Goal: Task Accomplishment & Management: Manage account settings

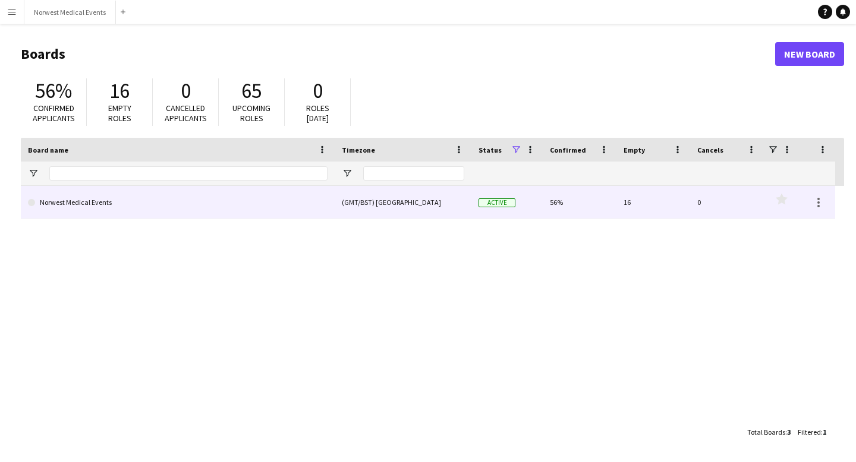
click at [111, 203] on link "Norwest Medical Events" at bounding box center [178, 202] width 300 height 33
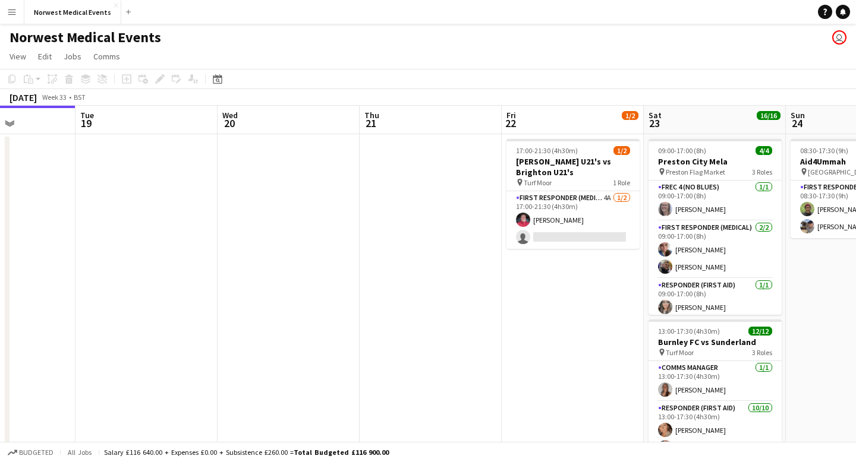
scroll to position [0, 515]
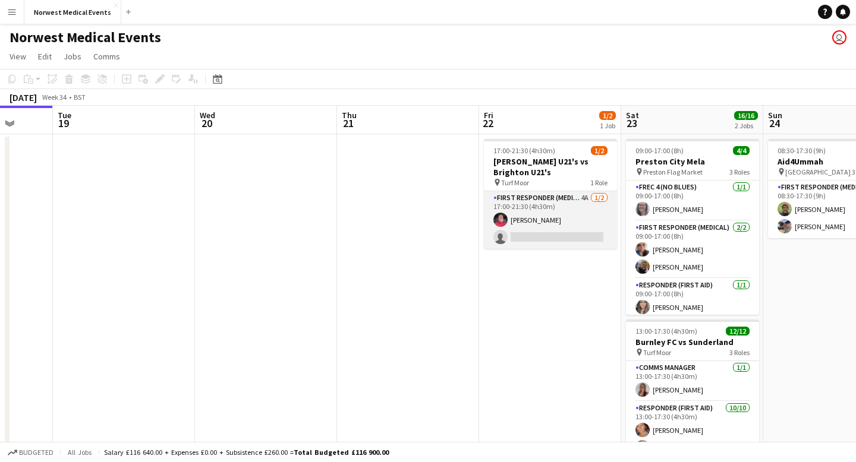
click at [564, 214] on app-card-role "First Responder (Medical) 4A [DATE] 17:00-21:30 (4h30m) [PERSON_NAME] single-ne…" at bounding box center [550, 220] width 133 height 58
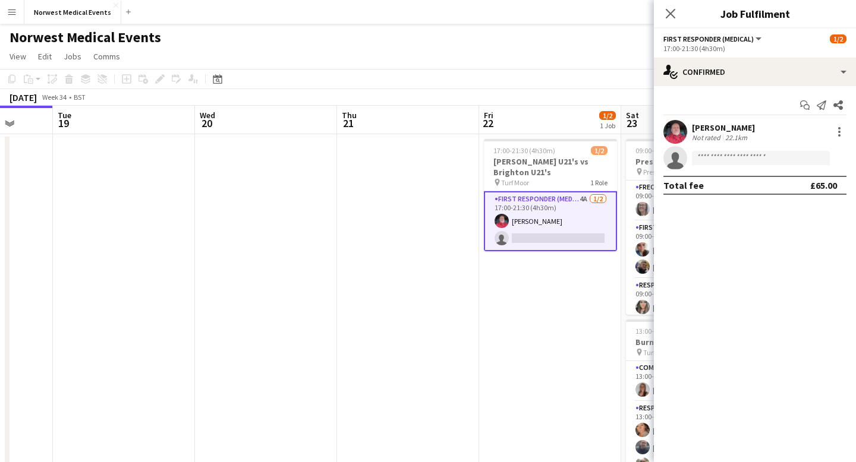
click at [735, 57] on app-options-switcher "First Responder (Medical) All roles First Responder (Medical) [DATE] 17:00-21:3…" at bounding box center [755, 43] width 202 height 29
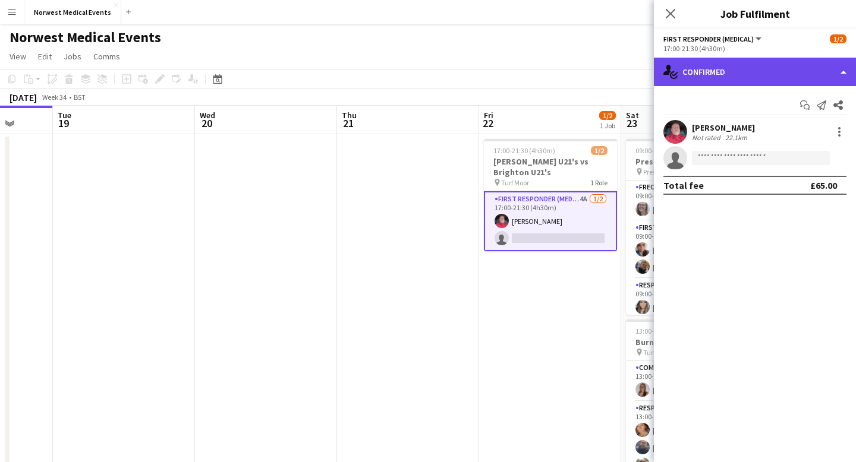
click at [738, 67] on div "single-neutral-actions-check-2 Confirmed" at bounding box center [755, 72] width 202 height 29
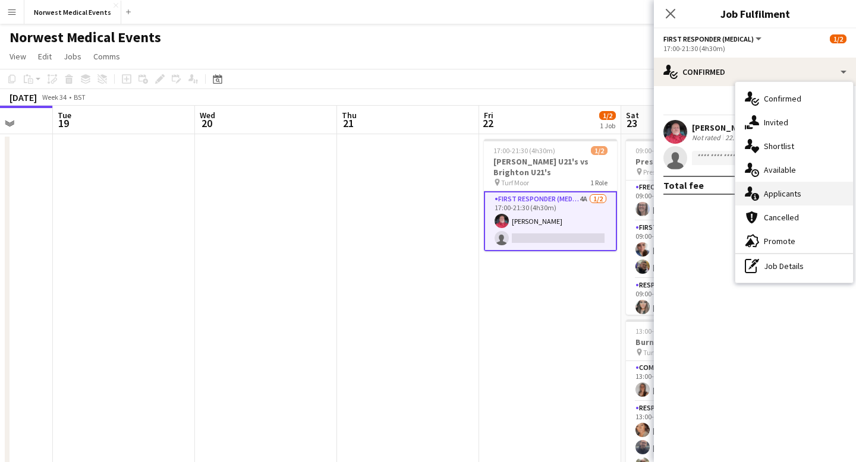
click at [786, 188] on div "single-neutral-actions-information Applicants" at bounding box center [794, 194] width 118 height 24
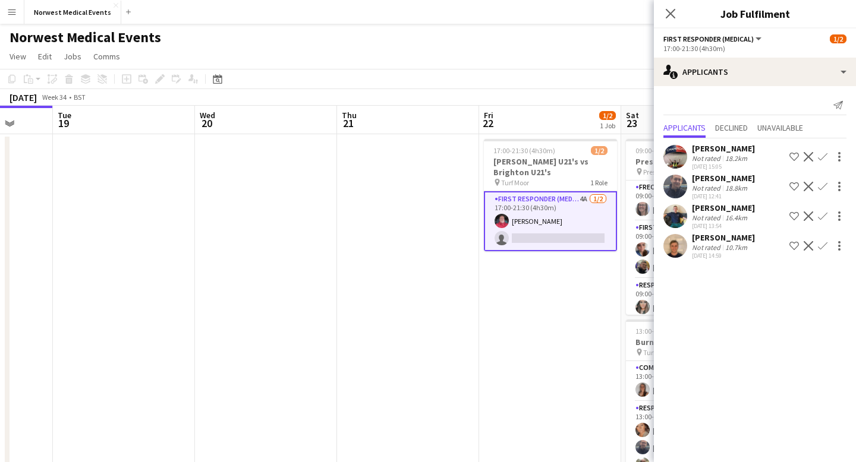
click at [822, 157] on app-icon "Confirm" at bounding box center [823, 157] width 10 height 10
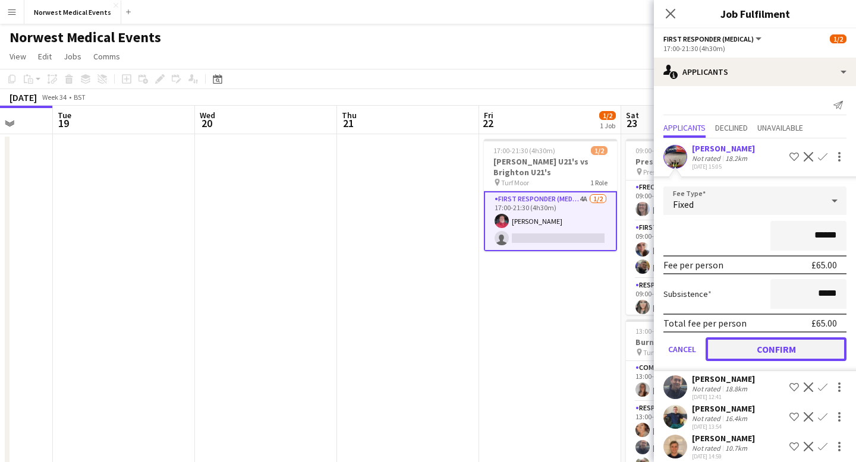
click at [771, 348] on button "Confirm" at bounding box center [775, 350] width 141 height 24
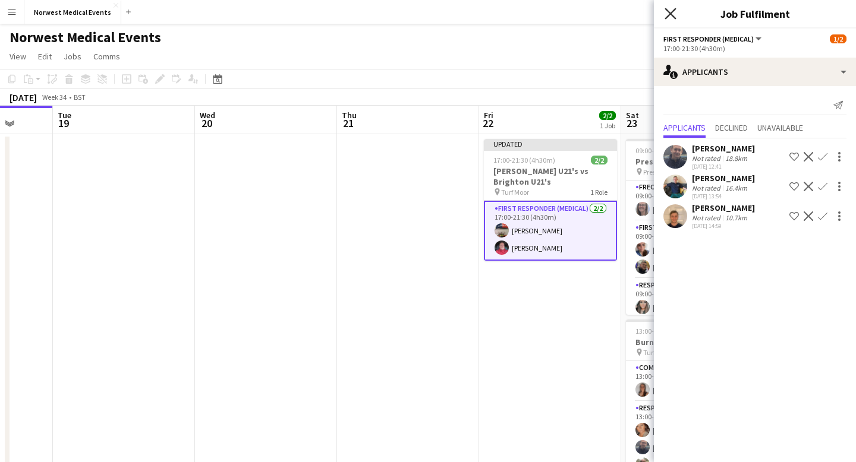
click at [672, 11] on icon at bounding box center [669, 13] width 11 height 11
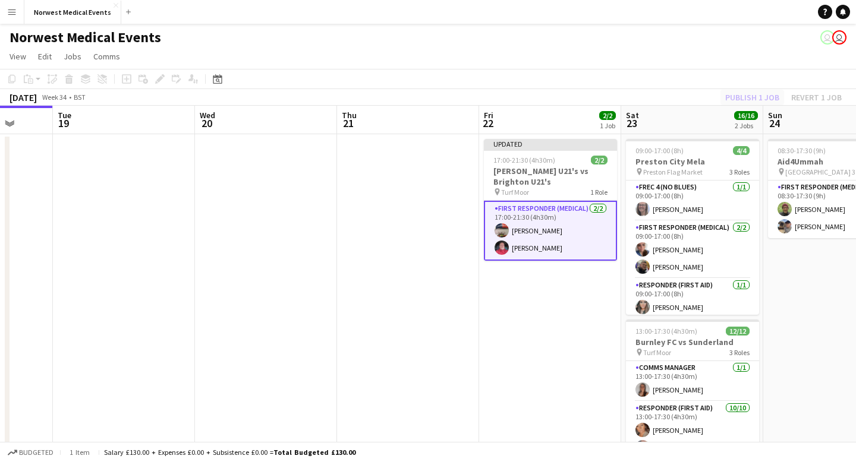
click at [740, 96] on div "Publish 1 job Revert 1 job" at bounding box center [783, 97] width 145 height 15
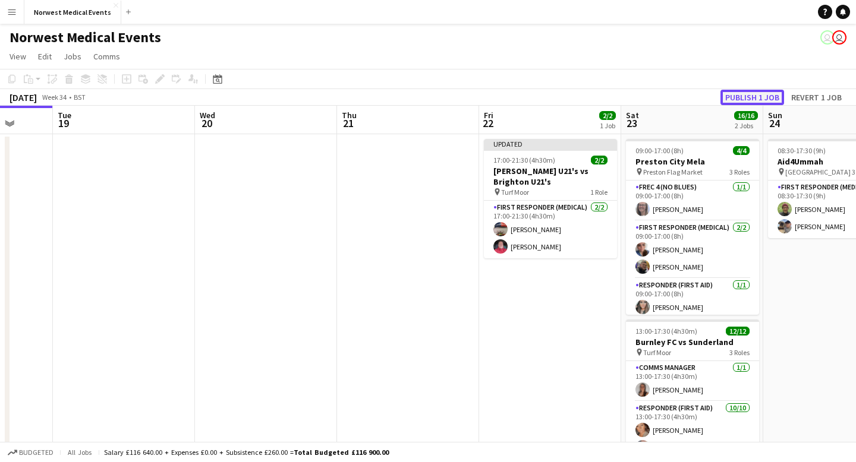
click at [740, 96] on button "Publish 1 job" at bounding box center [752, 97] width 64 height 15
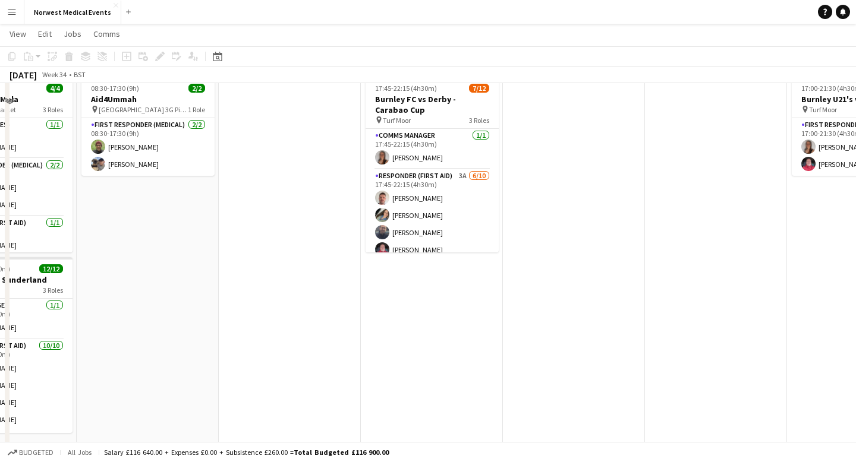
scroll to position [0, 0]
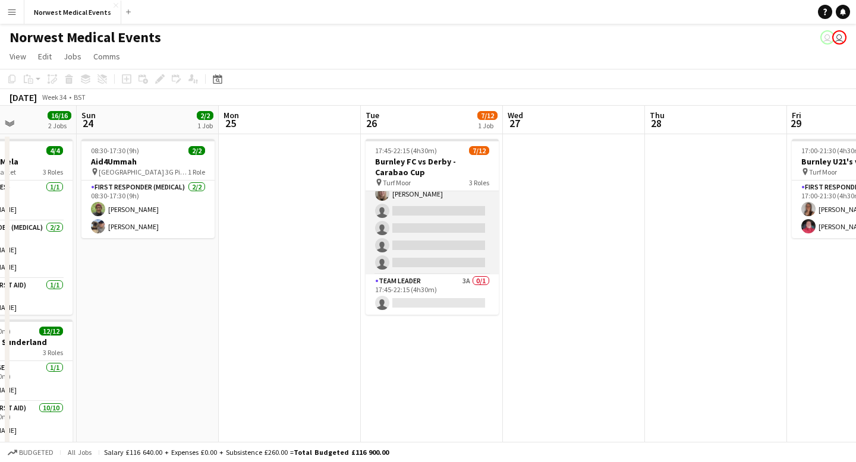
click at [445, 245] on app-card-role "Responder (First Aid) 3A [DATE] 17:45-22:15 (4h30m) [PERSON_NAME] [PERSON_NAME]…" at bounding box center [431, 177] width 133 height 196
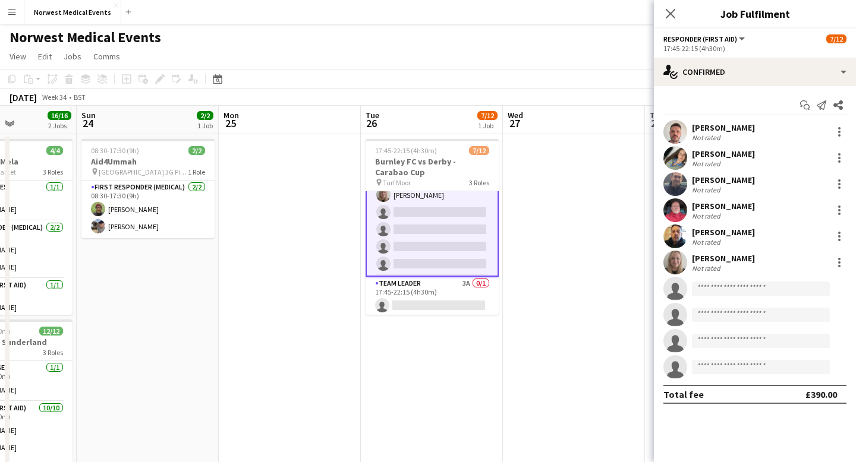
scroll to position [154, 0]
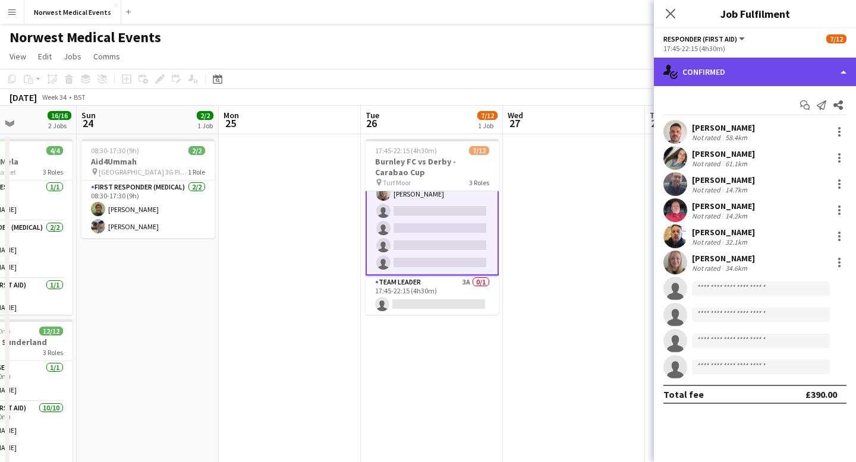
click at [718, 76] on div "single-neutral-actions-check-2 Confirmed" at bounding box center [755, 72] width 202 height 29
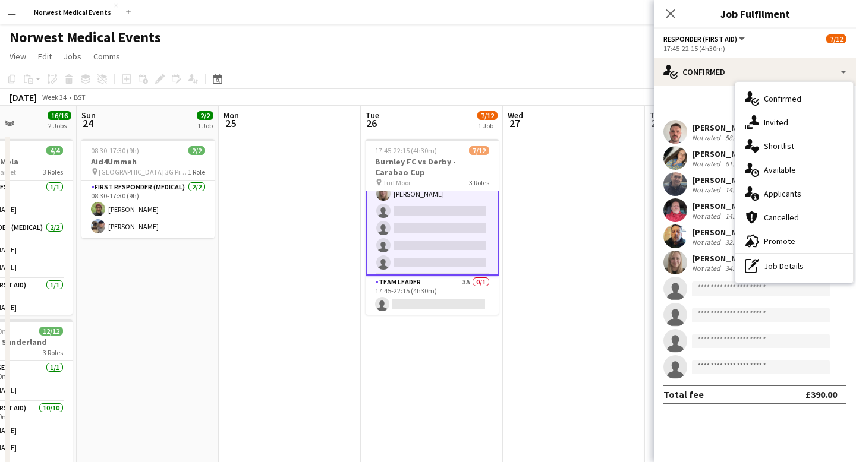
click at [804, 191] on div "single-neutral-actions-information Applicants" at bounding box center [794, 194] width 118 height 24
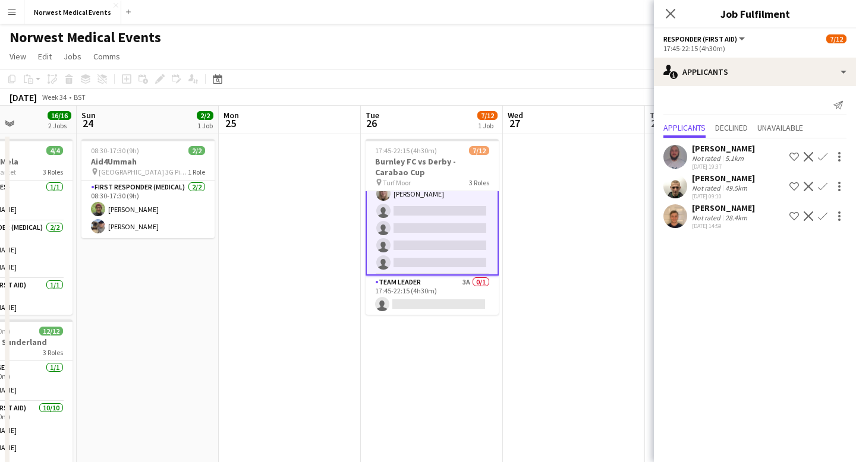
click at [824, 157] on app-icon "Confirm" at bounding box center [823, 157] width 10 height 10
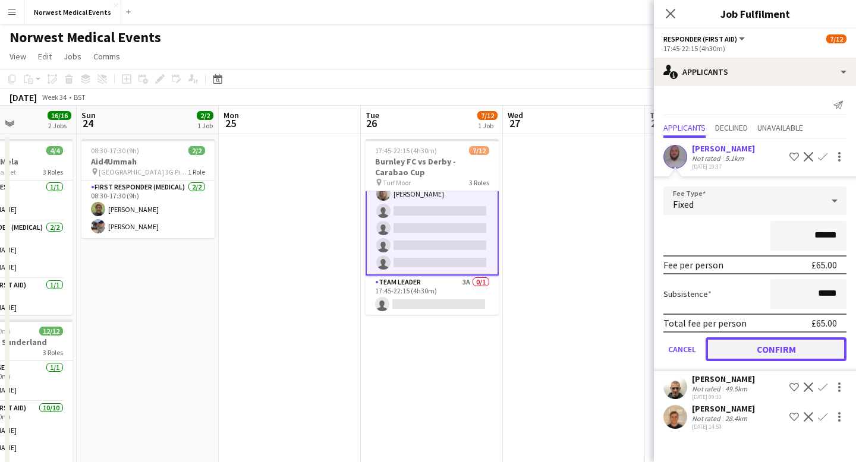
click at [779, 349] on button "Confirm" at bounding box center [775, 350] width 141 height 24
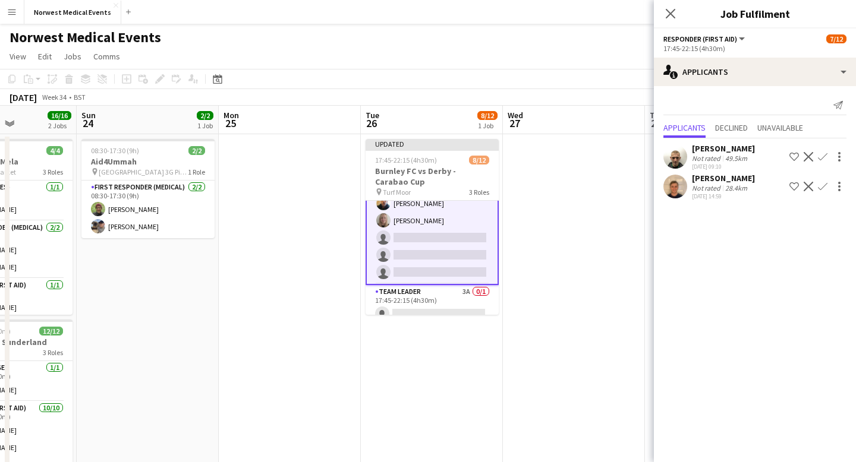
click at [825, 184] on app-icon "Confirm" at bounding box center [823, 187] width 10 height 10
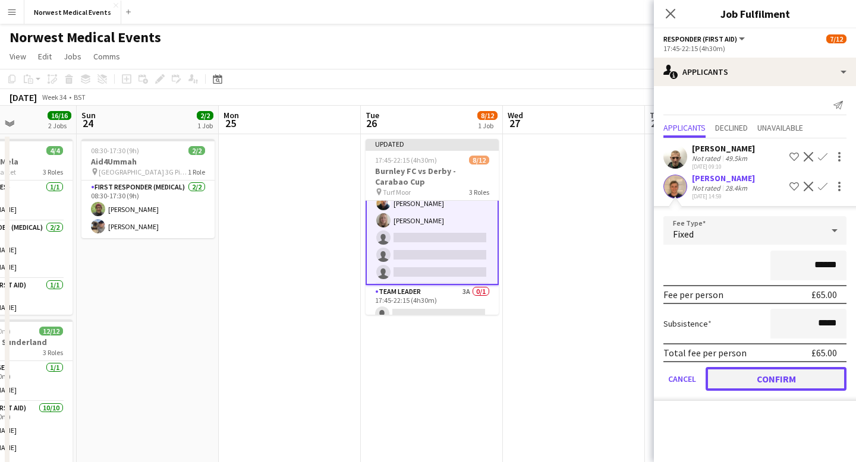
click at [800, 373] on button "Confirm" at bounding box center [775, 379] width 141 height 24
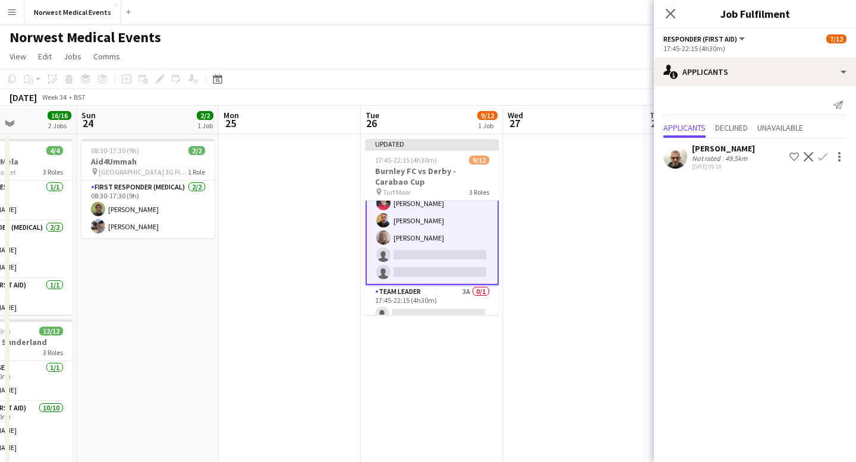
click at [821, 153] on app-icon "Confirm" at bounding box center [823, 157] width 10 height 10
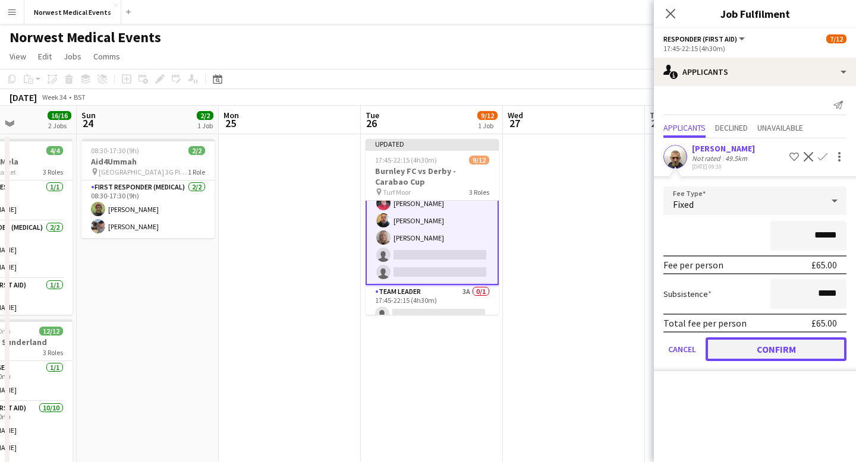
click at [781, 352] on button "Confirm" at bounding box center [775, 350] width 141 height 24
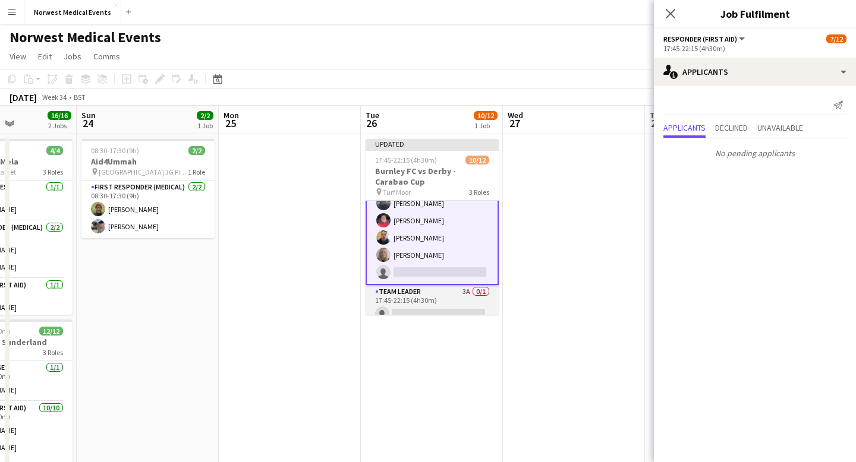
click at [449, 309] on app-card-role "Team Leader 3A 0/1 17:45-22:15 (4h30m) single-neutral-actions" at bounding box center [431, 305] width 133 height 40
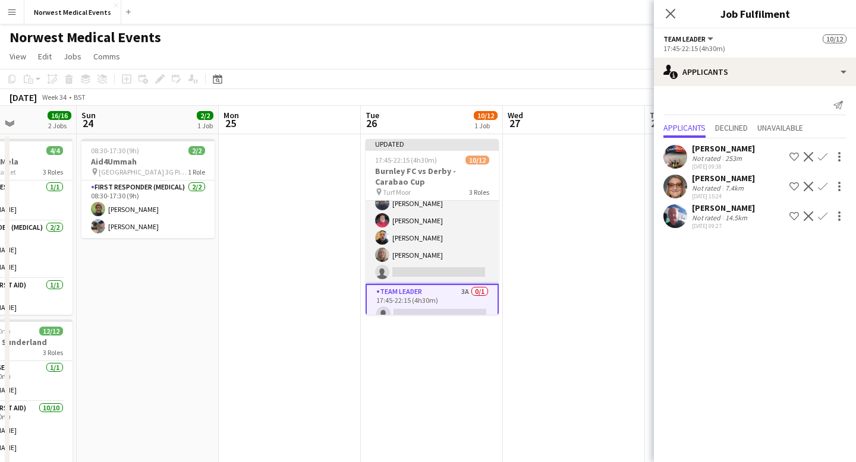
click at [445, 269] on app-card-role "Responder (First Aid) [DATE] 17:45-22:15 (4h30m) [PERSON_NAME] [PERSON_NAME] [P…" at bounding box center [431, 187] width 133 height 196
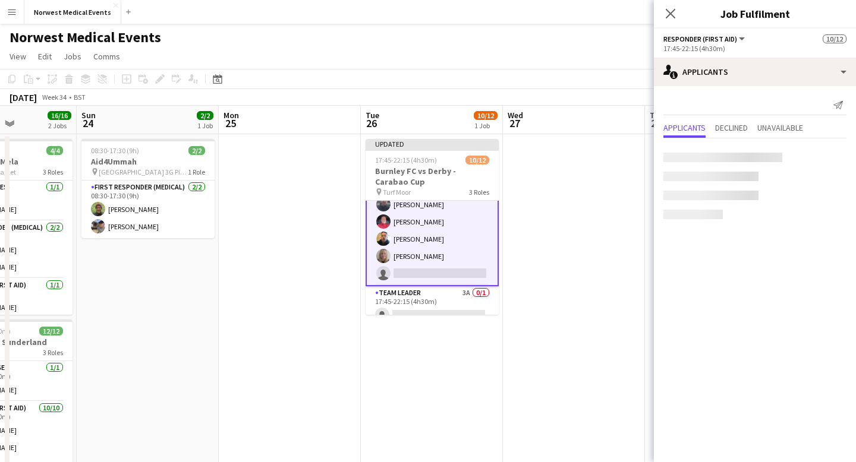
scroll to position [154, 0]
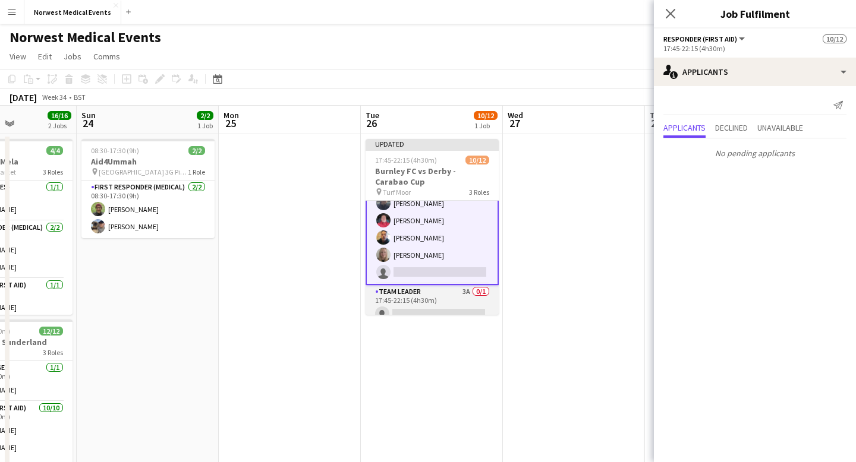
click at [466, 303] on app-card-role "Team Leader 3A 0/1 17:45-22:15 (4h30m) single-neutral-actions" at bounding box center [431, 305] width 133 height 40
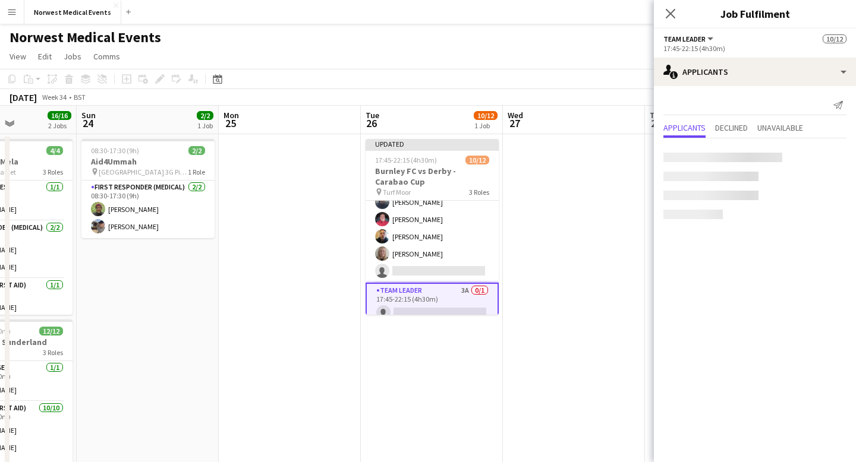
scroll to position [153, 0]
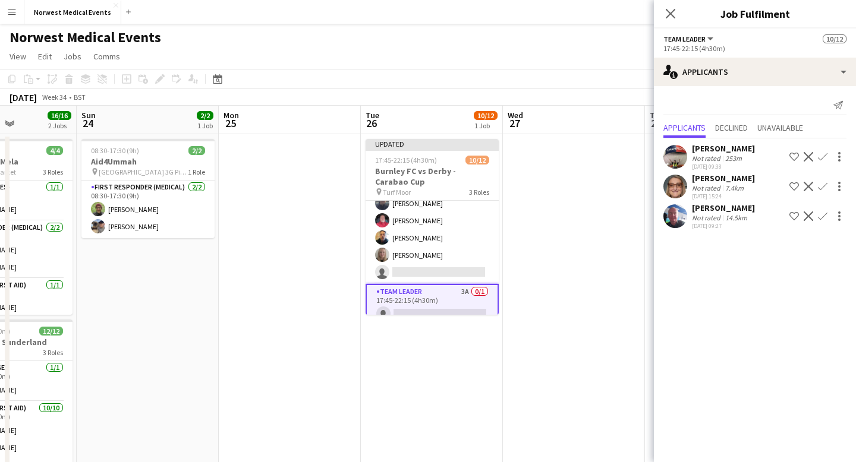
click at [823, 218] on app-icon "Confirm" at bounding box center [823, 217] width 10 height 10
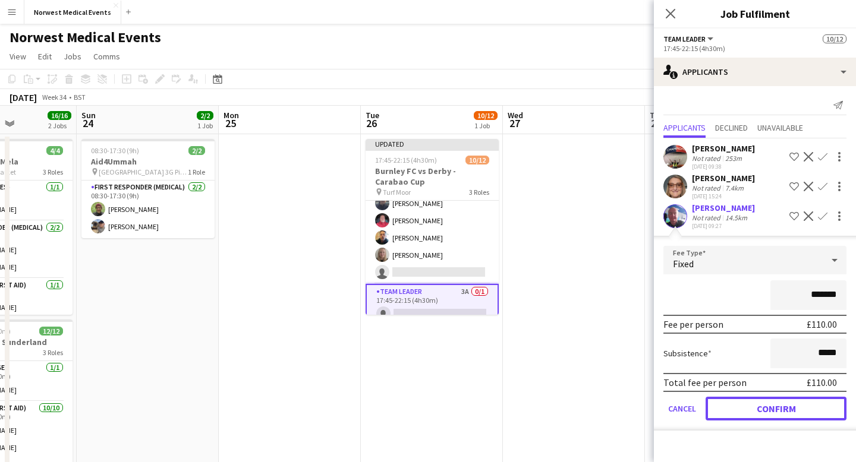
click at [775, 414] on button "Confirm" at bounding box center [775, 409] width 141 height 24
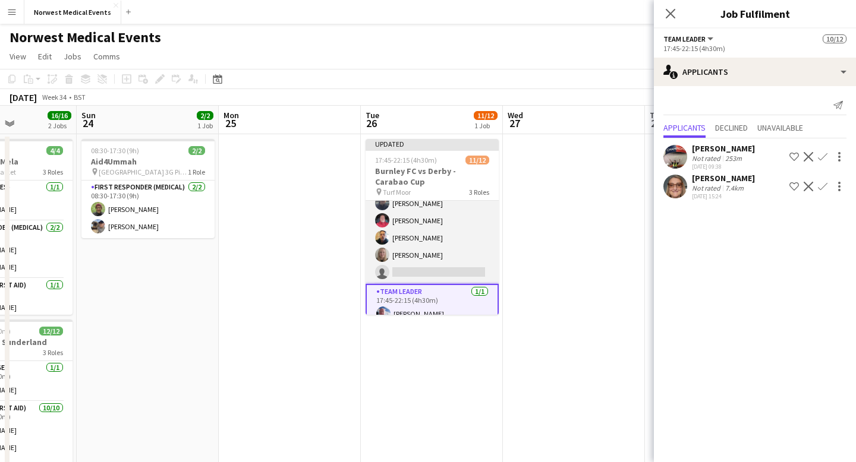
click at [469, 258] on app-card-role "Responder (First Aid) [DATE] 17:45-22:15 (4h30m) [PERSON_NAME] [PERSON_NAME] [P…" at bounding box center [431, 187] width 133 height 196
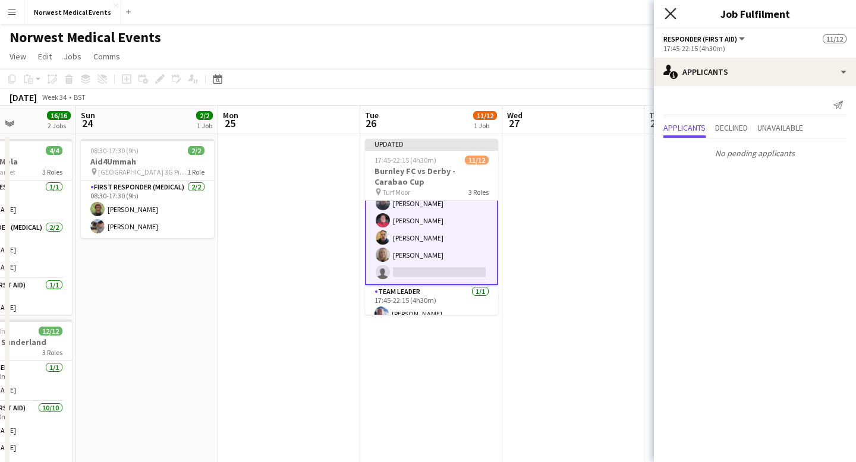
click at [669, 19] on icon "Close pop-in" at bounding box center [669, 13] width 11 height 11
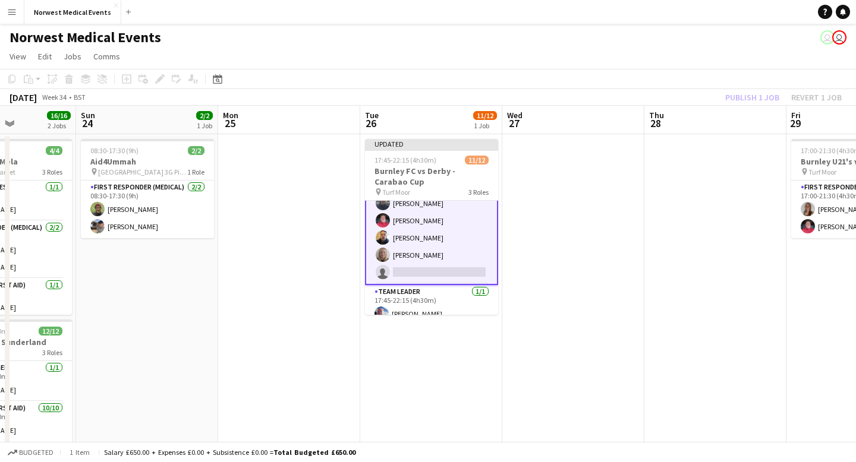
click at [745, 92] on div "Publish 1 job Revert 1 job" at bounding box center [783, 97] width 145 height 15
click at [745, 92] on button "Publish 1 job" at bounding box center [752, 97] width 64 height 15
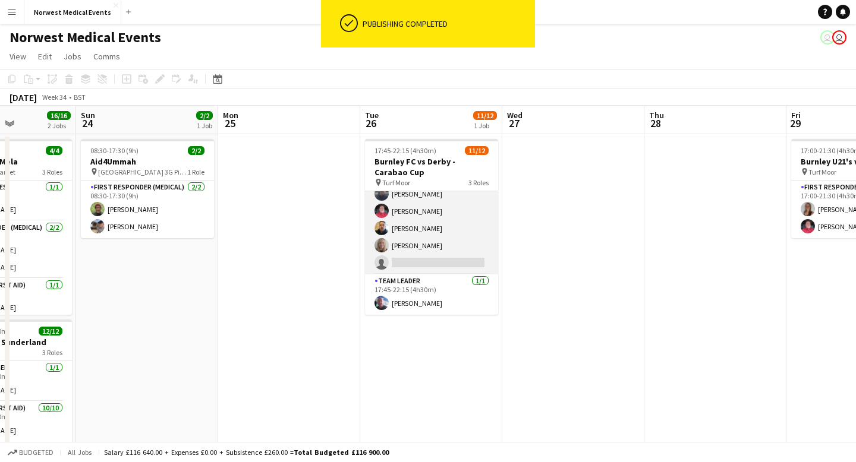
click at [450, 231] on app-card-role "Responder (First Aid) [DATE] 17:45-22:15 (4h30m) [PERSON_NAME] [PERSON_NAME] [P…" at bounding box center [431, 177] width 133 height 196
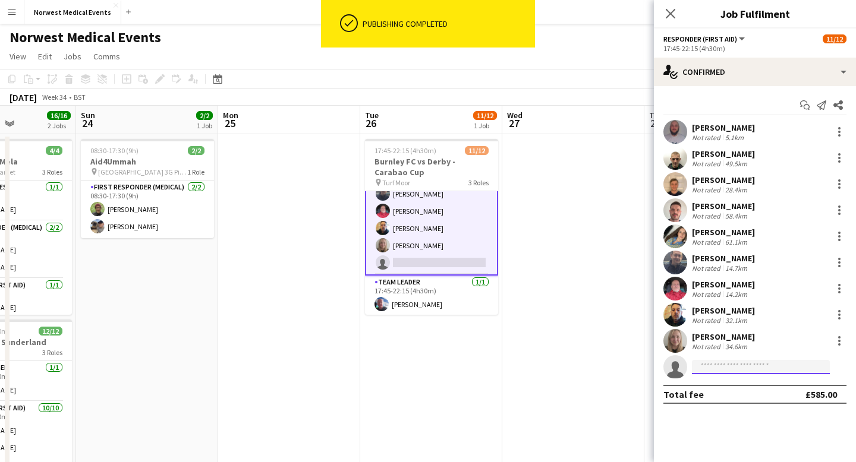
click at [751, 364] on input at bounding box center [761, 367] width 138 height 14
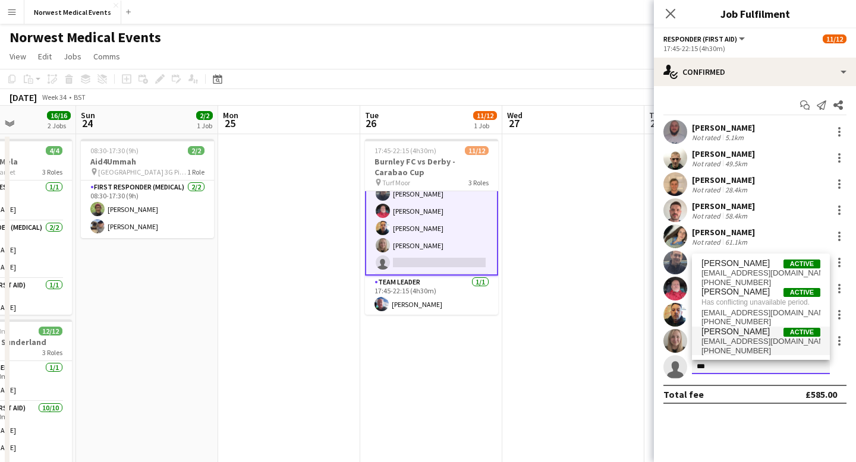
type input "***"
click at [753, 343] on span "[EMAIL_ADDRESS][DOMAIN_NAME]" at bounding box center [760, 342] width 119 height 10
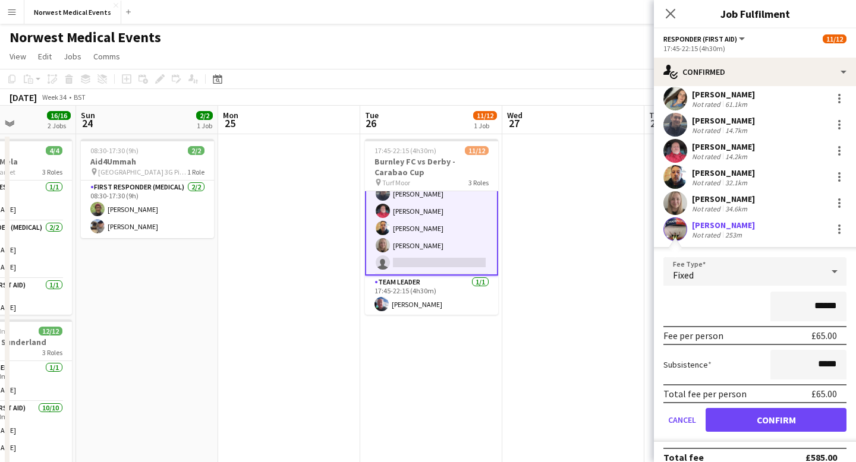
scroll to position [152, 0]
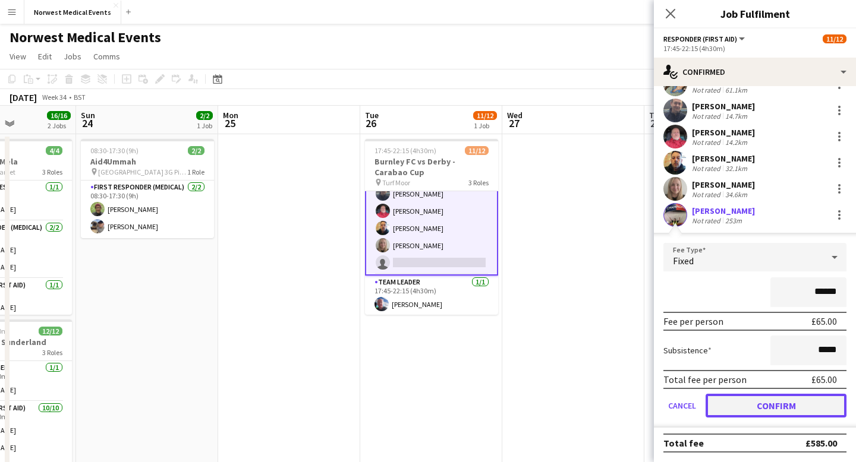
click at [773, 406] on button "Confirm" at bounding box center [775, 406] width 141 height 24
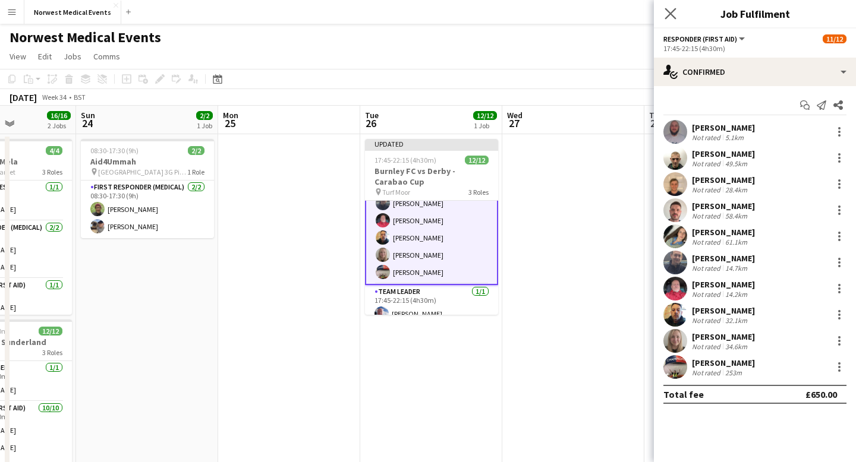
click at [671, 7] on app-icon "Close pop-in" at bounding box center [670, 13] width 17 height 17
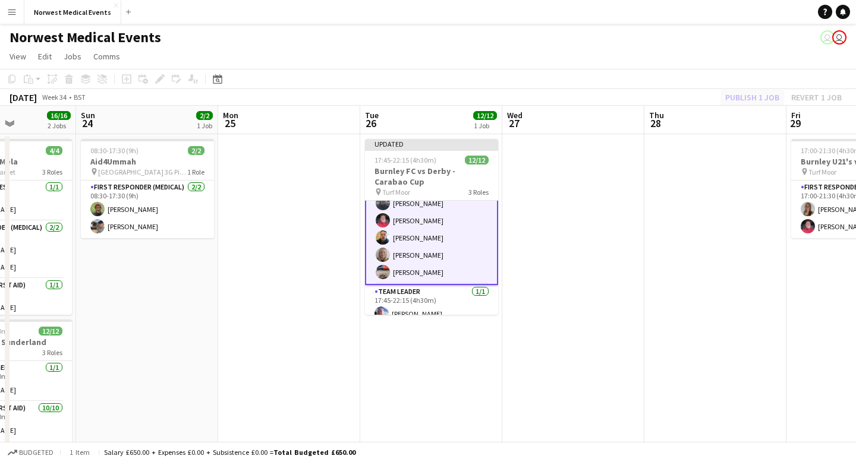
click at [743, 97] on div "Publish 1 job Revert 1 job" at bounding box center [783, 97] width 145 height 15
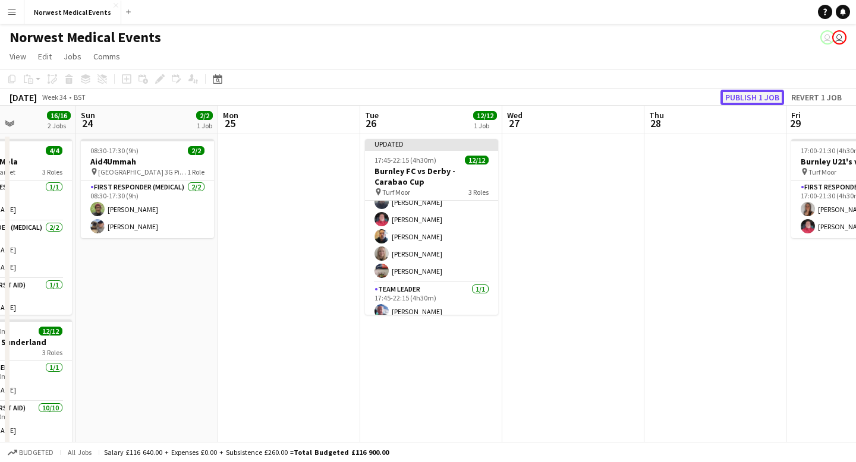
scroll to position [153, 0]
click at [743, 97] on button "Publish 1 job" at bounding box center [752, 97] width 64 height 15
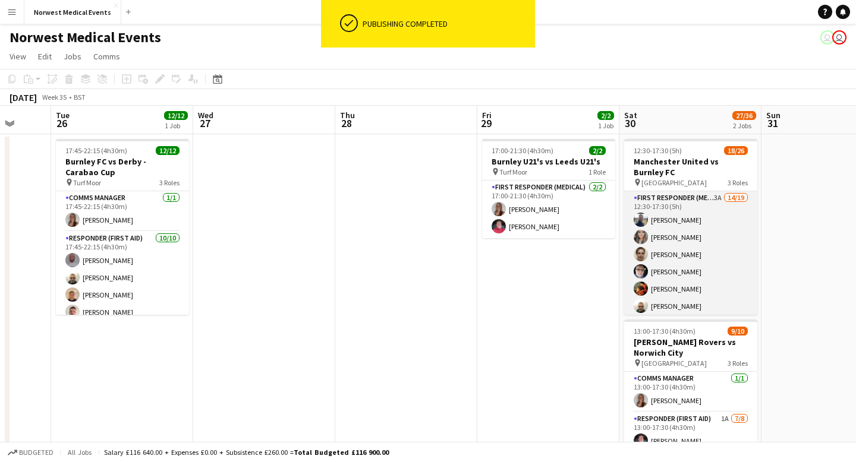
scroll to position [0, 526]
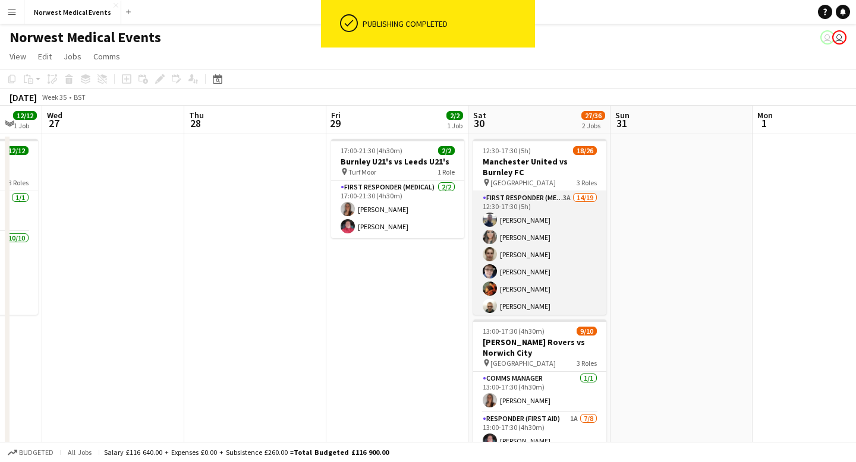
click at [529, 232] on app-card-role "First Responder (Medical) 3A 14/19 12:30-17:30 (5h) [PERSON_NAME] [PERSON_NAME]…" at bounding box center [539, 366] width 133 height 351
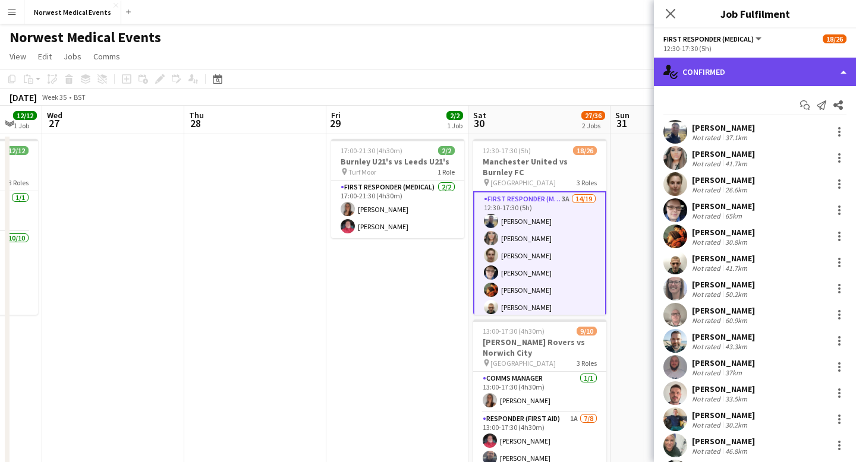
click at [758, 80] on div "single-neutral-actions-check-2 Confirmed" at bounding box center [755, 72] width 202 height 29
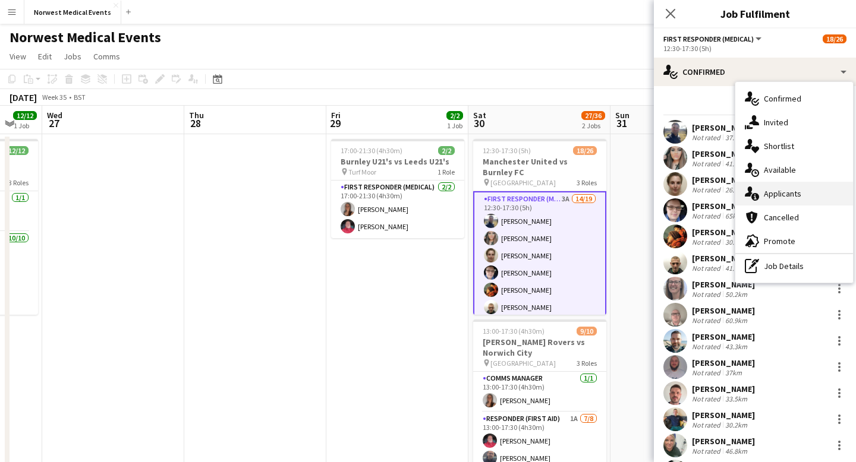
click at [793, 201] on div "single-neutral-actions-information Applicants" at bounding box center [794, 194] width 118 height 24
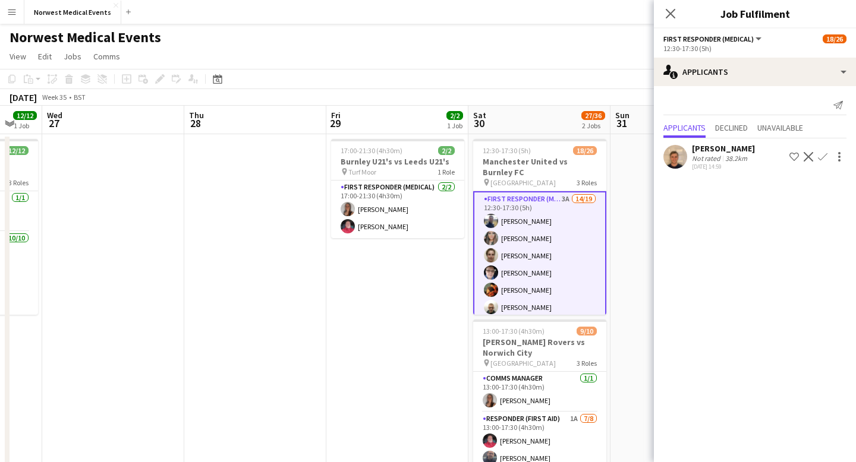
click at [826, 155] on app-icon "Confirm" at bounding box center [823, 157] width 10 height 10
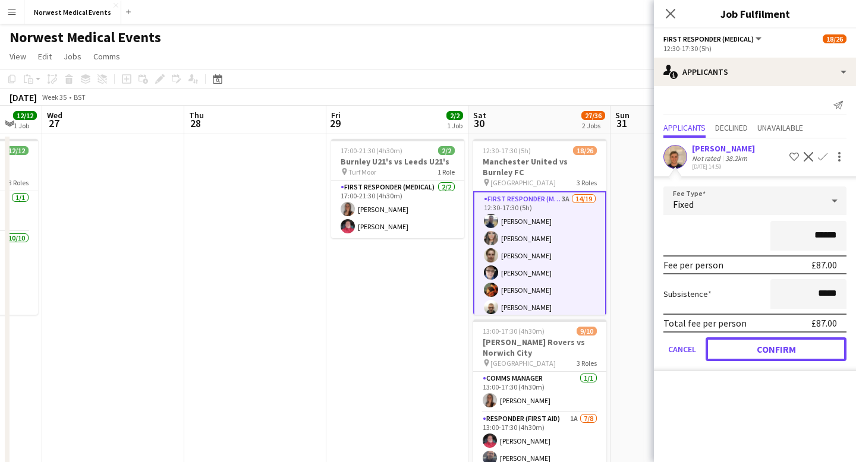
click at [781, 342] on button "Confirm" at bounding box center [775, 350] width 141 height 24
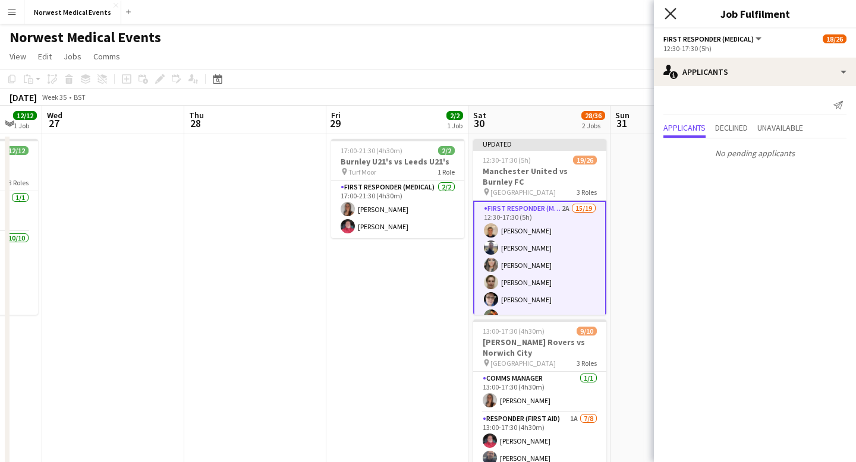
click at [673, 14] on icon "Close pop-in" at bounding box center [669, 13] width 11 height 11
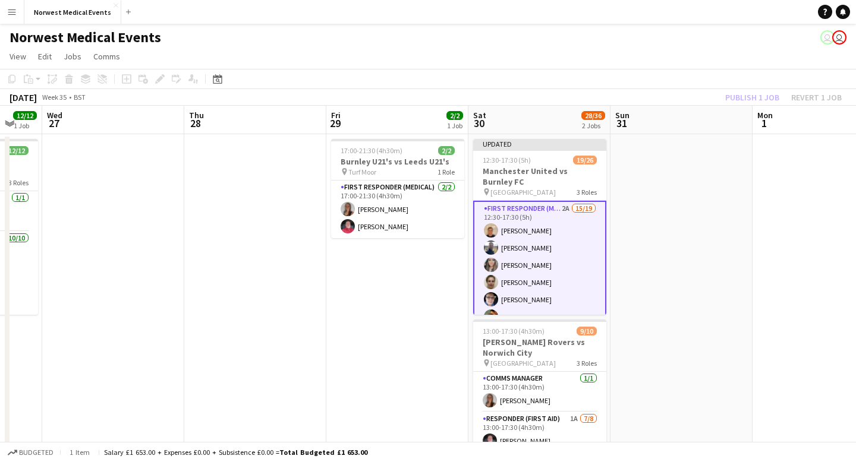
click at [751, 93] on div "Publish 1 job Revert 1 job" at bounding box center [783, 97] width 145 height 15
click at [751, 93] on button "Publish 1 job" at bounding box center [752, 97] width 64 height 15
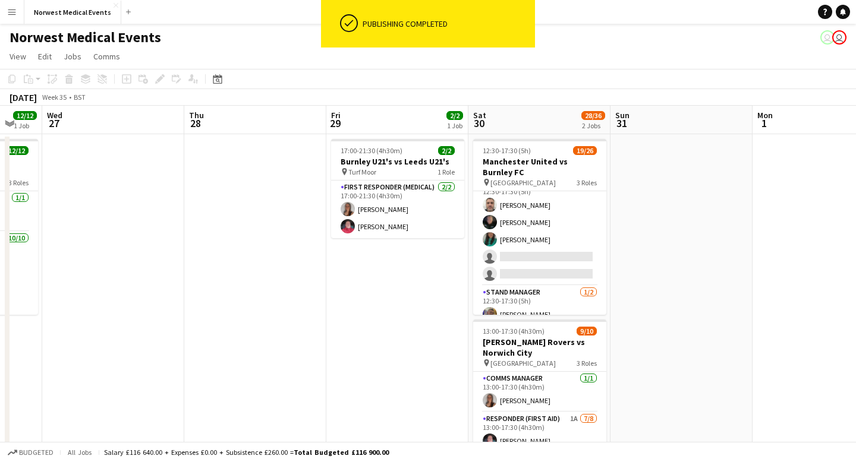
scroll to position [394, 0]
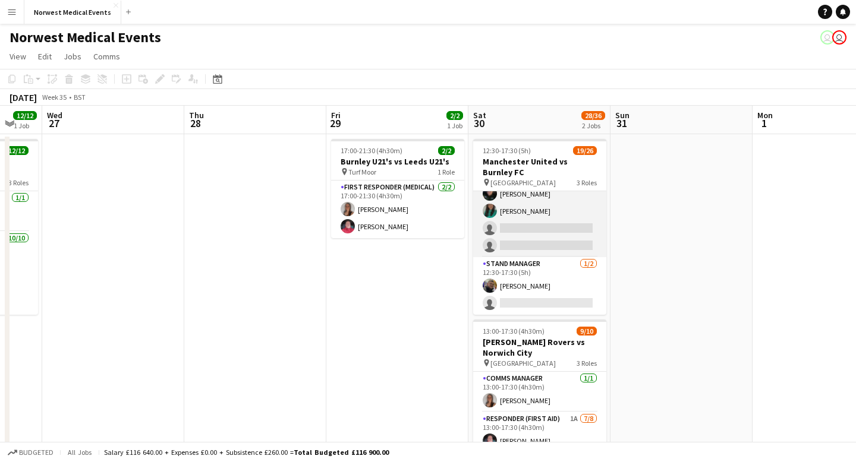
click at [557, 237] on app-card-role "Senior Responder (FREC 4 or Above) 1A [DATE] 12:30-17:30 (5h) [PERSON_NAME] [PE…" at bounding box center [539, 202] width 133 height 109
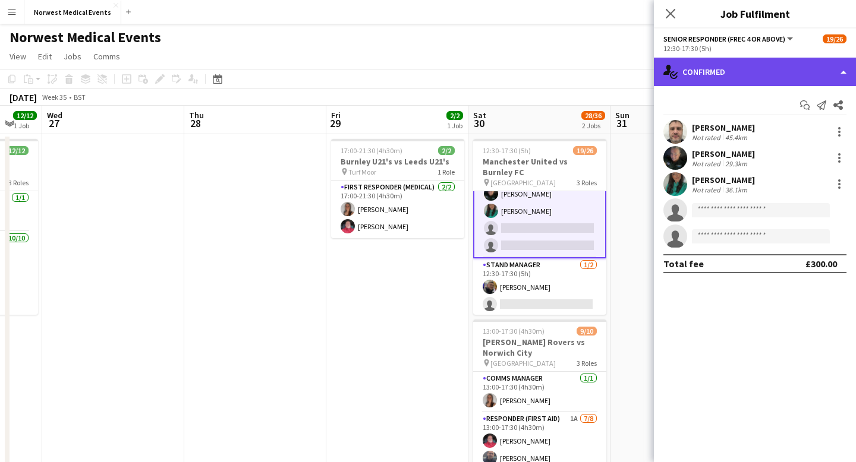
click at [759, 77] on div "single-neutral-actions-check-2 Confirmed" at bounding box center [755, 72] width 202 height 29
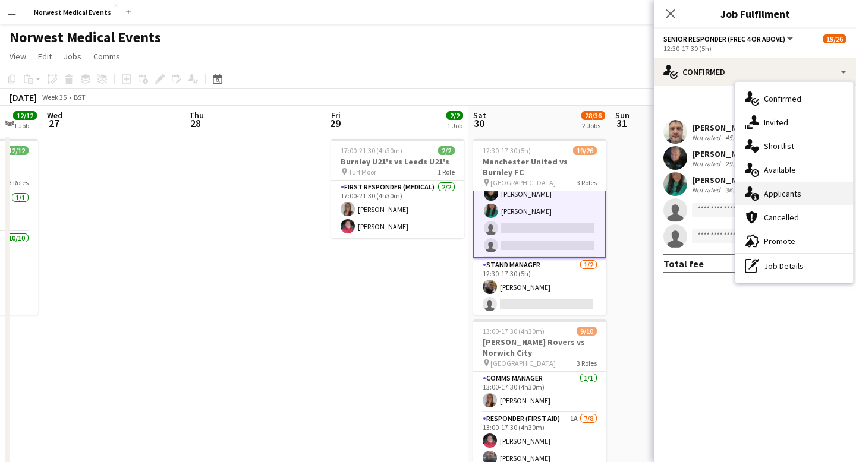
click at [801, 189] on div "single-neutral-actions-information Applicants" at bounding box center [794, 194] width 118 height 24
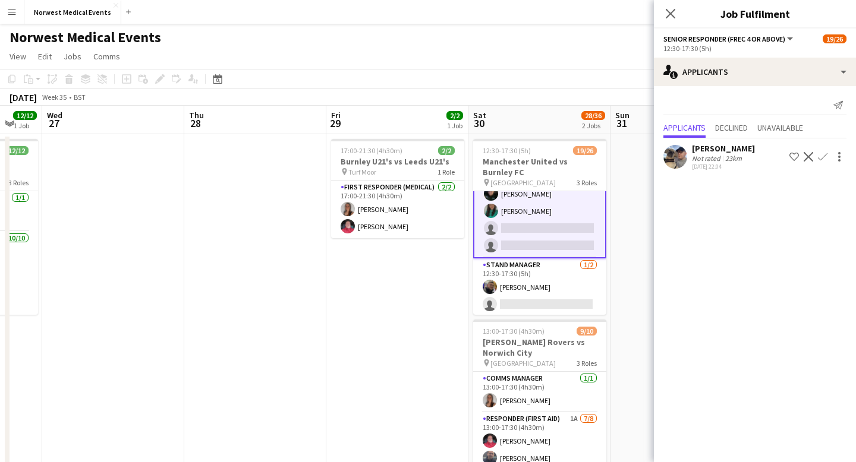
click at [823, 156] on app-icon "Confirm" at bounding box center [823, 157] width 10 height 10
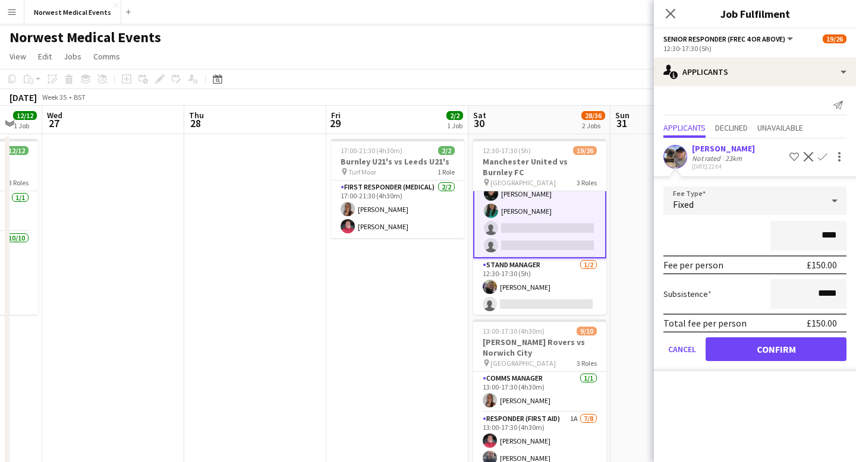
click at [740, 229] on div "****" at bounding box center [754, 236] width 183 height 30
click at [834, 239] on input "****" at bounding box center [808, 236] width 76 height 30
type input "****"
click at [672, 13] on icon "Close pop-in" at bounding box center [669, 13] width 11 height 11
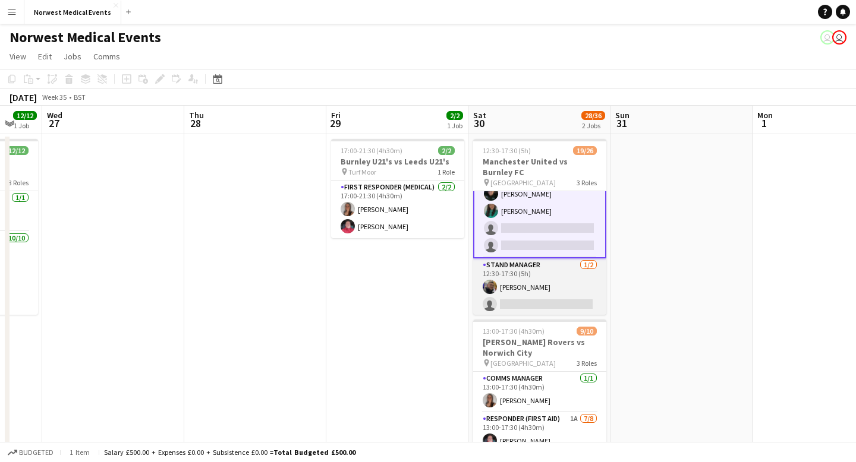
click at [548, 291] on app-card-role "Stand Manager [DATE] 12:30-17:30 (5h) [PERSON_NAME] single-neutral-actions" at bounding box center [539, 288] width 133 height 58
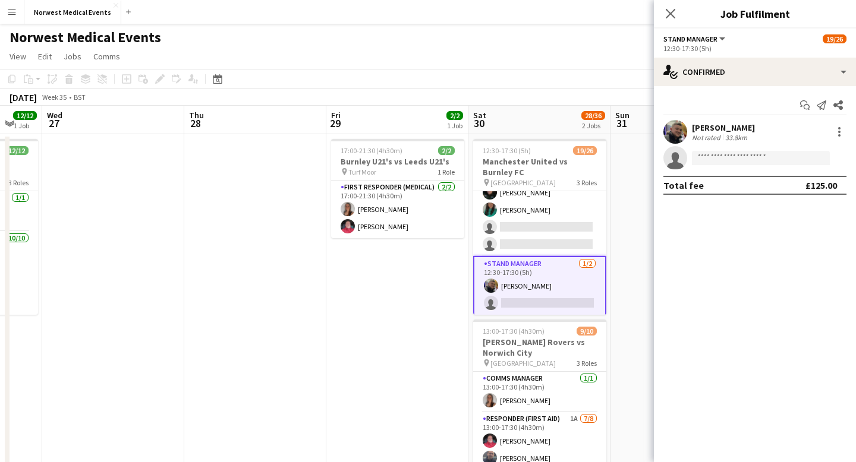
scroll to position [394, 0]
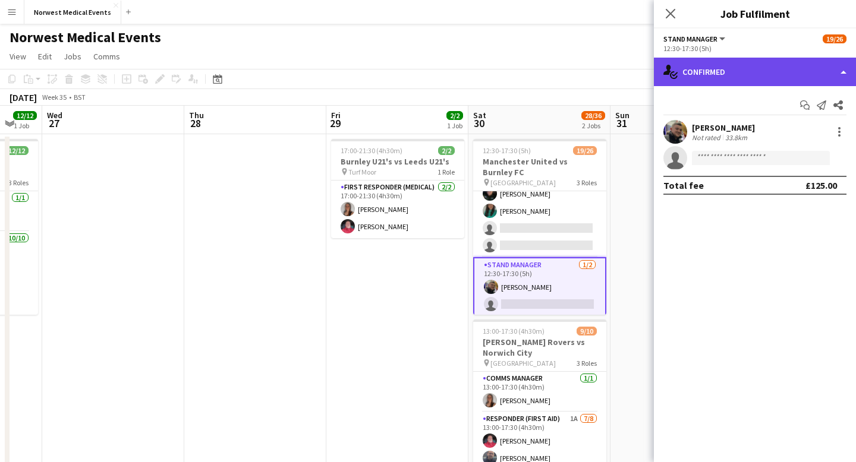
click at [732, 83] on div "single-neutral-actions-check-2 Confirmed" at bounding box center [755, 72] width 202 height 29
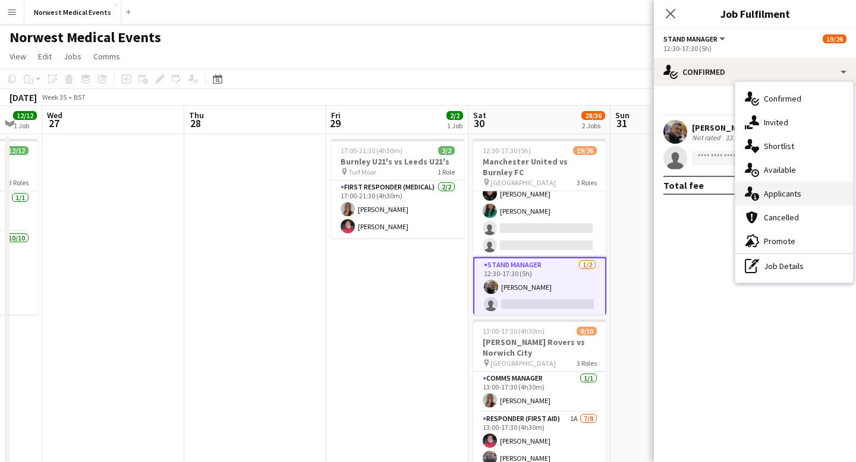
click at [789, 201] on div "single-neutral-actions-information Applicants" at bounding box center [794, 194] width 118 height 24
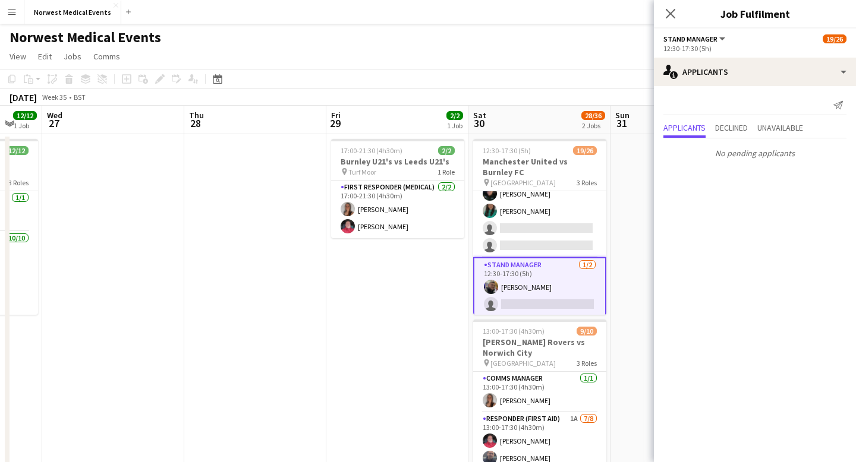
click at [674, 16] on icon "Close pop-in" at bounding box center [671, 14] width 10 height 10
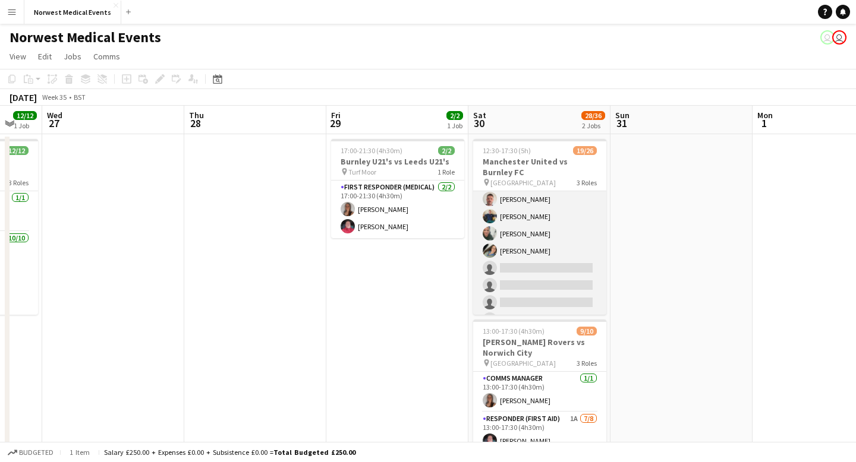
scroll to position [247, 0]
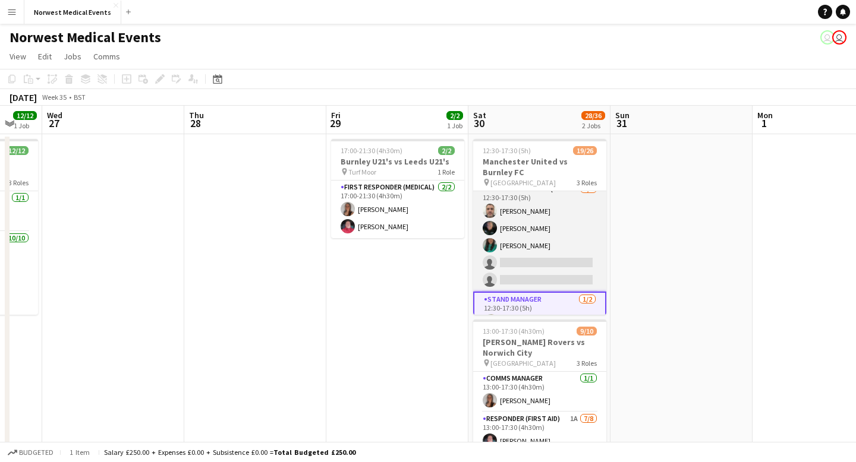
click at [554, 258] on app-card-role "Senior Responder (FREC 4 or Above) 1A [DATE] 12:30-17:30 (5h) [PERSON_NAME] [PE…" at bounding box center [539, 236] width 133 height 109
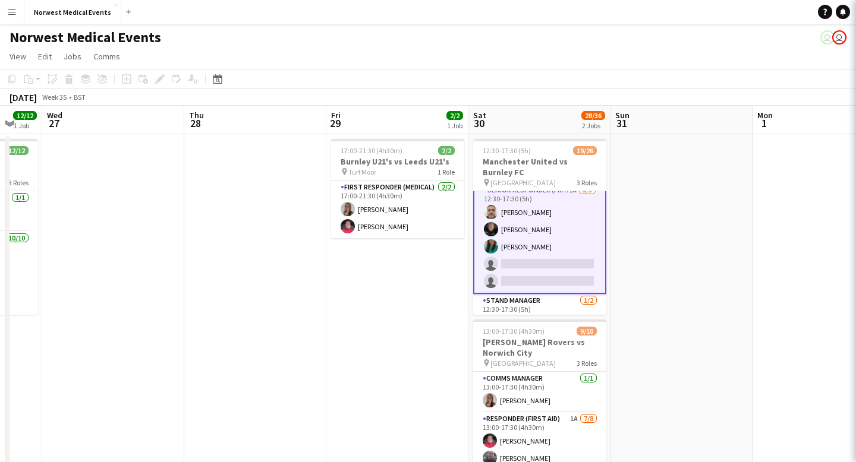
scroll to position [361, 0]
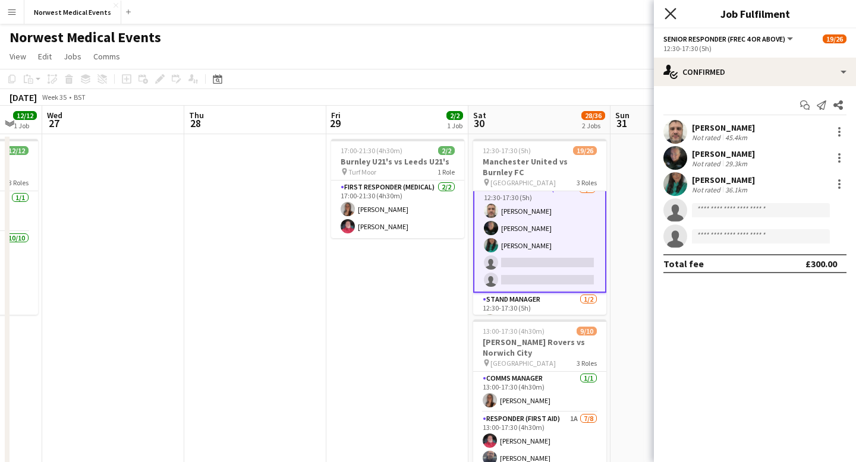
click at [670, 17] on icon "Close pop-in" at bounding box center [669, 13] width 11 height 11
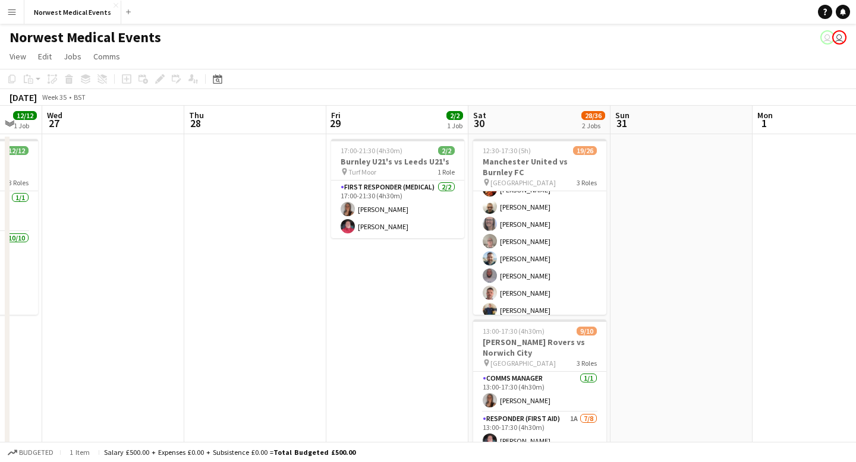
scroll to position [0, 0]
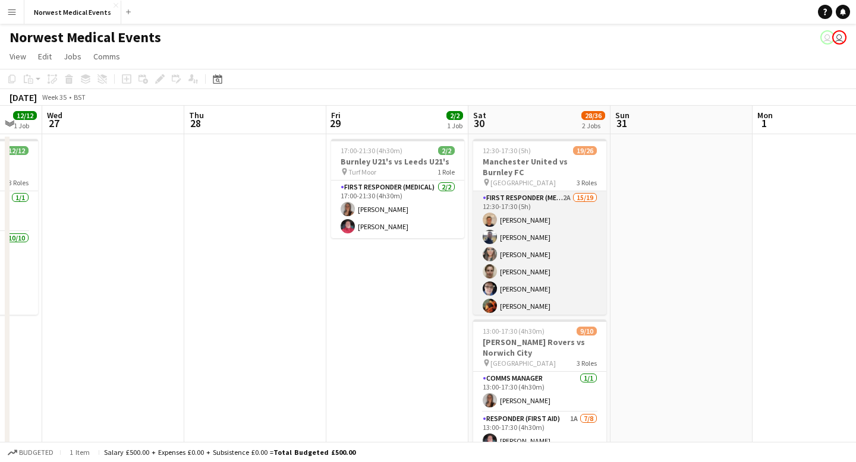
click at [543, 260] on app-card-role "First Responder (Medical) 2A 15/19 12:30-17:30 (5h) [PERSON_NAME] [PERSON_NAME]…" at bounding box center [539, 366] width 133 height 351
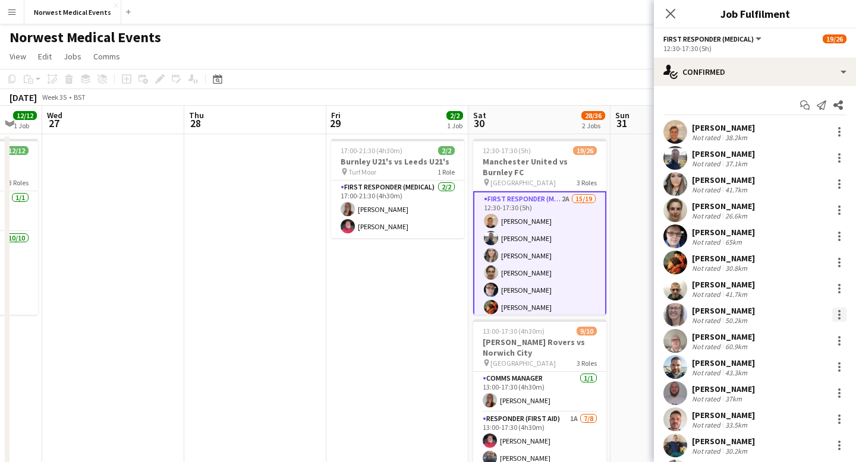
click at [837, 312] on div at bounding box center [839, 315] width 14 height 14
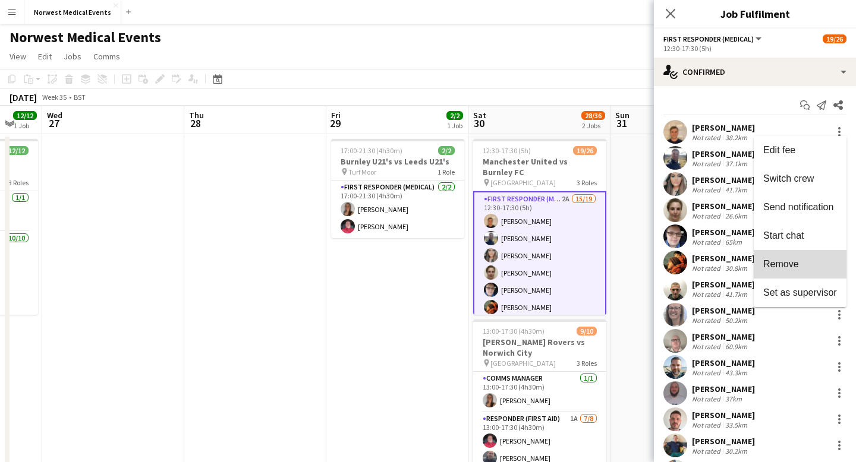
click at [807, 270] on button "Remove" at bounding box center [800, 264] width 93 height 29
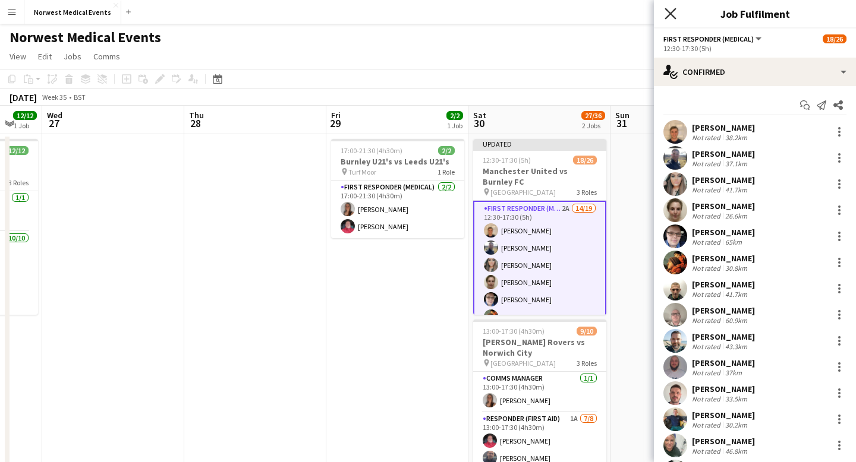
click at [670, 15] on icon "Close pop-in" at bounding box center [669, 13] width 11 height 11
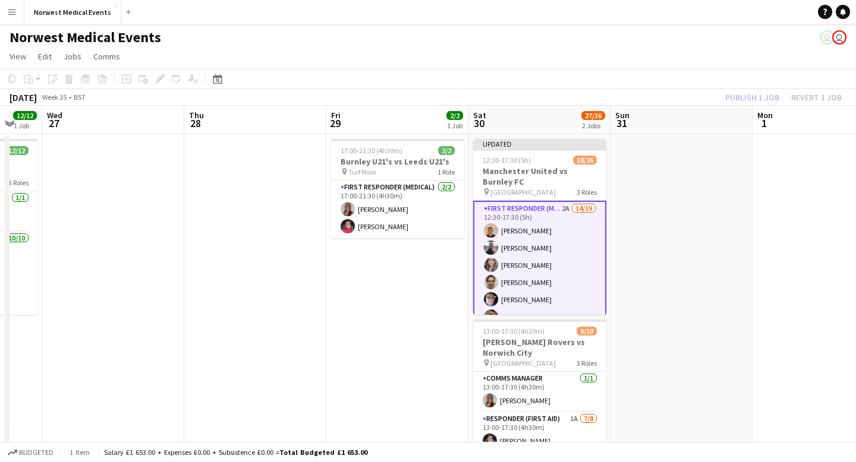
click at [758, 93] on div "Publish 1 job Revert 1 job" at bounding box center [783, 97] width 145 height 15
click at [758, 93] on button "Publish 1 job" at bounding box center [752, 97] width 64 height 15
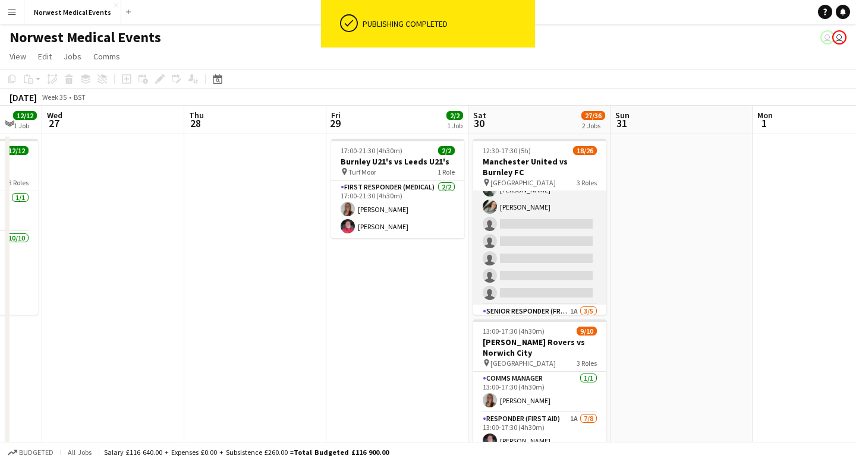
scroll to position [335, 0]
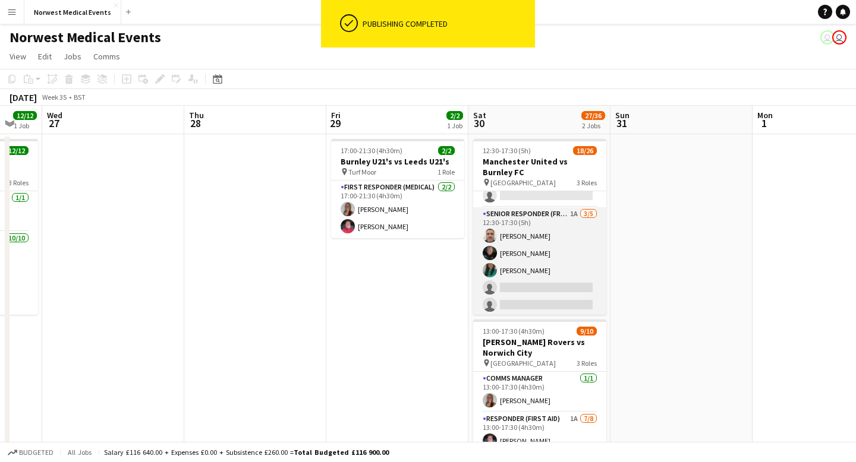
click at [553, 253] on app-card-role "Senior Responder (FREC 4 or Above) 1A [DATE] 12:30-17:30 (5h) [PERSON_NAME] [PE…" at bounding box center [539, 261] width 133 height 109
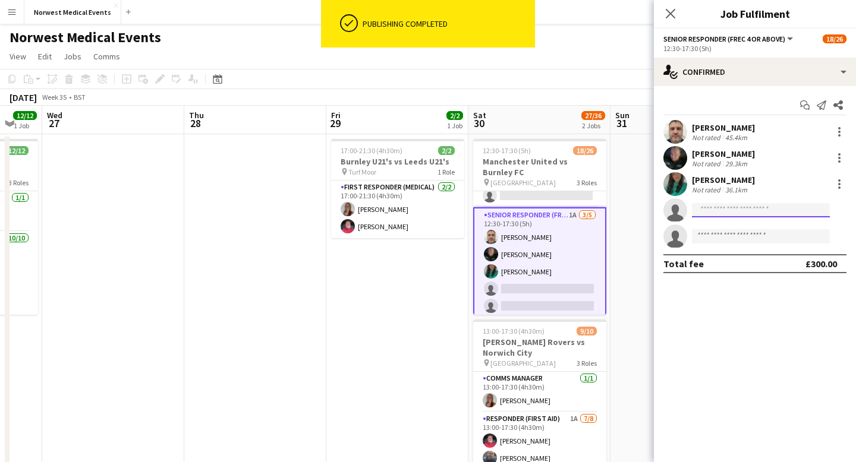
click at [730, 211] on input at bounding box center [761, 210] width 138 height 14
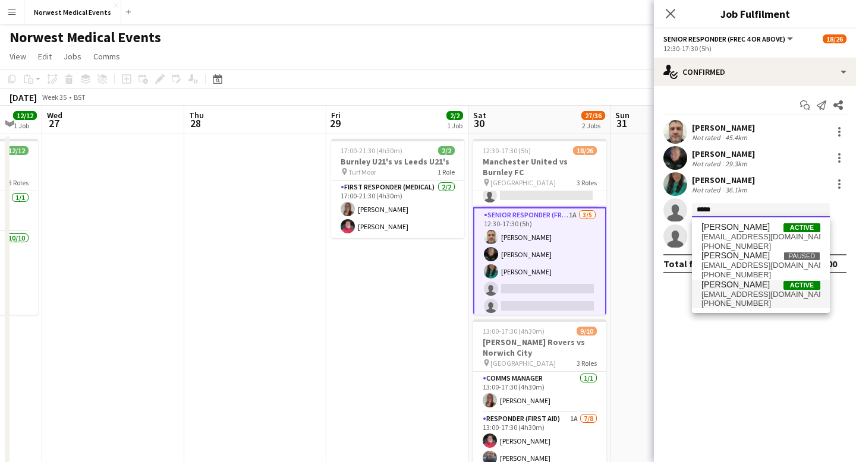
type input "*****"
click at [745, 282] on span "[PERSON_NAME]" at bounding box center [735, 285] width 68 height 10
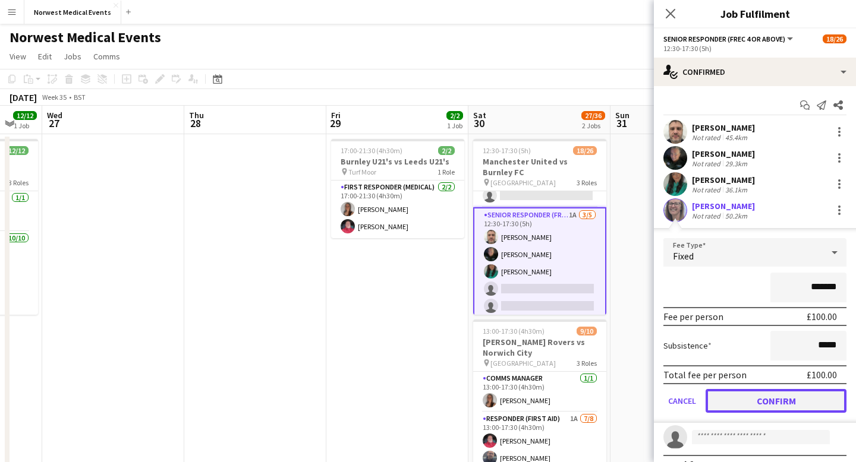
click at [781, 400] on button "Confirm" at bounding box center [775, 401] width 141 height 24
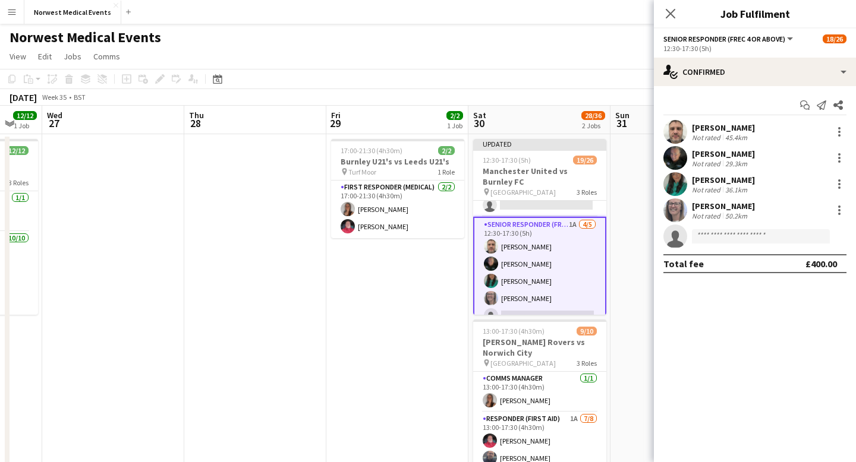
click at [668, 13] on icon "Close pop-in" at bounding box center [671, 14] width 10 height 10
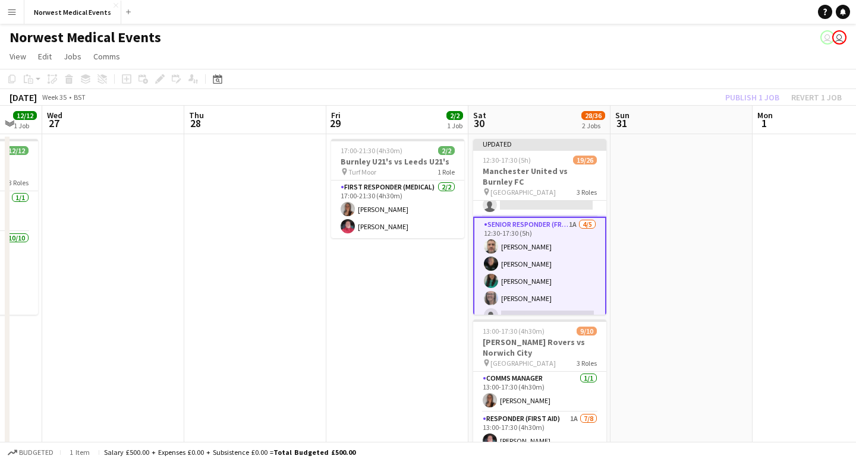
click at [747, 98] on div "Publish 1 job Revert 1 job" at bounding box center [783, 97] width 145 height 15
click at [747, 98] on button "Publish 1 job" at bounding box center [752, 97] width 64 height 15
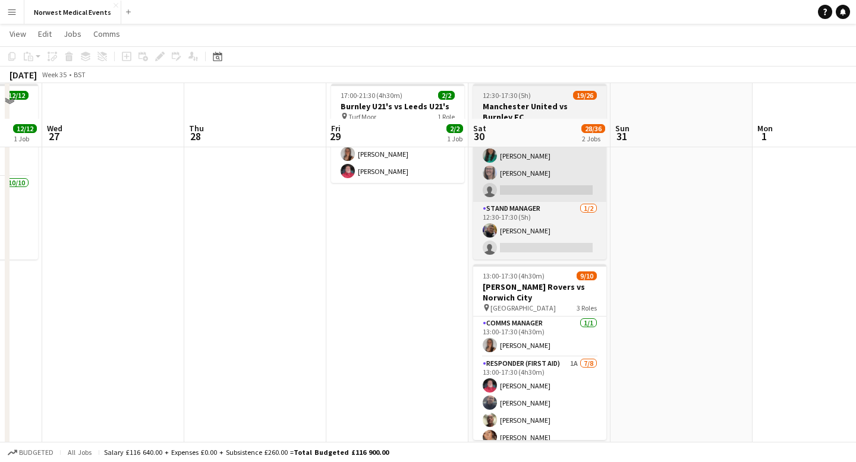
scroll to position [8, 0]
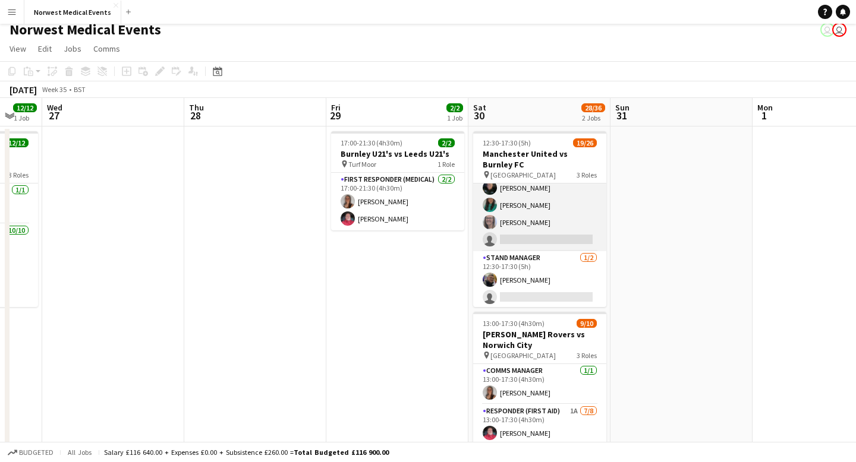
click at [554, 220] on app-card-role "Senior Responder (FREC 4 or Above) 1A [DATE] 12:30-17:30 (5h) [PERSON_NAME] [PE…" at bounding box center [539, 196] width 133 height 109
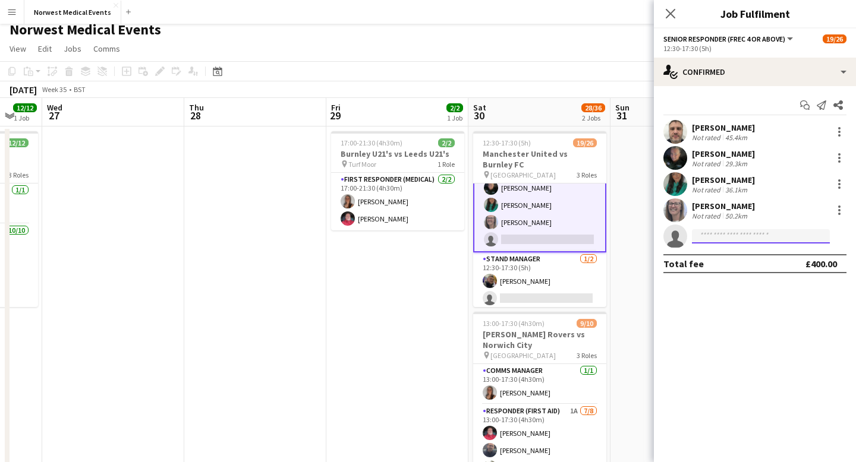
click at [716, 239] on input at bounding box center [761, 236] width 138 height 14
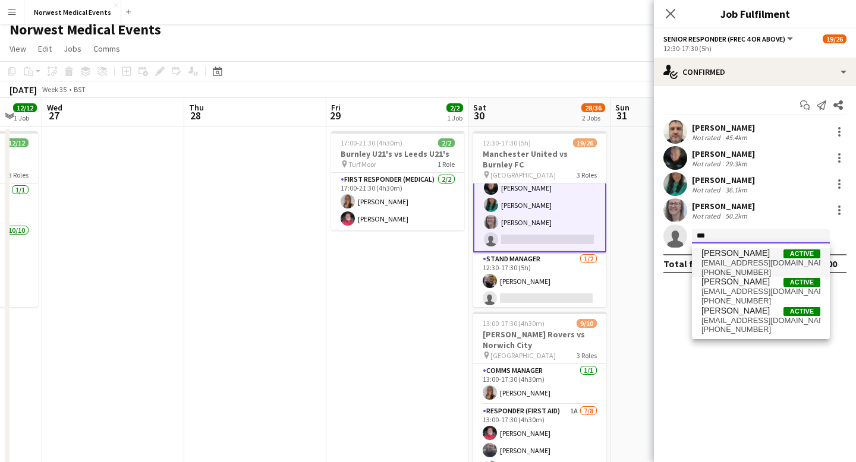
type input "***"
click at [726, 253] on span "[PERSON_NAME]" at bounding box center [735, 253] width 68 height 10
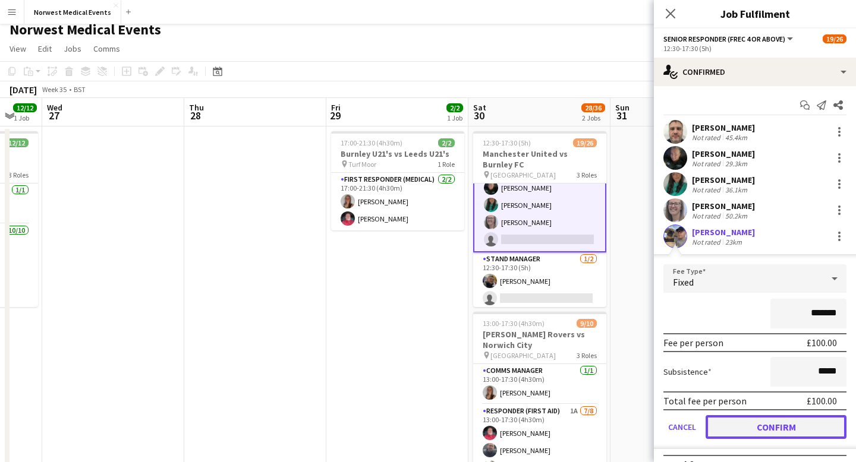
click at [782, 428] on button "Confirm" at bounding box center [775, 427] width 141 height 24
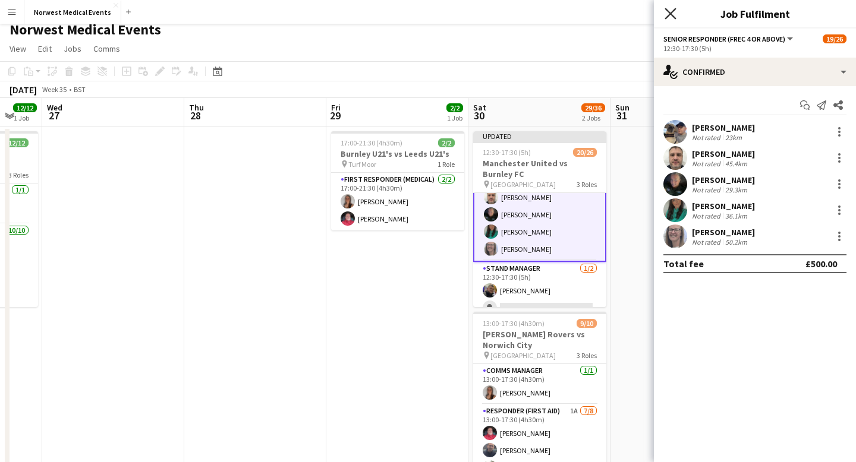
click at [667, 14] on icon "Close pop-in" at bounding box center [669, 13] width 11 height 11
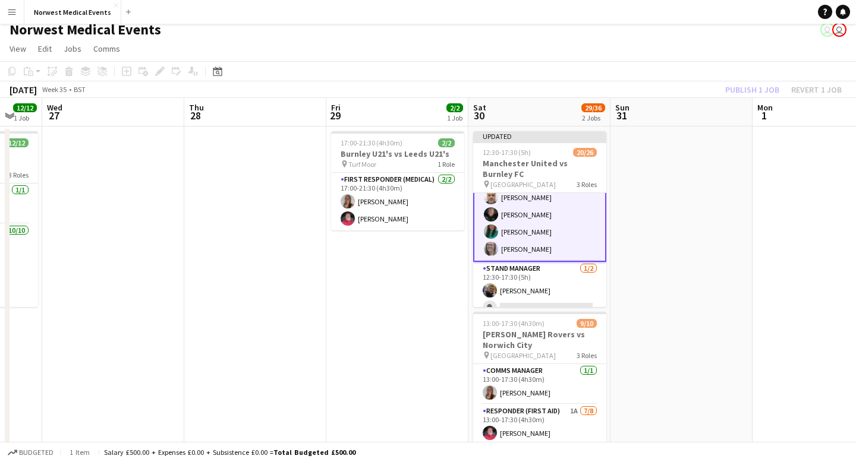
click at [738, 88] on div "Publish 1 job Revert 1 job" at bounding box center [783, 89] width 145 height 15
click at [738, 88] on button "Publish 1 job" at bounding box center [752, 89] width 64 height 15
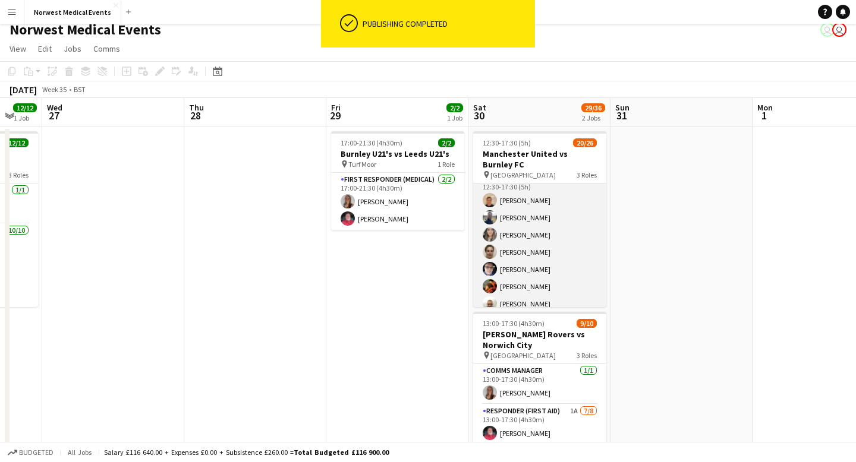
scroll to position [0, 0]
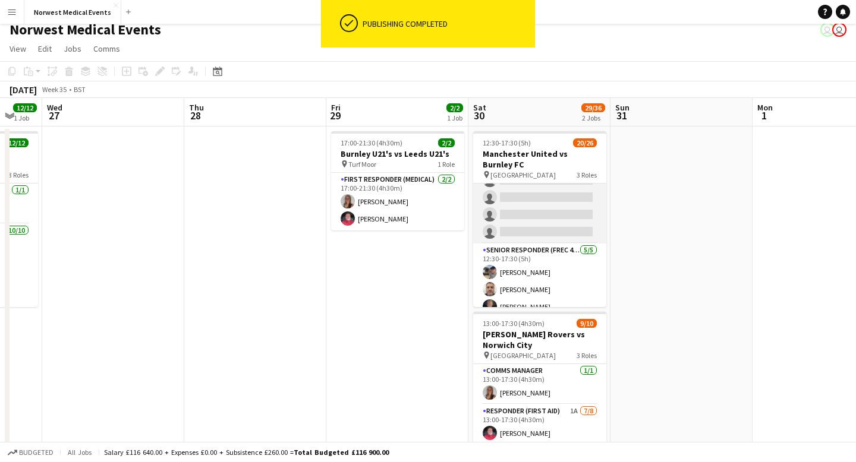
click at [558, 213] on app-card-role "First Responder (Medical) 2A 14/19 12:30-17:30 (5h) [PERSON_NAME] [PERSON_NAME]…" at bounding box center [539, 68] width 133 height 351
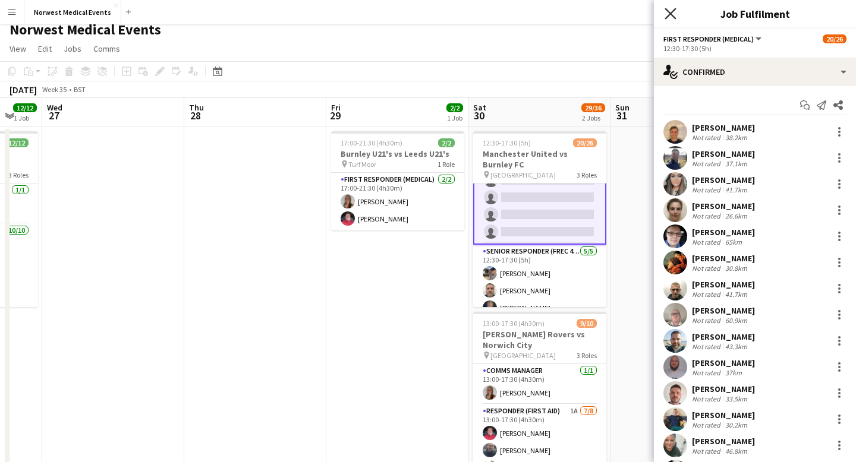
click at [672, 16] on icon at bounding box center [669, 13] width 11 height 11
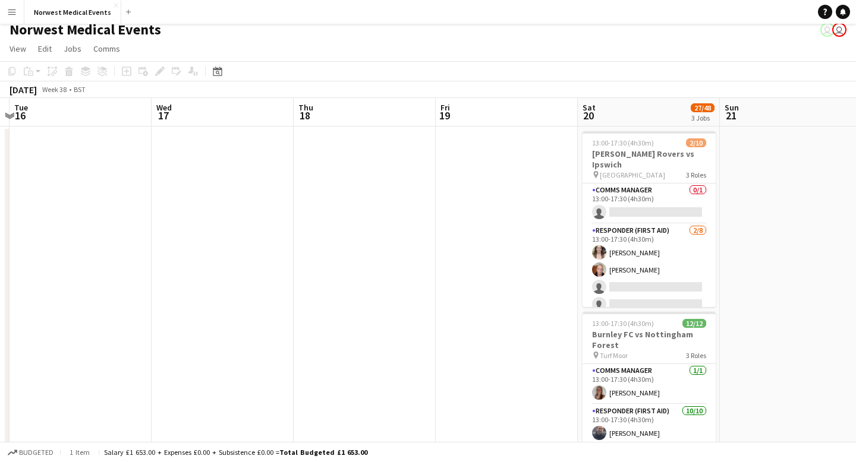
scroll to position [0, 474]
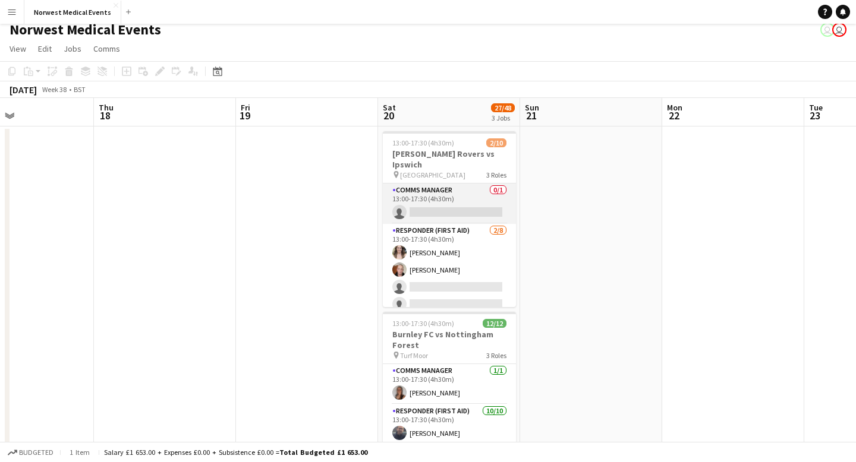
click at [464, 197] on app-card-role "Comms Manager 0/1 13:00-17:30 (4h30m) single-neutral-actions" at bounding box center [449, 204] width 133 height 40
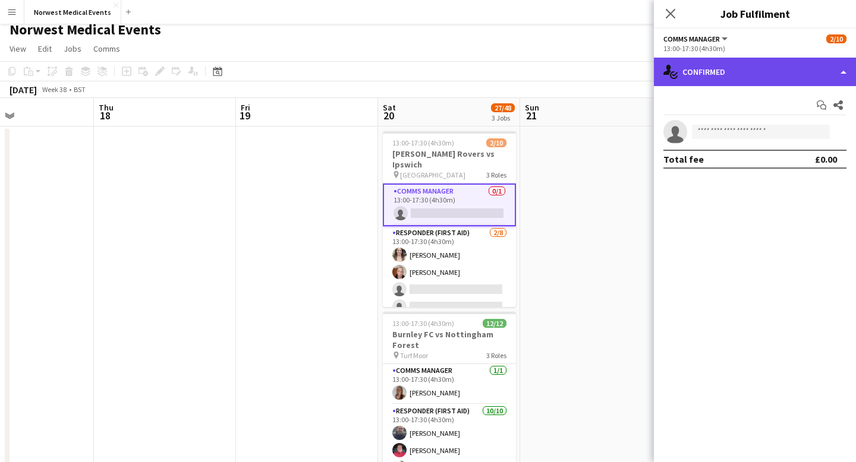
click at [758, 75] on div "single-neutral-actions-check-2 Confirmed" at bounding box center [755, 72] width 202 height 29
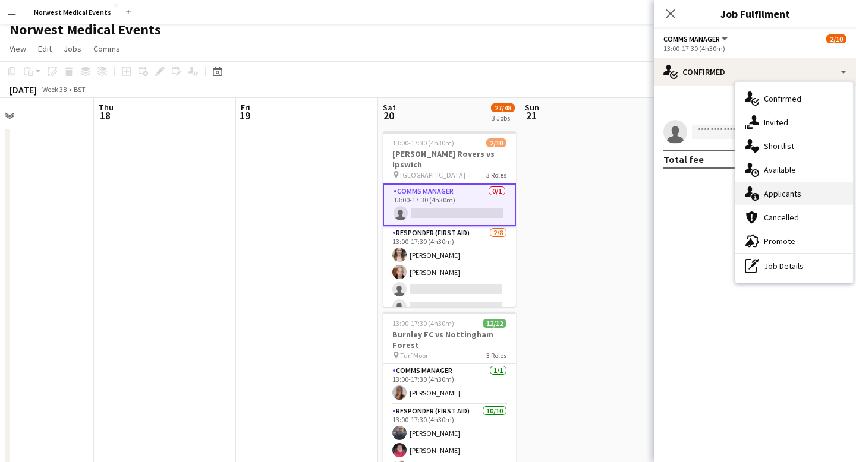
click at [781, 184] on div "single-neutral-actions-information Applicants" at bounding box center [794, 194] width 118 height 24
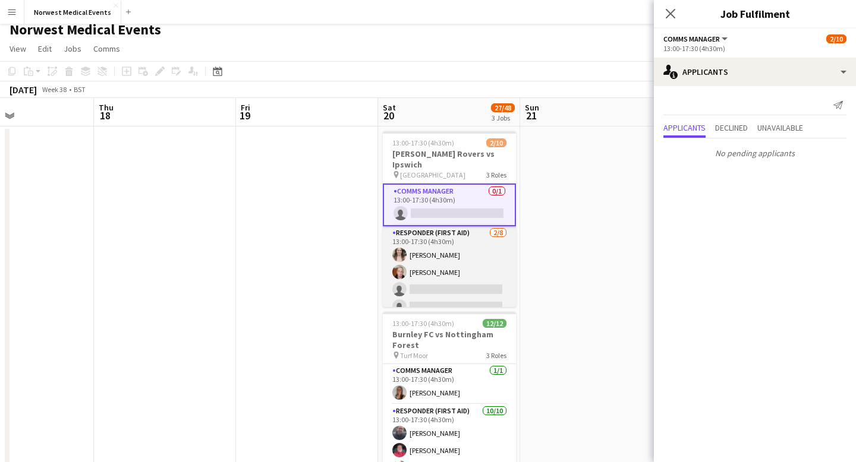
click at [484, 246] on app-card-role "Responder (First Aid) [DATE] 13:00-17:30 (4h30m) [PERSON_NAME] [PERSON_NAME] si…" at bounding box center [449, 306] width 133 height 161
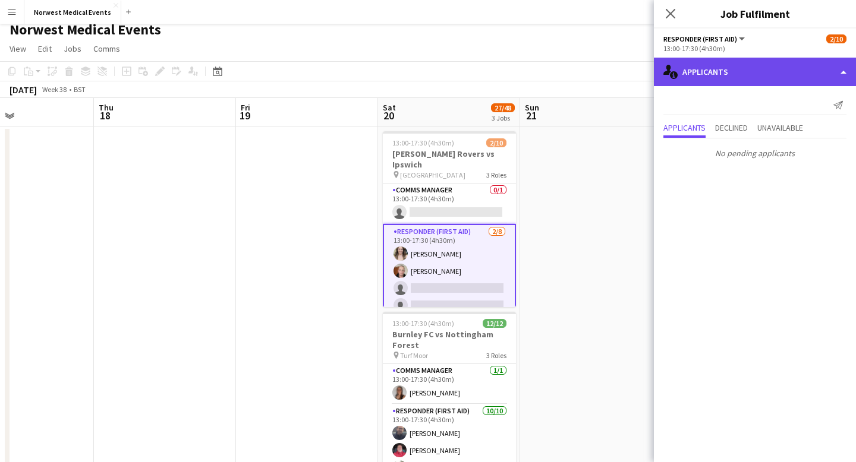
click at [732, 65] on div "single-neutral-actions-information Applicants" at bounding box center [755, 72] width 202 height 29
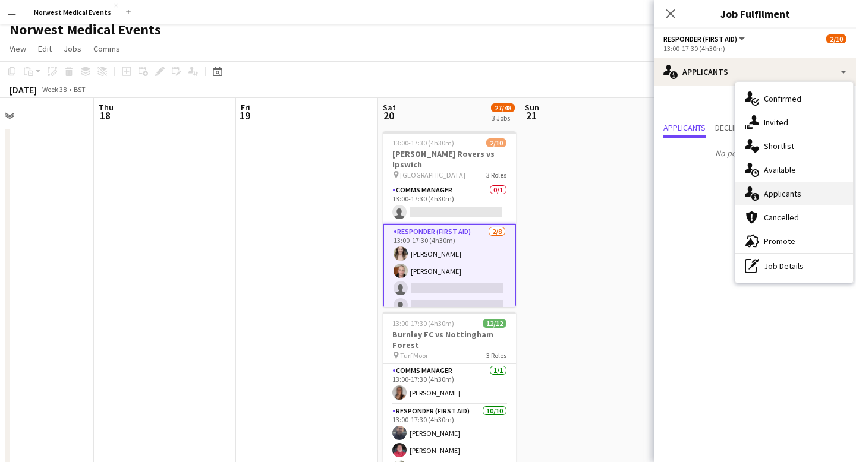
click at [778, 190] on div "single-neutral-actions-information Applicants" at bounding box center [794, 194] width 118 height 24
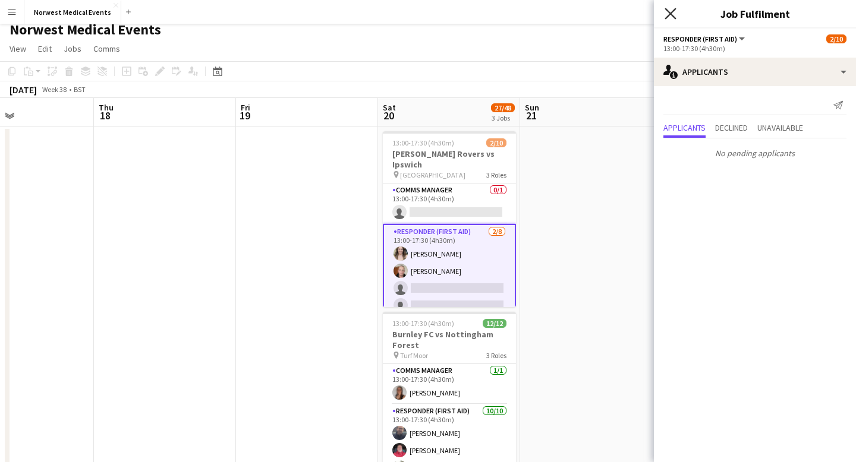
click at [672, 18] on icon "Close pop-in" at bounding box center [669, 13] width 11 height 11
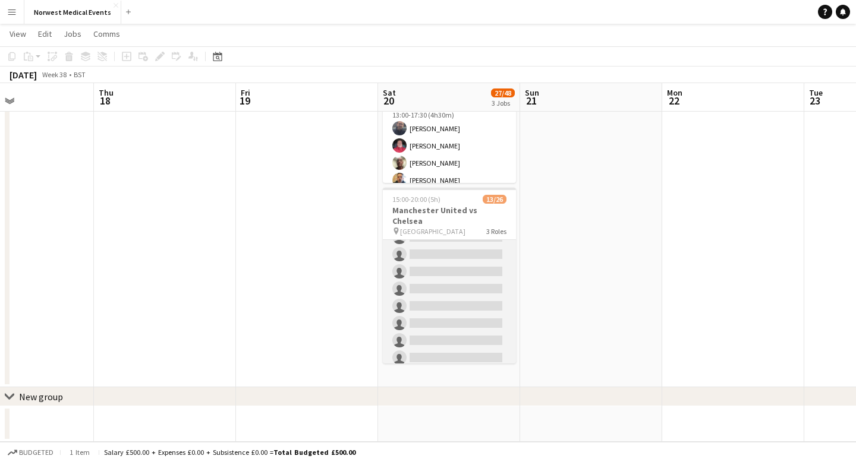
scroll to position [322, 0]
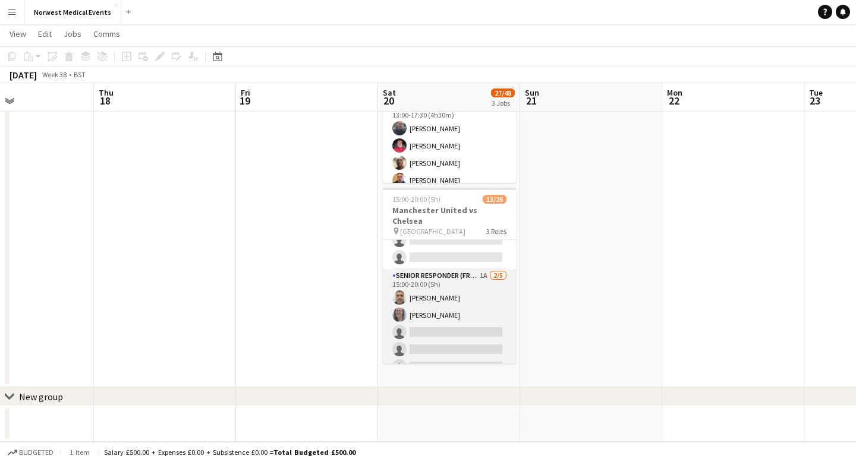
click at [453, 307] on app-card-role "Senior Responder (FREC 4 or Above) 1A [DATE] 15:00-20:00 (5h) [PERSON_NAME] [PE…" at bounding box center [449, 323] width 133 height 109
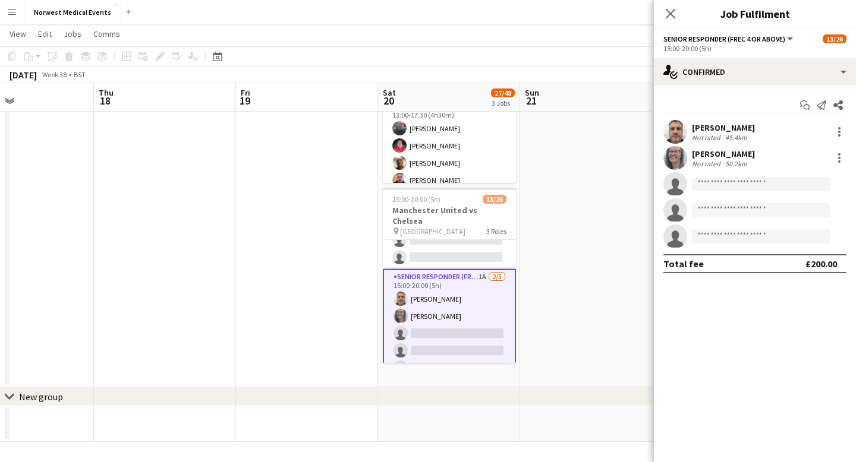
click at [747, 56] on app-options-switcher "Senior Responder (FREC 4 or Above) All roles Senior Responder (FREC 4 or Above)…" at bounding box center [755, 43] width 202 height 29
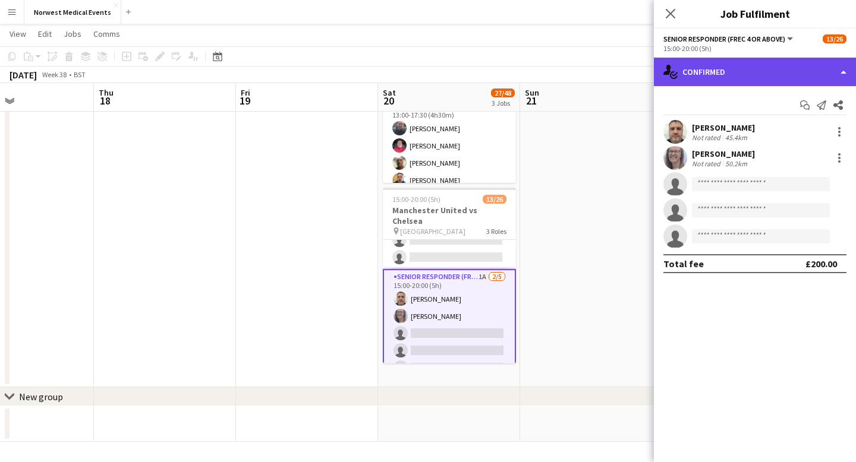
click at [747, 72] on div "single-neutral-actions-check-2 Confirmed" at bounding box center [755, 72] width 202 height 29
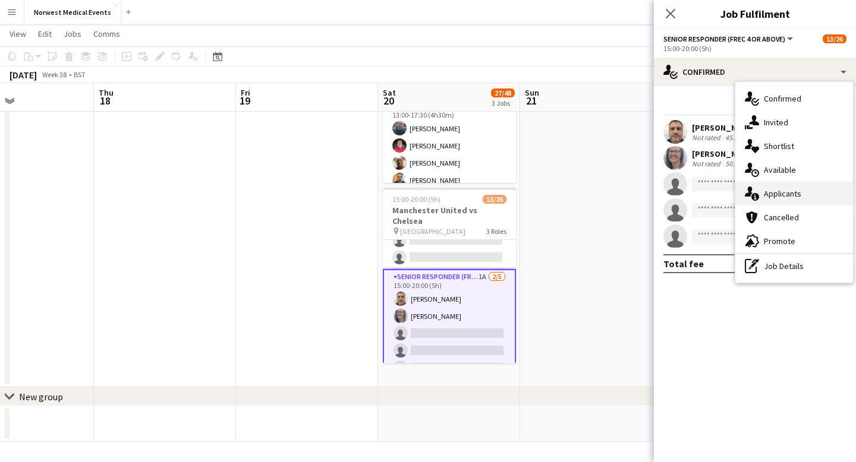
click at [781, 187] on div "single-neutral-actions-information Applicants" at bounding box center [794, 194] width 118 height 24
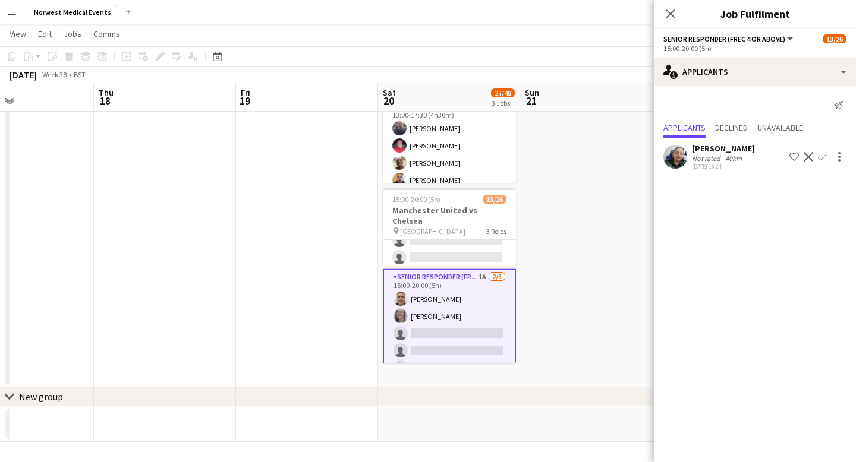
click at [823, 155] on app-icon "Confirm" at bounding box center [823, 157] width 10 height 10
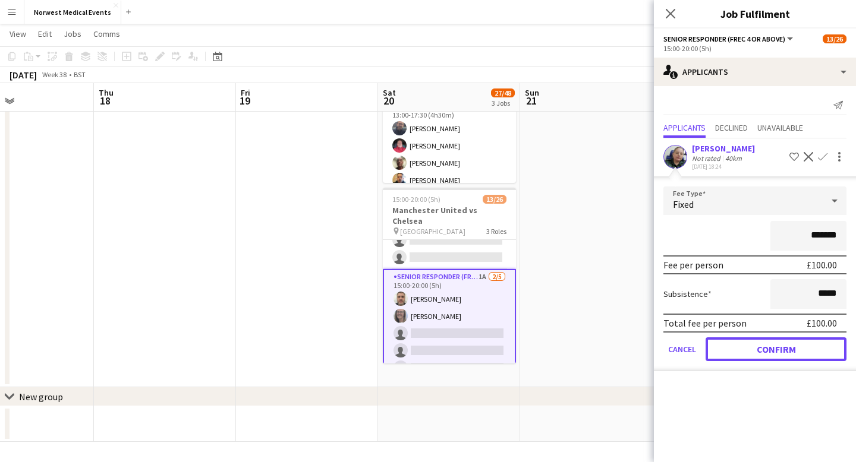
click at [794, 347] on button "Confirm" at bounding box center [775, 350] width 141 height 24
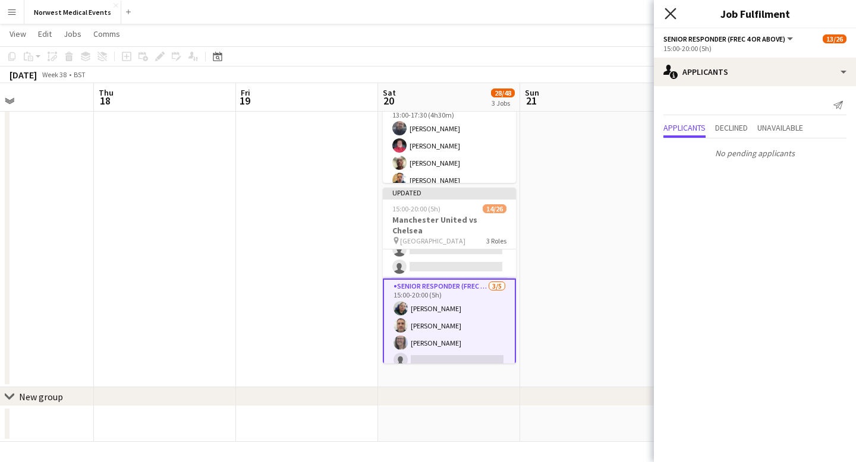
click at [674, 12] on icon "Close pop-in" at bounding box center [669, 13] width 11 height 11
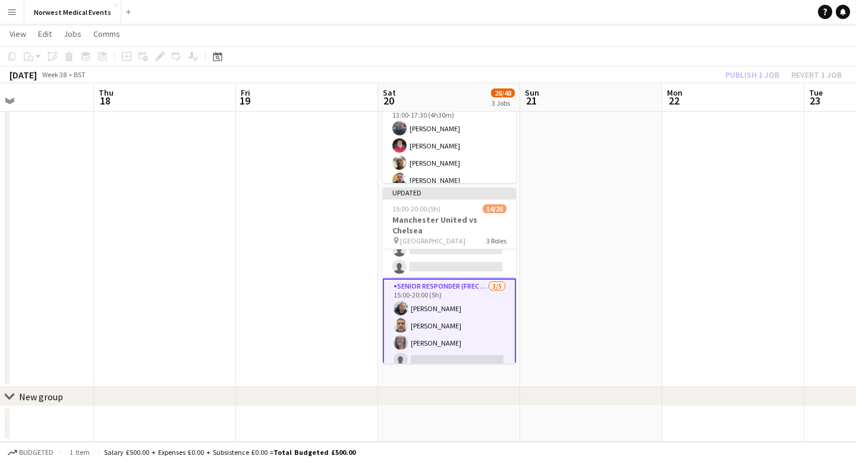
click at [743, 74] on div "Publish 1 job Revert 1 job" at bounding box center [783, 74] width 145 height 15
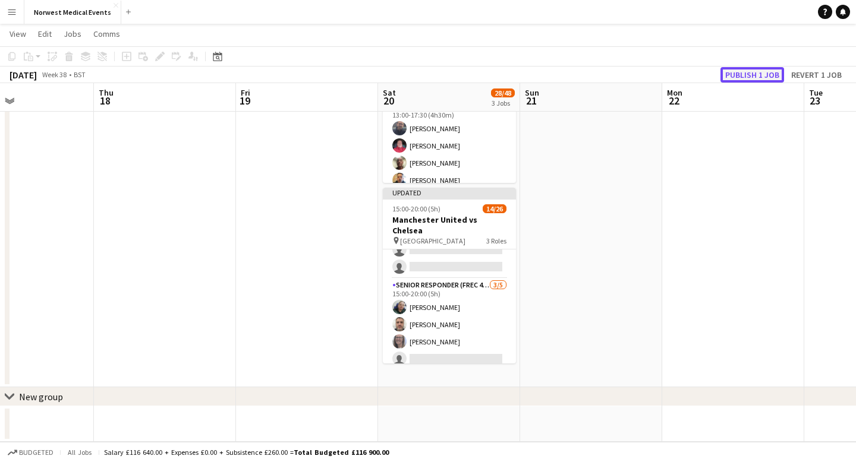
click at [743, 75] on button "Publish 1 job" at bounding box center [752, 74] width 64 height 15
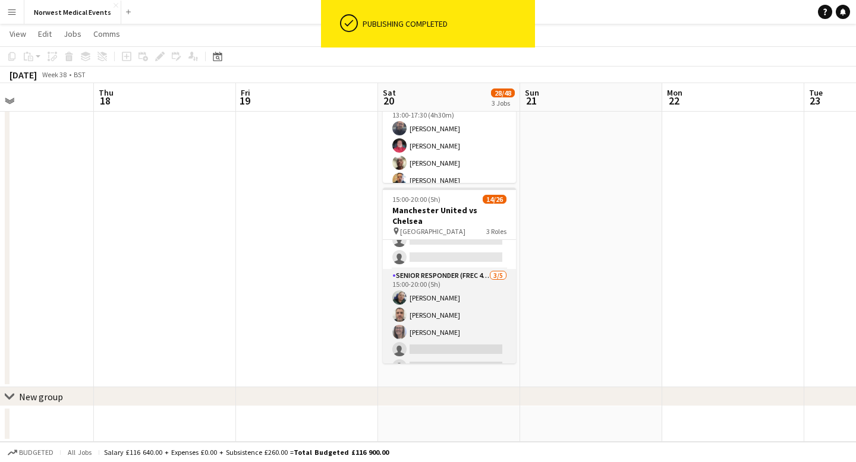
scroll to position [383, 0]
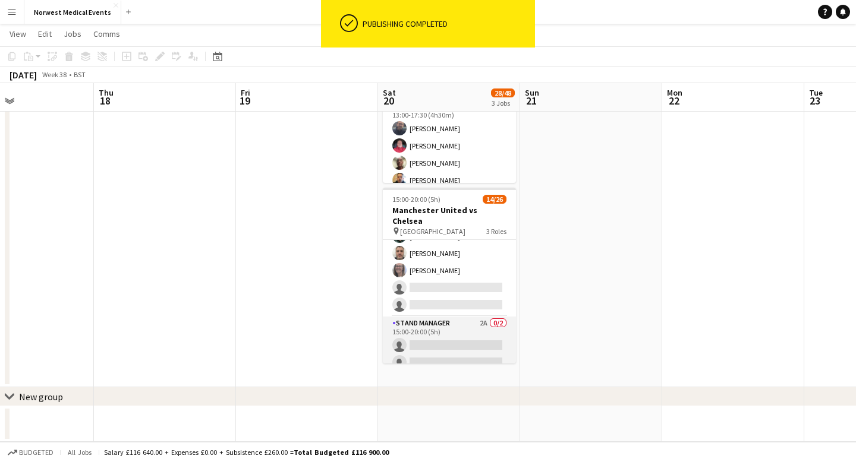
click at [444, 336] on app-card-role "Stand Manager 2A 0/2 15:00-20:00 (5h) single-neutral-actions single-neutral-act…" at bounding box center [449, 346] width 133 height 58
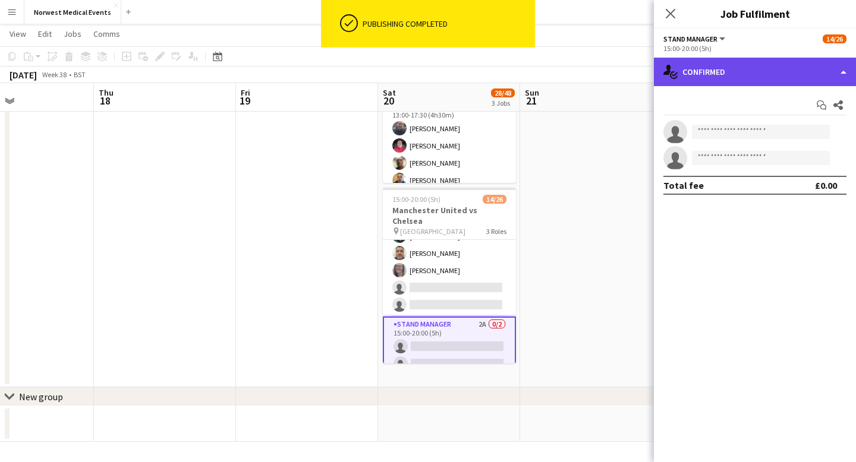
click at [732, 64] on div "single-neutral-actions-check-2 Confirmed" at bounding box center [755, 72] width 202 height 29
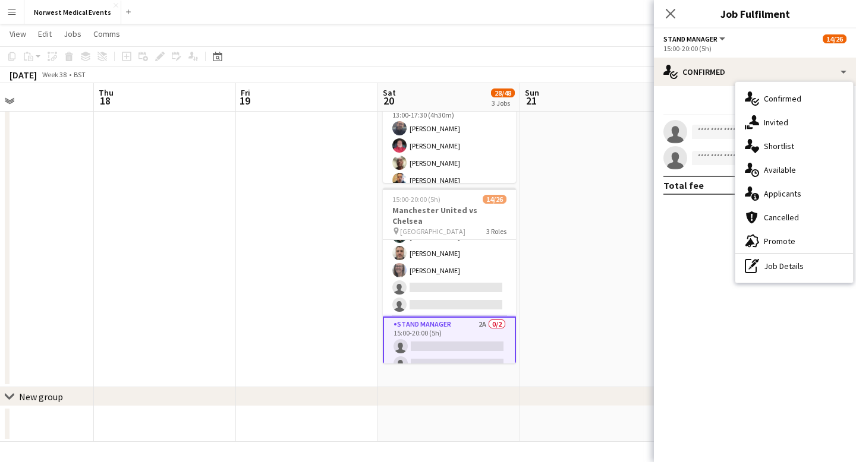
click at [776, 192] on div "single-neutral-actions-information Applicants" at bounding box center [794, 194] width 118 height 24
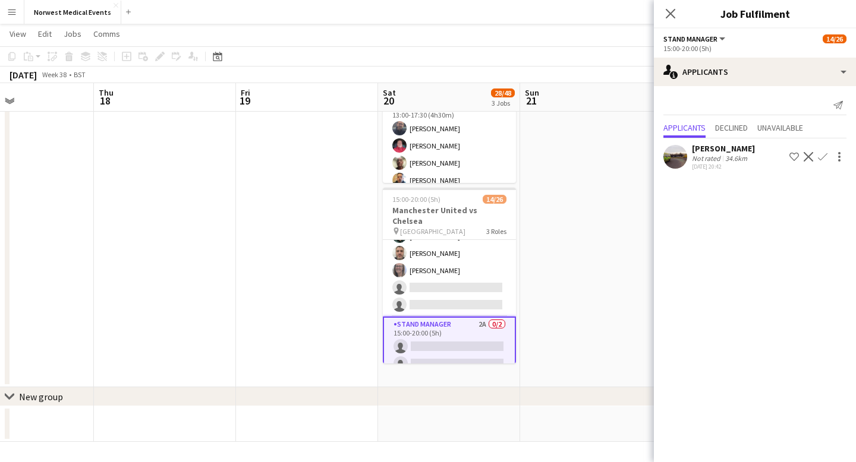
click at [824, 156] on app-icon "Confirm" at bounding box center [823, 157] width 10 height 10
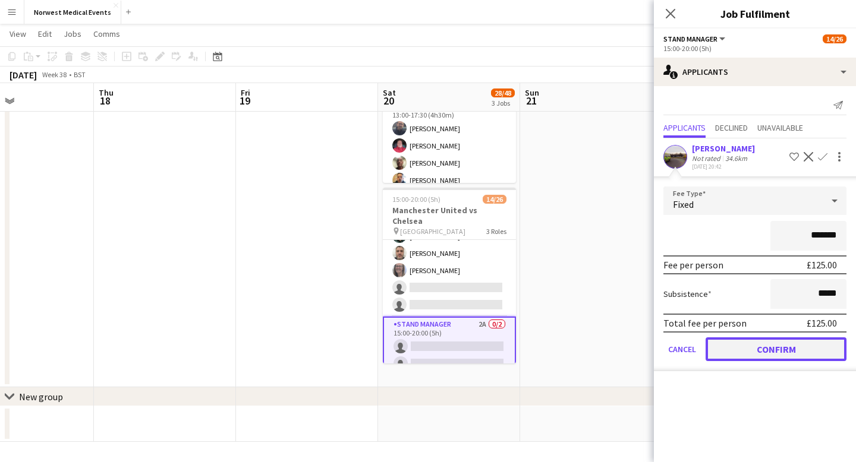
click at [780, 354] on button "Confirm" at bounding box center [775, 350] width 141 height 24
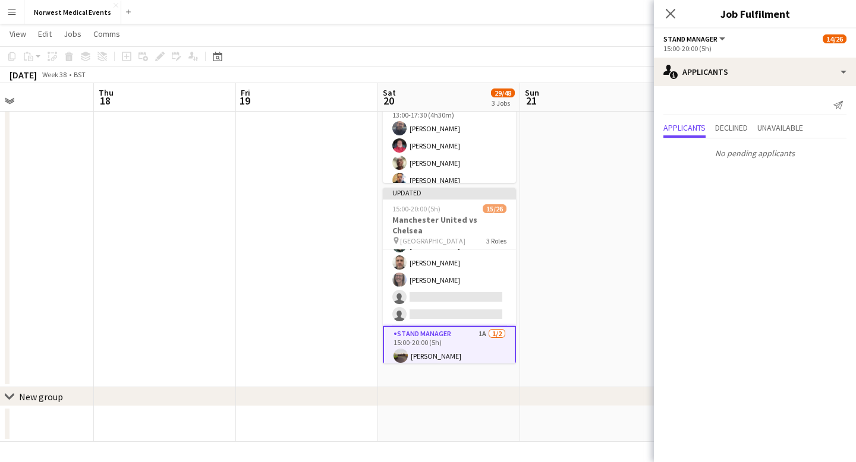
click at [671, 10] on icon "Close pop-in" at bounding box center [671, 14] width 10 height 10
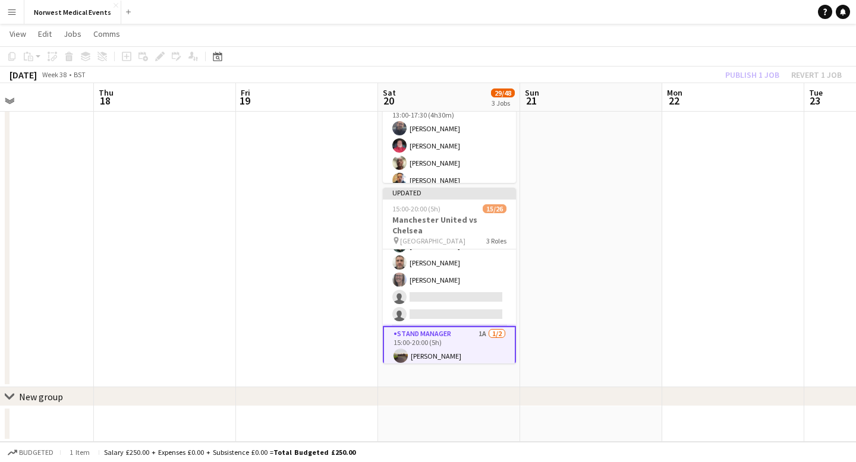
click at [747, 74] on div "Publish 1 job Revert 1 job" at bounding box center [783, 74] width 145 height 15
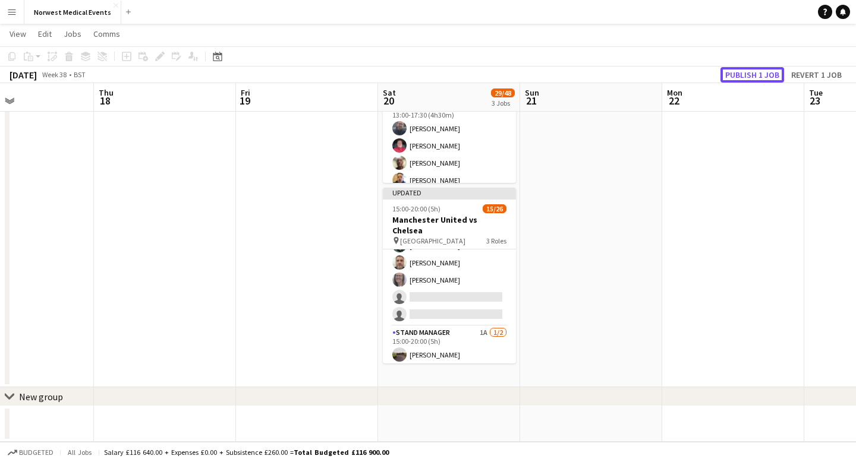
click at [747, 74] on button "Publish 1 job" at bounding box center [752, 74] width 64 height 15
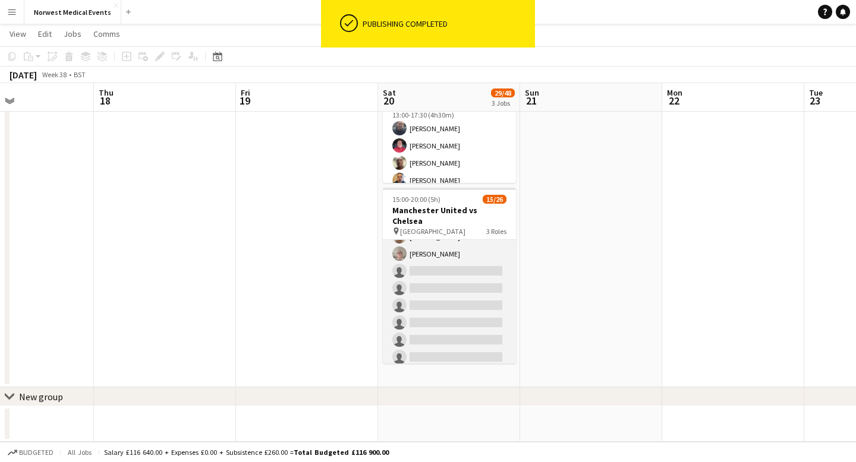
click at [464, 302] on app-card-role "First Responder (Medical) [DATE] 15:00-20:00 (5h) [PERSON_NAME] [PERSON_NAME] […" at bounding box center [449, 228] width 133 height 351
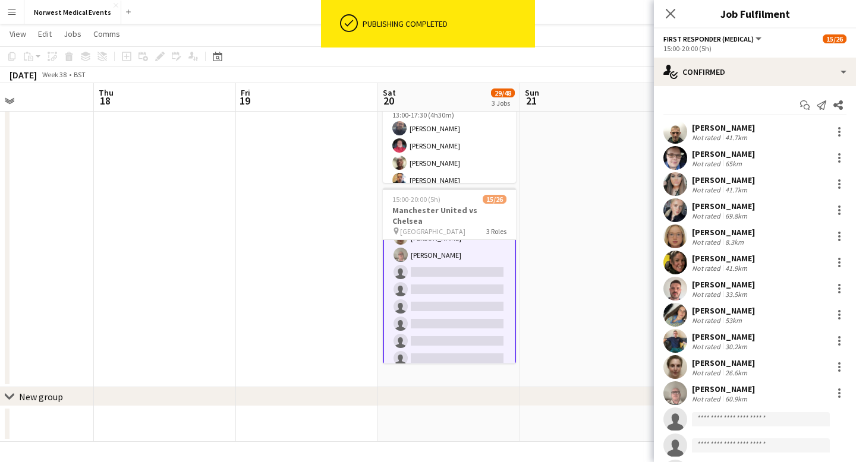
scroll to position [188, 0]
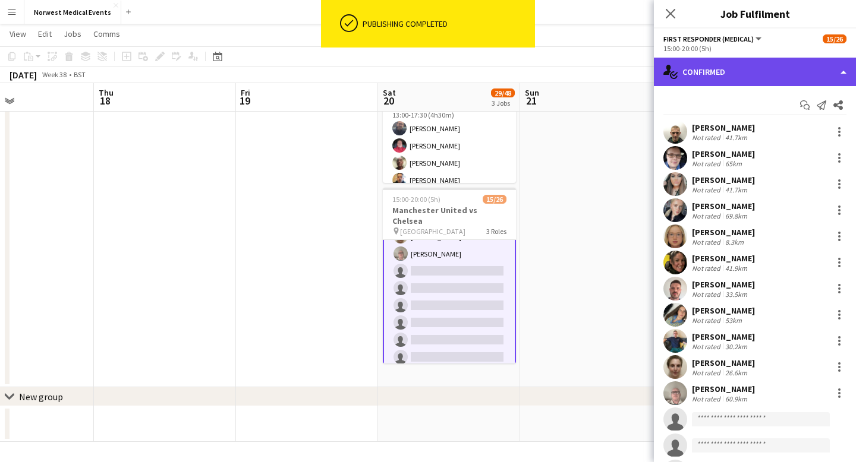
click at [755, 70] on div "single-neutral-actions-check-2 Confirmed" at bounding box center [755, 72] width 202 height 29
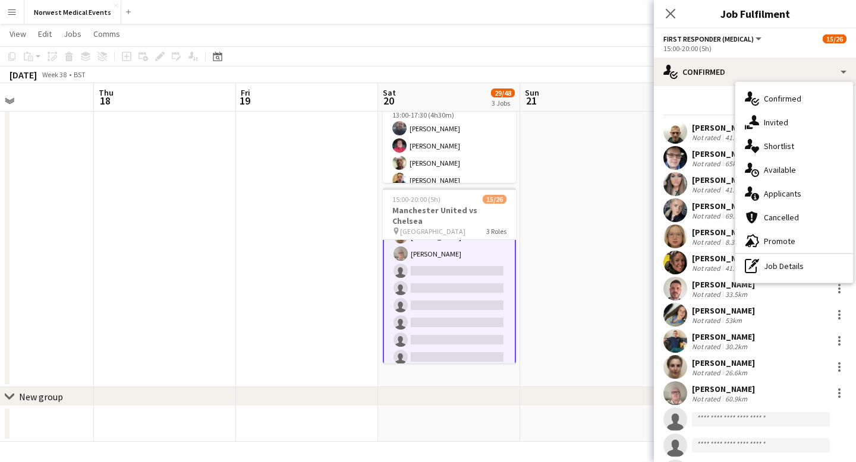
click at [789, 193] on div "single-neutral-actions-information Applicants" at bounding box center [794, 194] width 118 height 24
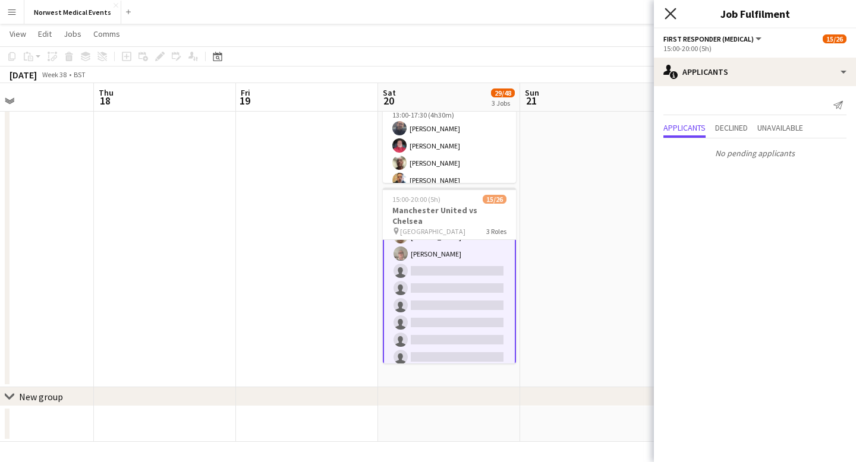
click at [665, 9] on icon at bounding box center [669, 13] width 11 height 11
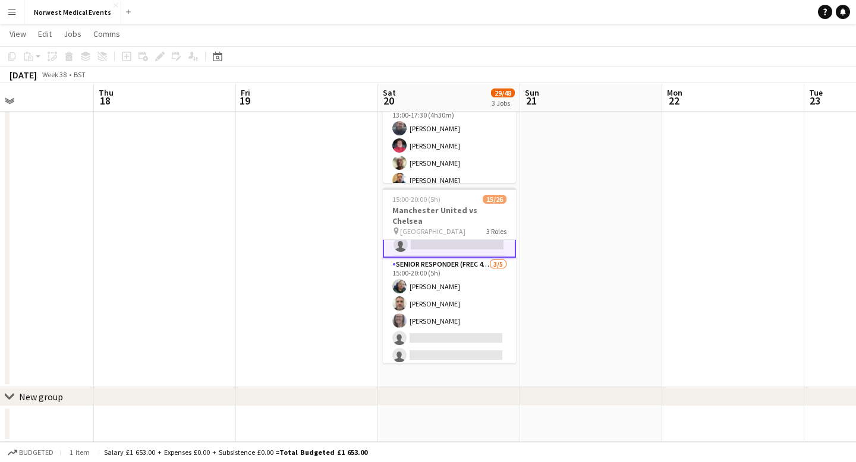
scroll to position [386, 0]
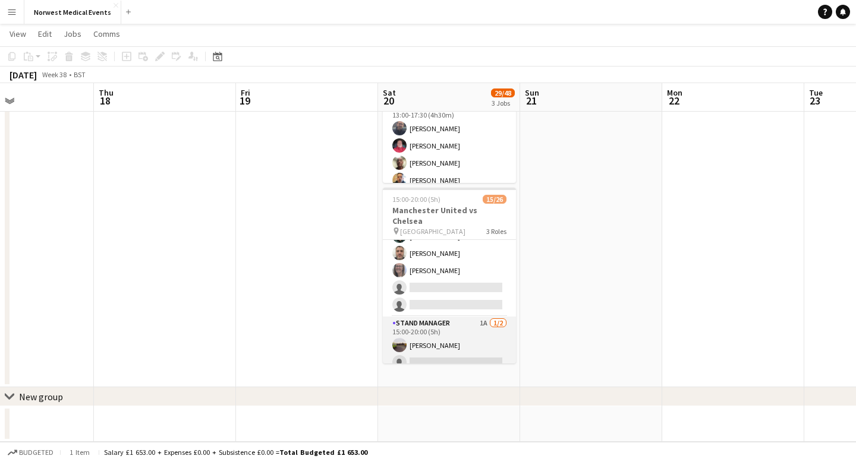
click at [462, 335] on app-card-role "Stand Manager 1A [DATE] 15:00-20:00 (5h) [PERSON_NAME] single-neutral-actions" at bounding box center [449, 346] width 133 height 58
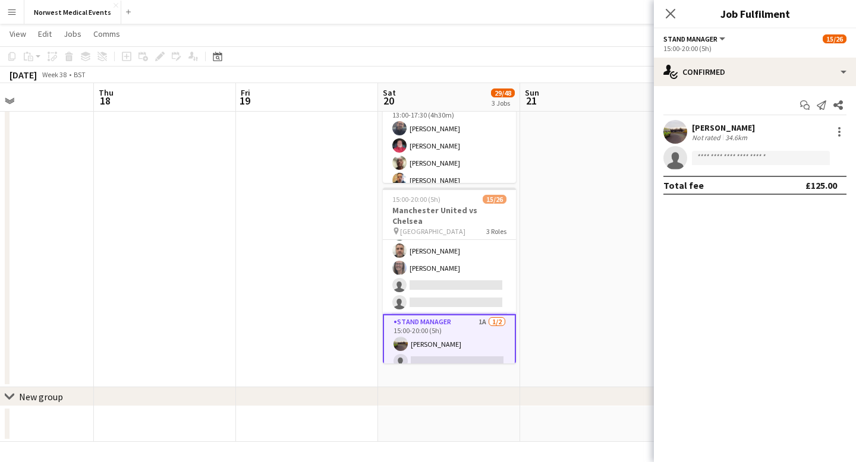
scroll to position [383, 0]
click at [727, 163] on input at bounding box center [761, 158] width 138 height 14
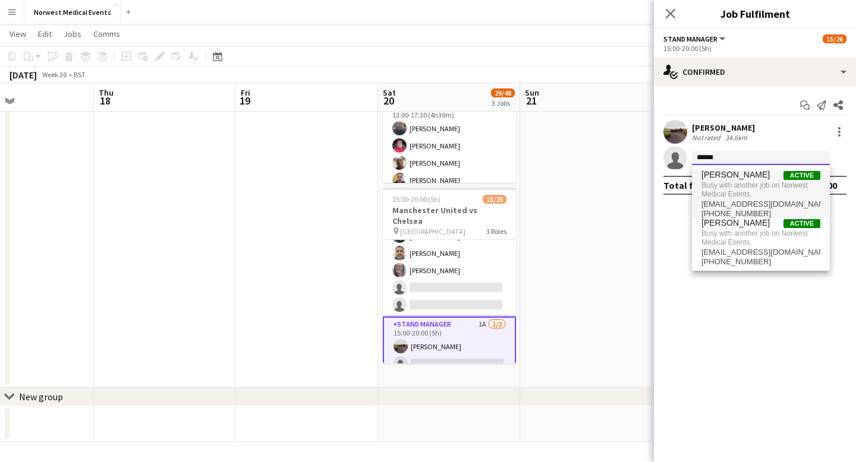
type input "******"
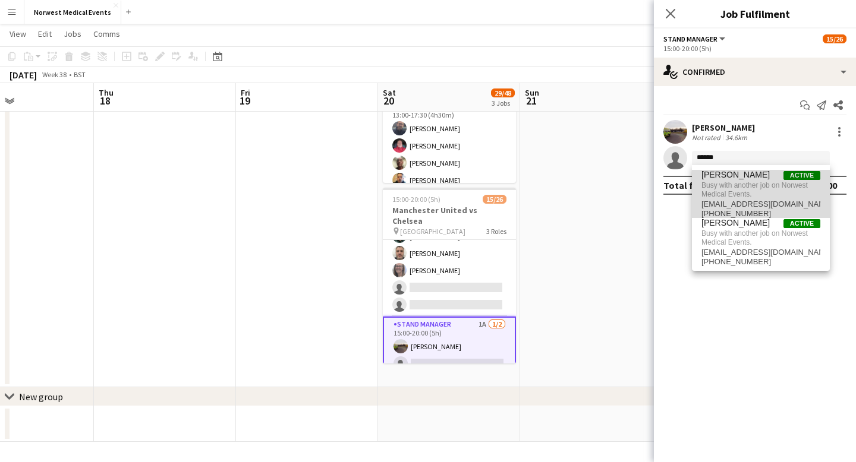
click at [740, 175] on span "[PERSON_NAME]" at bounding box center [735, 175] width 68 height 10
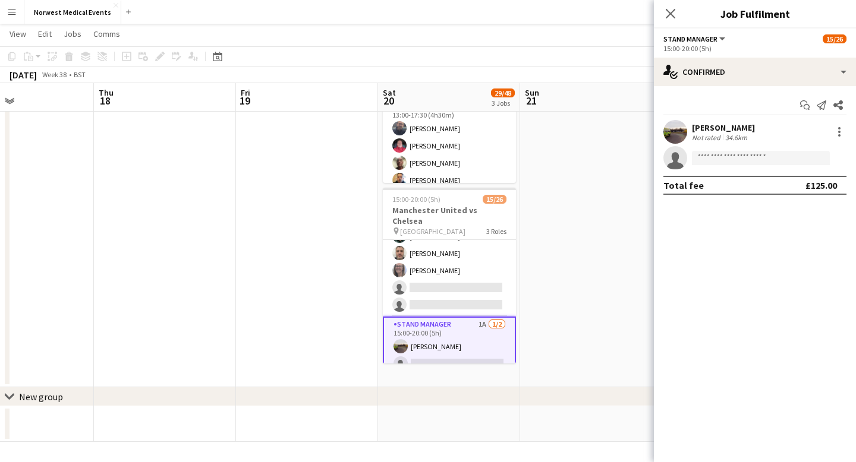
click at [673, 13] on icon "Close pop-in" at bounding box center [671, 14] width 10 height 10
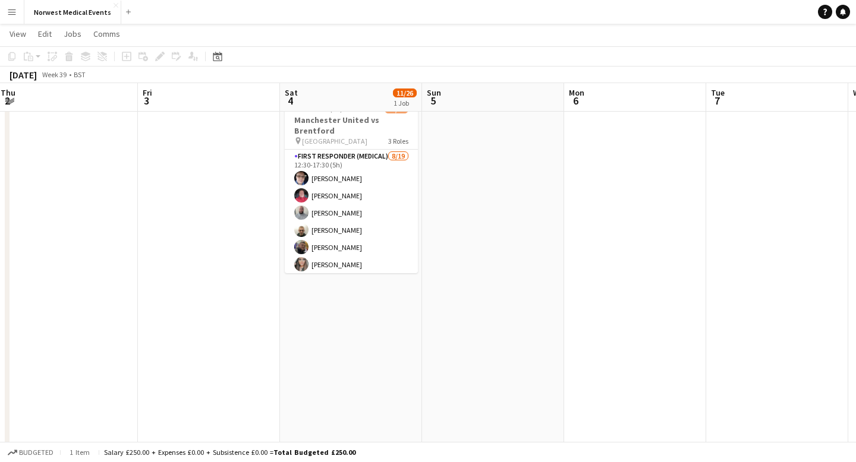
scroll to position [0, 329]
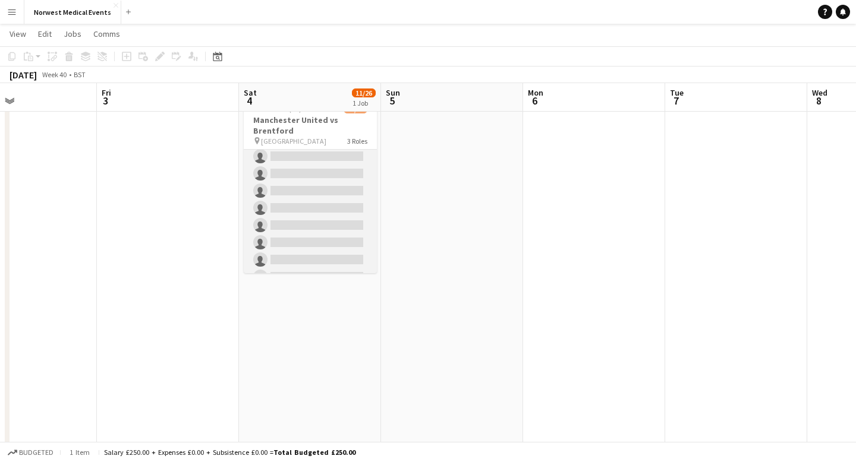
click at [326, 198] on app-card-role "First Responder (Medical) [DATE] 12:30-17:30 (5h) [PERSON_NAME] [PERSON_NAME] […" at bounding box center [310, 113] width 133 height 351
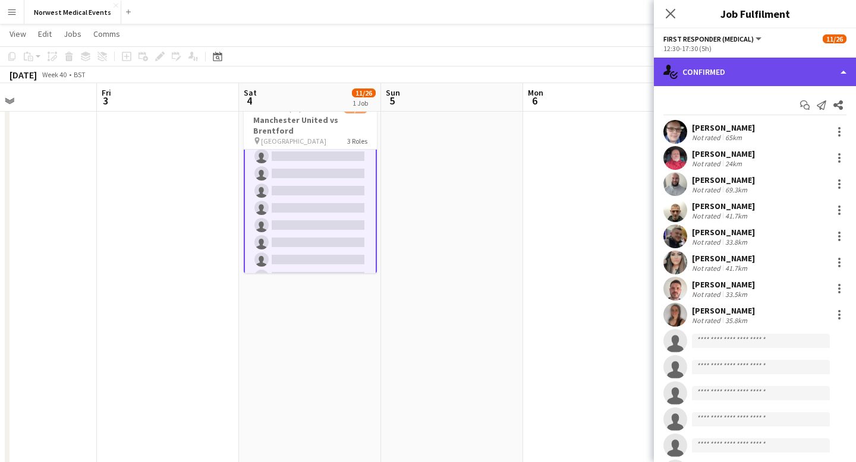
click at [729, 75] on div "single-neutral-actions-check-2 Confirmed" at bounding box center [755, 72] width 202 height 29
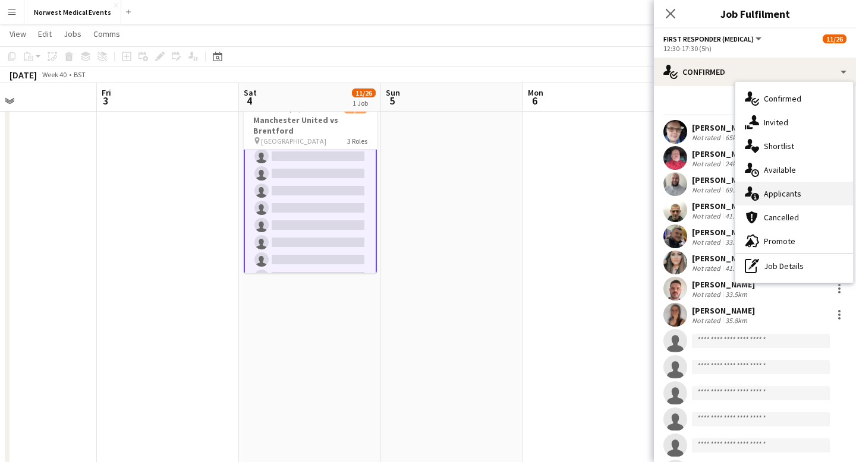
click at [804, 199] on div "single-neutral-actions-information Applicants" at bounding box center [794, 194] width 118 height 24
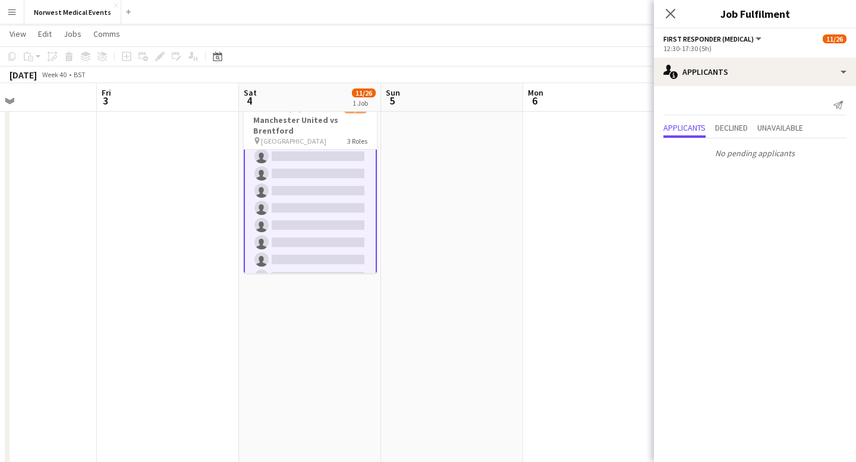
click at [669, 23] on div "Close pop-in" at bounding box center [670, 13] width 33 height 27
click at [679, 12] on div "Close pop-in" at bounding box center [670, 13] width 33 height 27
click at [672, 13] on icon "Close pop-in" at bounding box center [671, 14] width 10 height 10
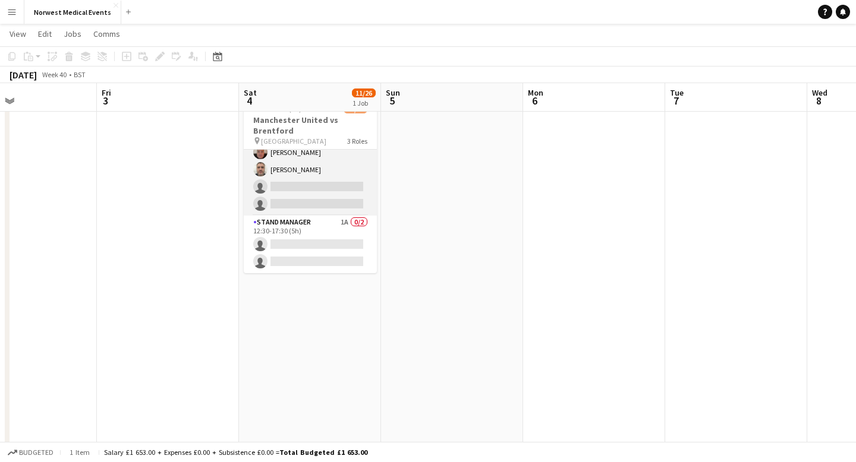
click at [314, 198] on app-card-role "Senior Responder (FREC 4 or Above) [DATE] 12:30-17:30 (5h) [PERSON_NAME] [PERSO…" at bounding box center [310, 160] width 133 height 109
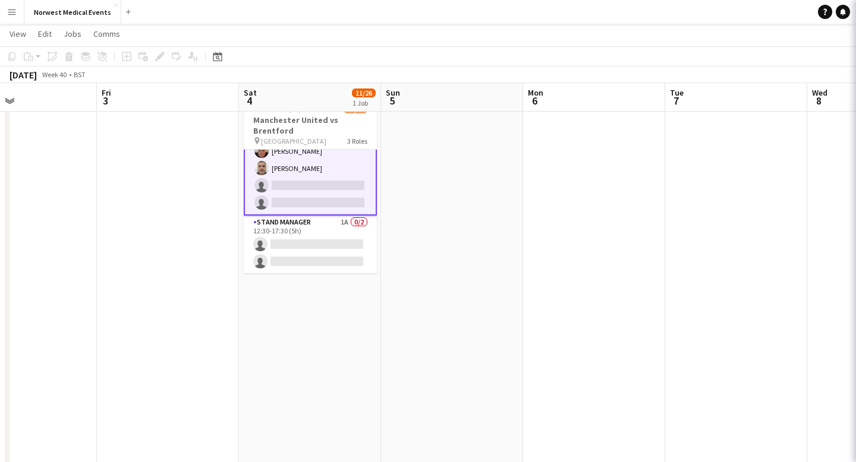
scroll to position [395, 0]
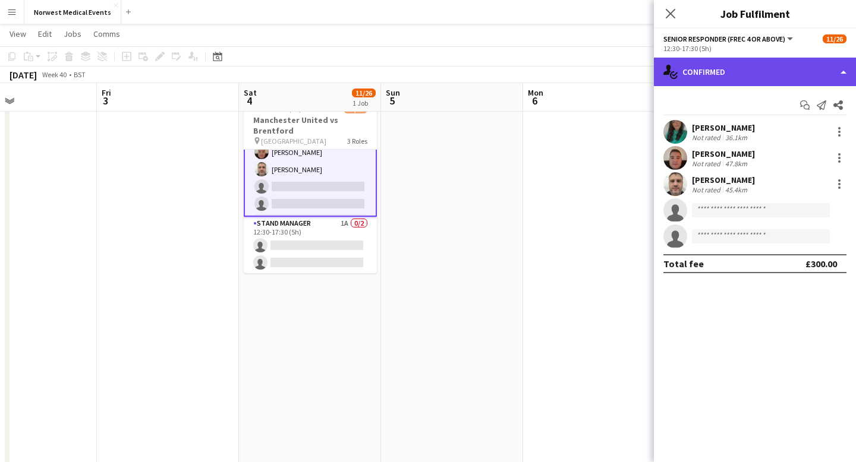
click at [747, 68] on div "single-neutral-actions-check-2 Confirmed" at bounding box center [755, 72] width 202 height 29
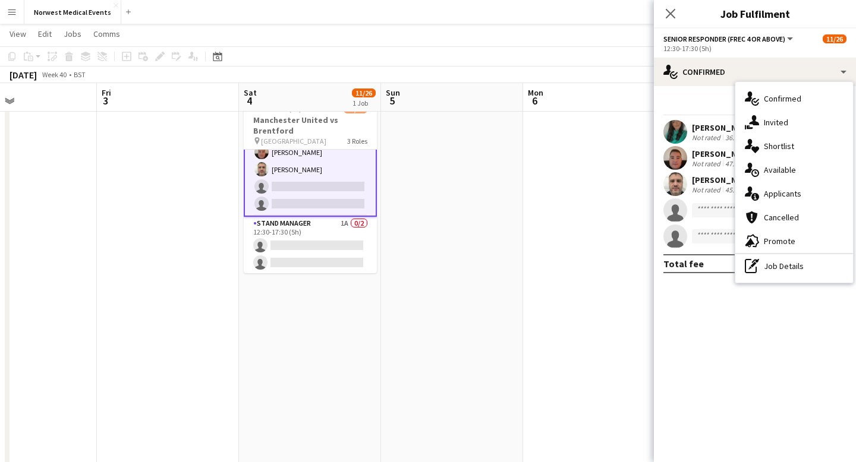
click at [792, 201] on div "single-neutral-actions-information Applicants" at bounding box center [794, 194] width 118 height 24
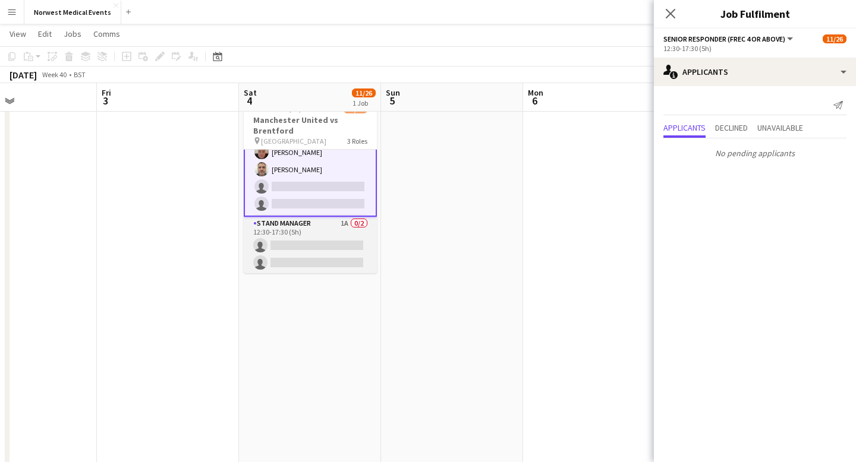
click at [276, 253] on app-card-role "Stand Manager 1A 0/2 12:30-17:30 (5h) single-neutral-actions single-neutral-act…" at bounding box center [310, 246] width 133 height 58
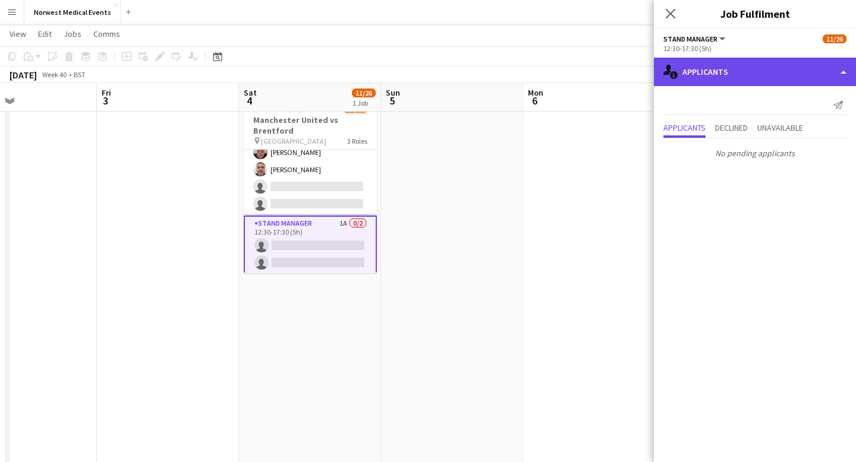
click at [739, 76] on div "single-neutral-actions-information Applicants" at bounding box center [755, 72] width 202 height 29
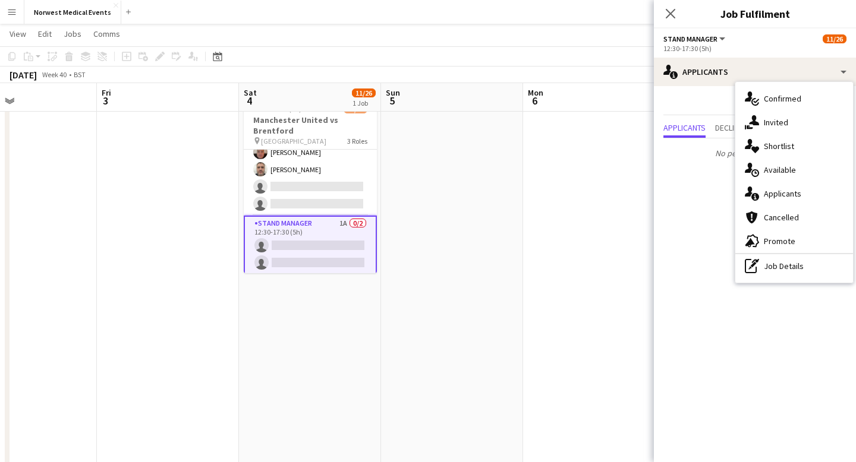
click at [784, 188] on div "single-neutral-actions-information Applicants" at bounding box center [794, 194] width 118 height 24
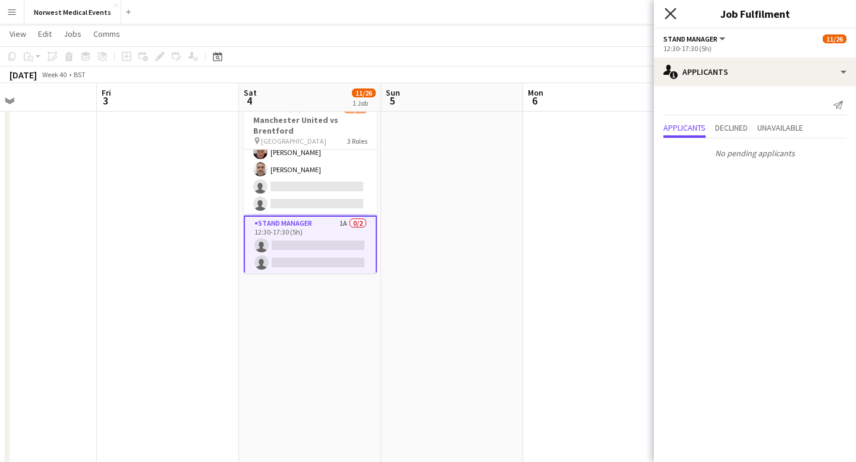
click at [672, 17] on icon "Close pop-in" at bounding box center [669, 13] width 11 height 11
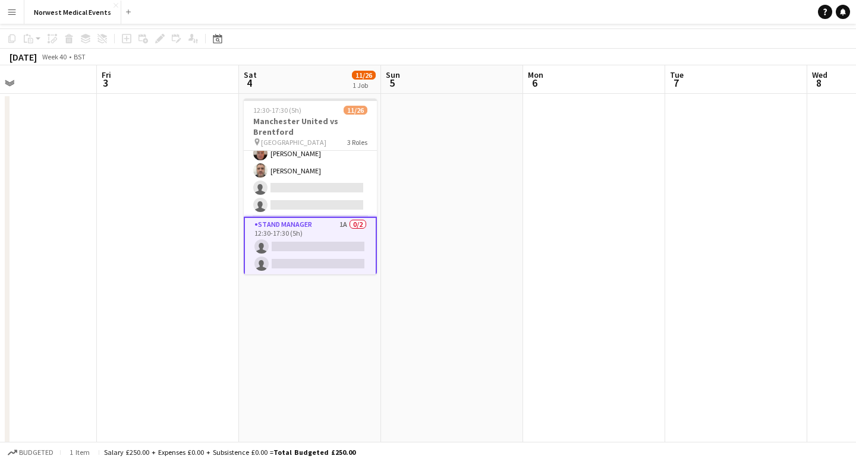
scroll to position [0, 0]
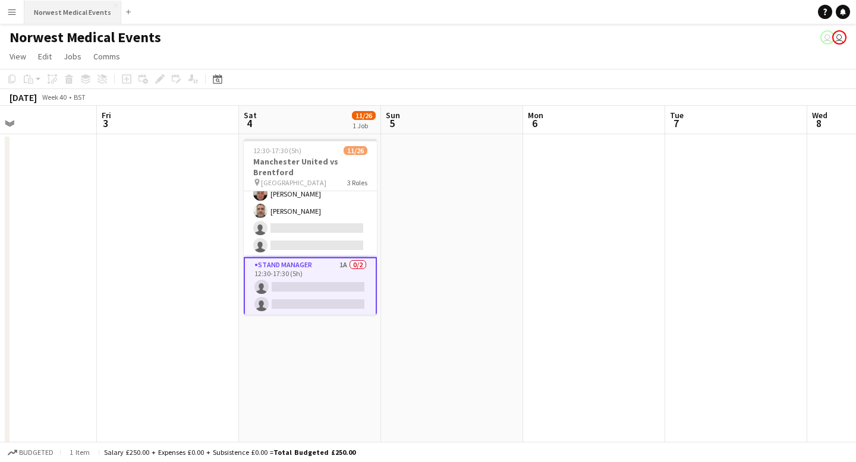
click at [86, 11] on button "Norwest Medical Events Close" at bounding box center [72, 12] width 97 height 23
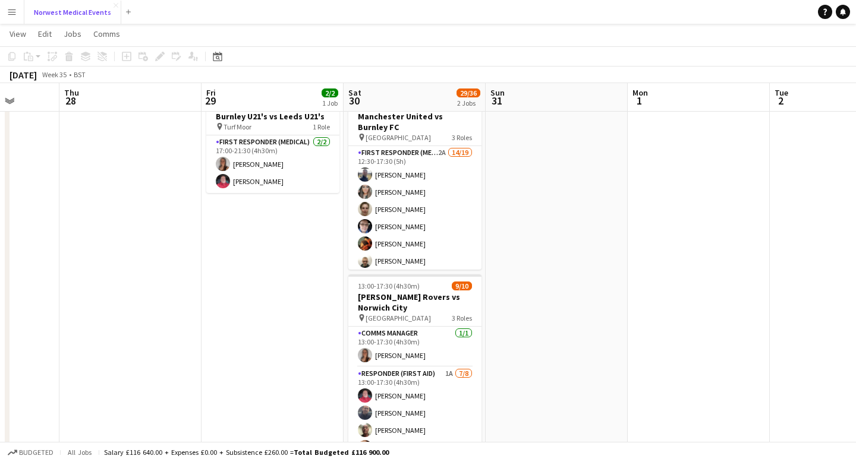
scroll to position [56, 0]
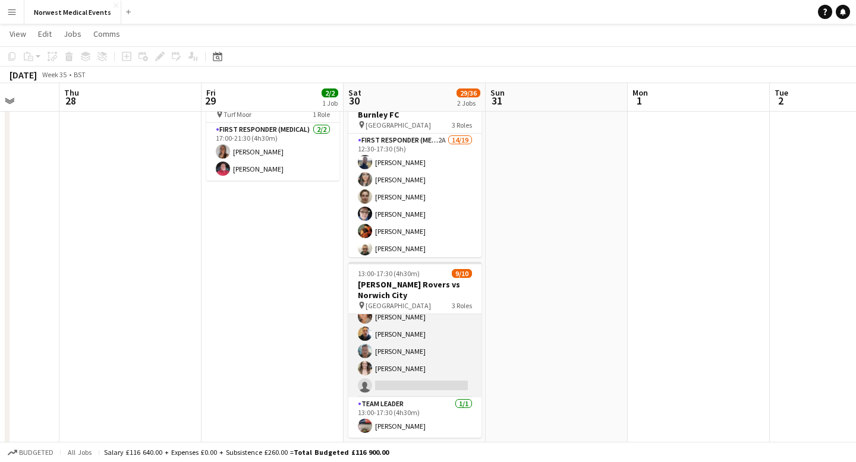
click at [423, 348] on app-card-role "Responder (First Aid) 1A [DATE] 13:00-17:30 (4h30m) [PERSON_NAME] [PERSON_NAME]…" at bounding box center [414, 317] width 133 height 161
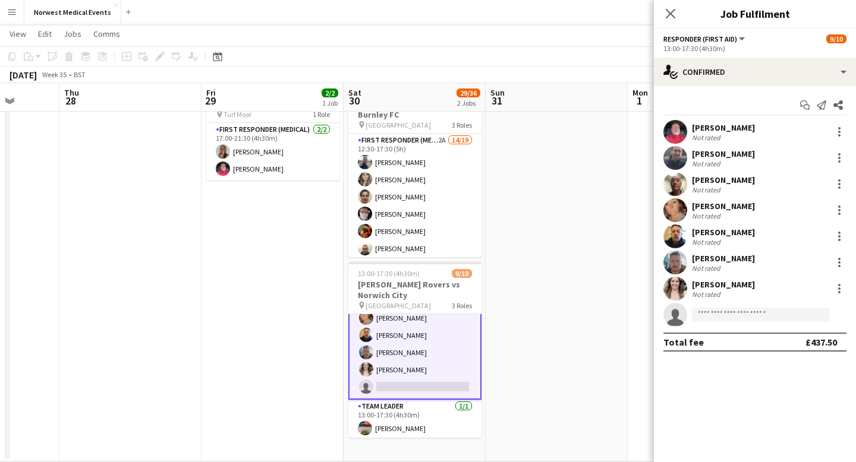
scroll to position [119, 0]
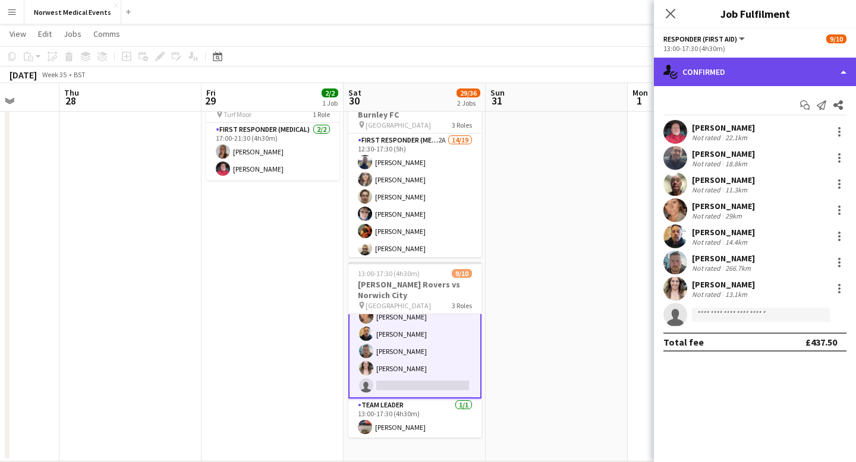
click at [729, 75] on div "single-neutral-actions-check-2 Confirmed" at bounding box center [755, 72] width 202 height 29
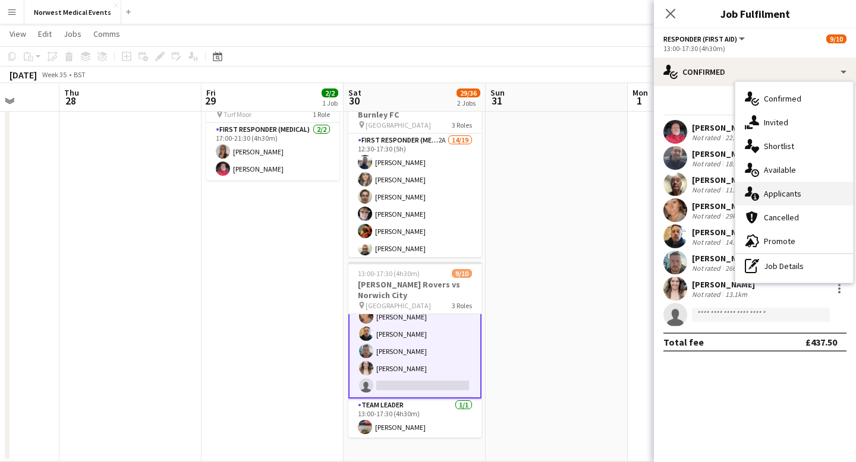
click at [796, 191] on div "single-neutral-actions-information Applicants" at bounding box center [794, 194] width 118 height 24
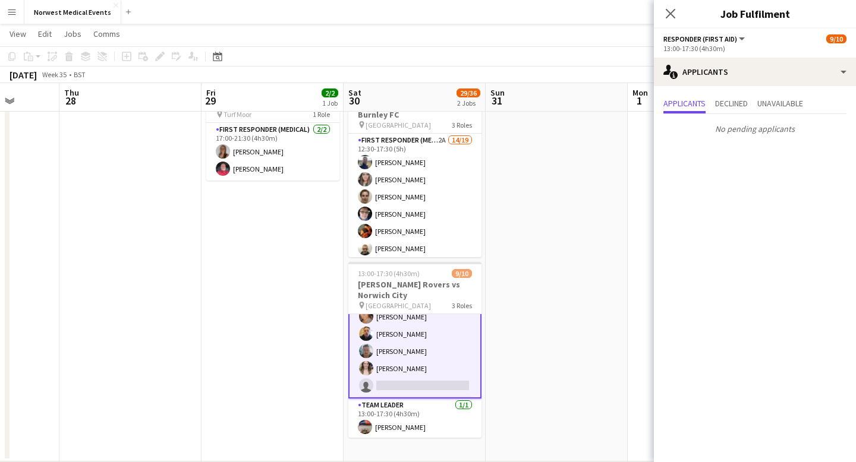
click at [672, 13] on icon "Close pop-in" at bounding box center [671, 14] width 10 height 10
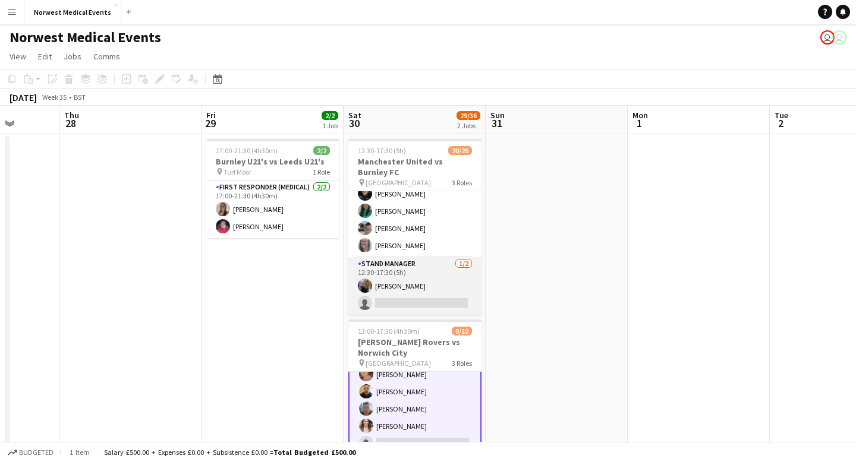
scroll to position [235, 0]
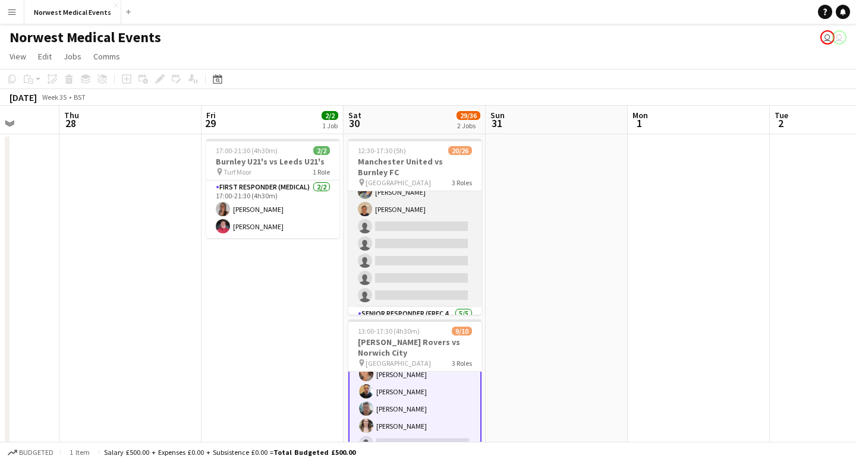
click at [437, 243] on app-card-role "First Responder (Medical) 2A 14/19 12:30-17:30 (5h) [PERSON_NAME] [PERSON_NAME]…" at bounding box center [414, 132] width 133 height 351
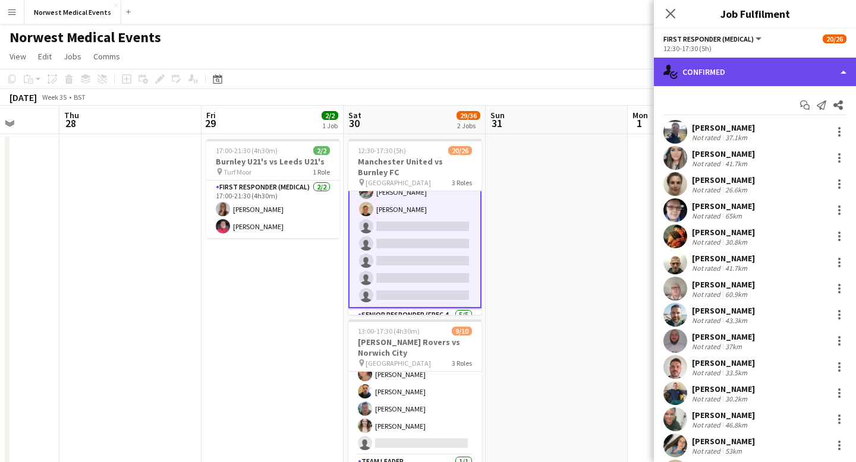
click at [752, 61] on div "single-neutral-actions-check-2 Confirmed" at bounding box center [755, 72] width 202 height 29
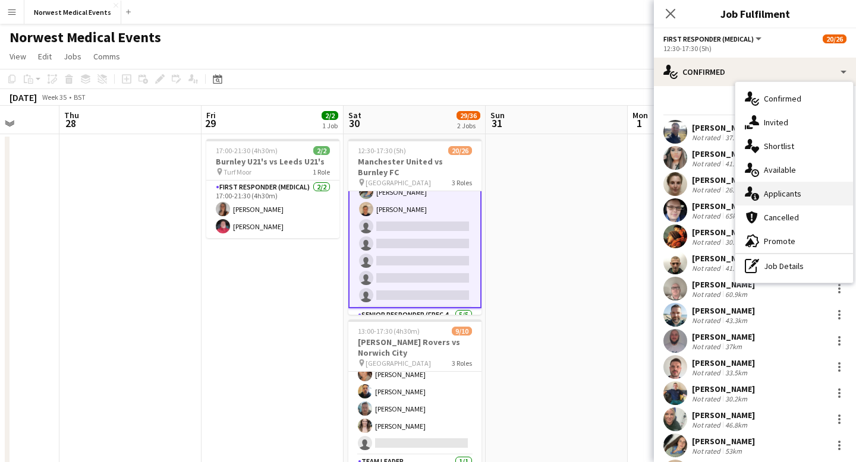
click at [790, 197] on div "single-neutral-actions-information Applicants" at bounding box center [794, 194] width 118 height 24
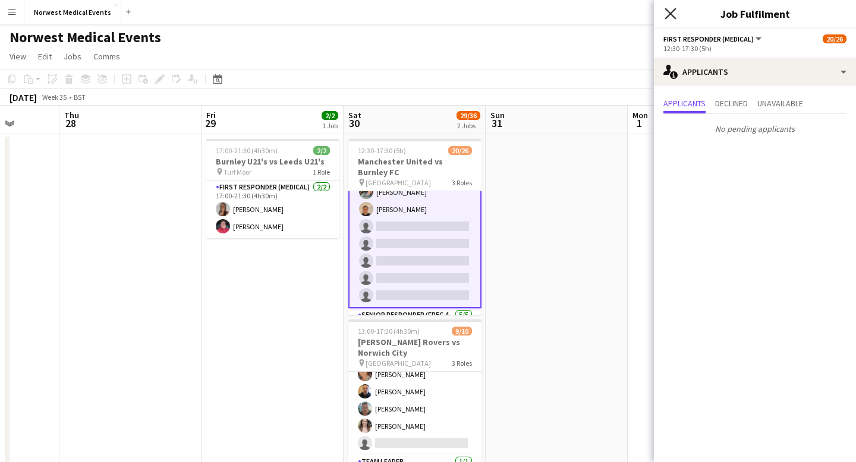
click at [673, 9] on icon "Close pop-in" at bounding box center [669, 13] width 11 height 11
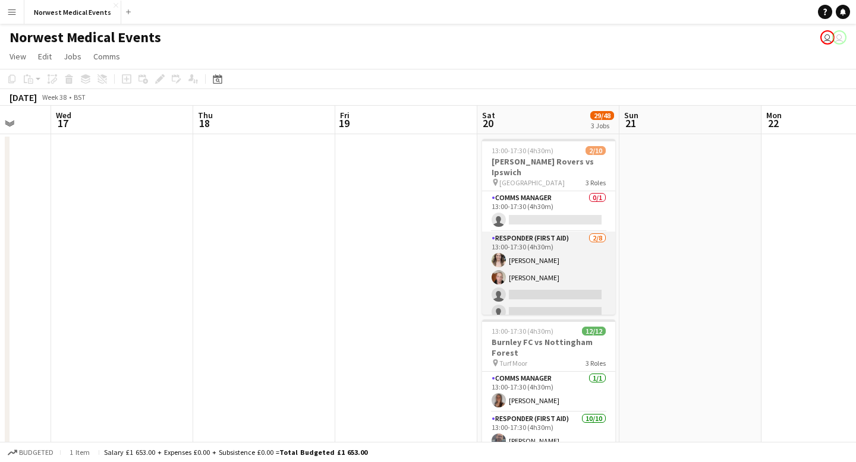
scroll to position [0, 401]
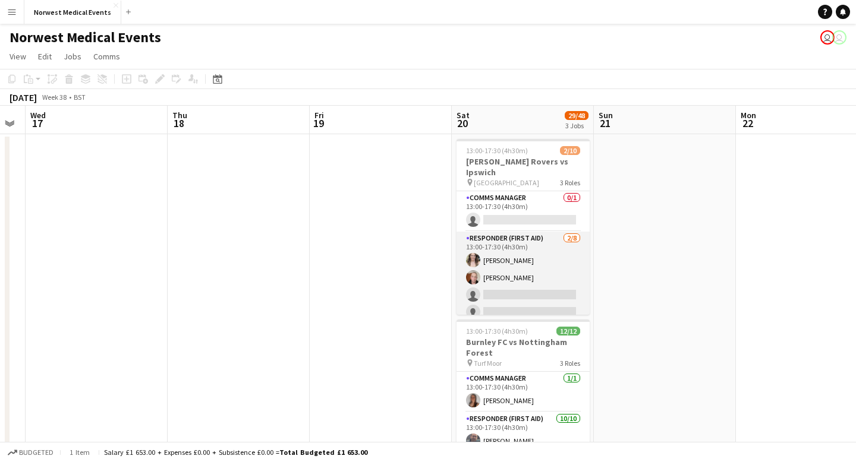
click at [531, 264] on app-card-role "Responder (First Aid) [DATE] 13:00-17:30 (4h30m) [PERSON_NAME] [PERSON_NAME] si…" at bounding box center [522, 312] width 133 height 161
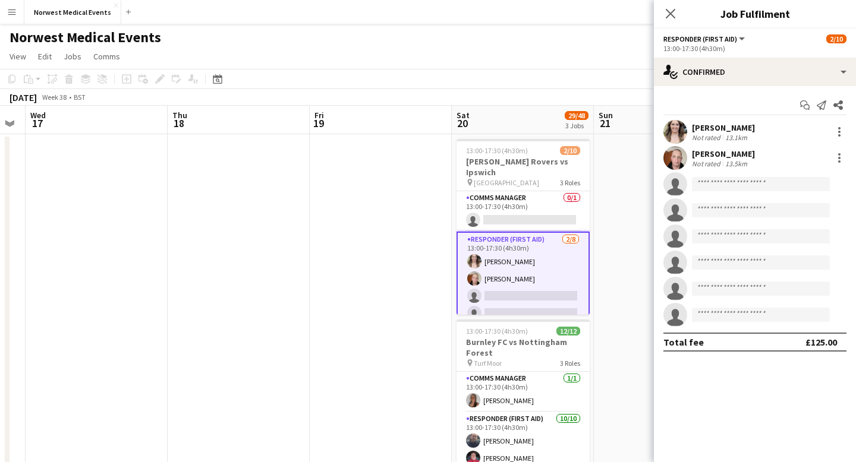
click at [670, 13] on icon at bounding box center [671, 14] width 10 height 10
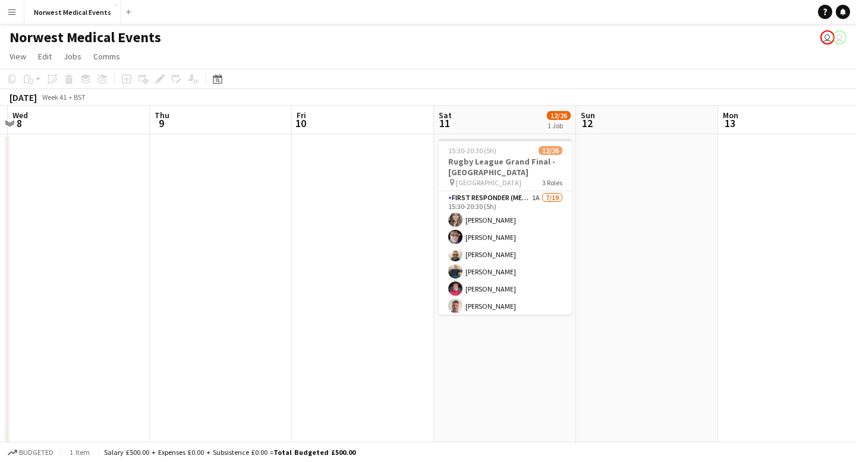
scroll to position [0, 402]
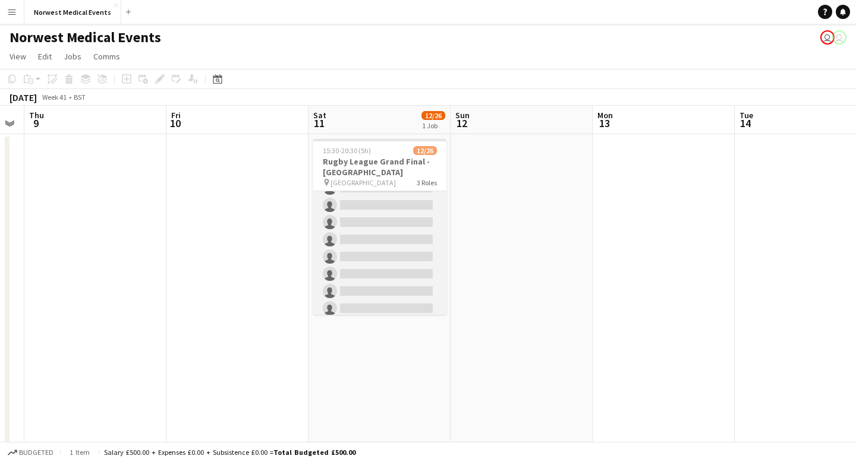
click at [392, 241] on app-card-role "First Responder (Medical) 1A [DATE] 15:30-20:30 (5h) [PERSON_NAME] [PERSON_NAME…" at bounding box center [379, 162] width 133 height 351
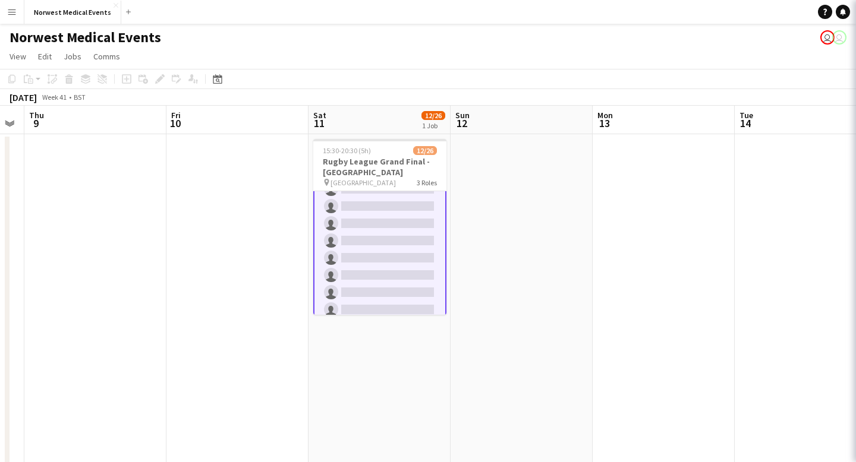
scroll to position [206, 0]
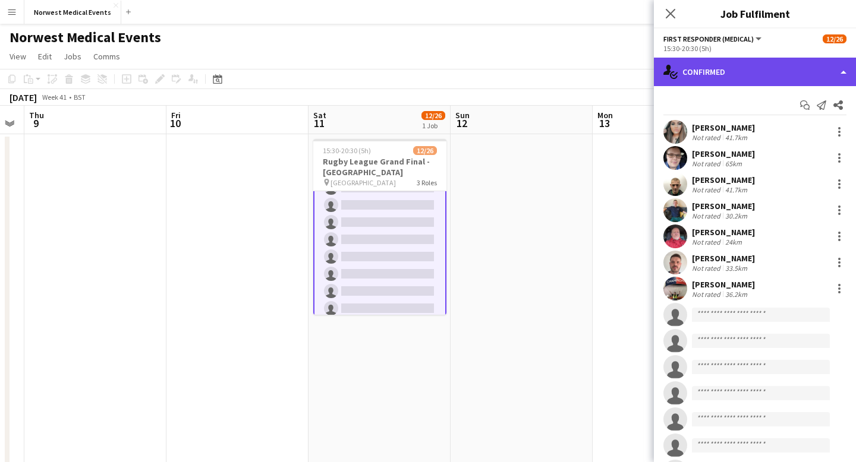
click at [716, 74] on div "single-neutral-actions-check-2 Confirmed" at bounding box center [755, 72] width 202 height 29
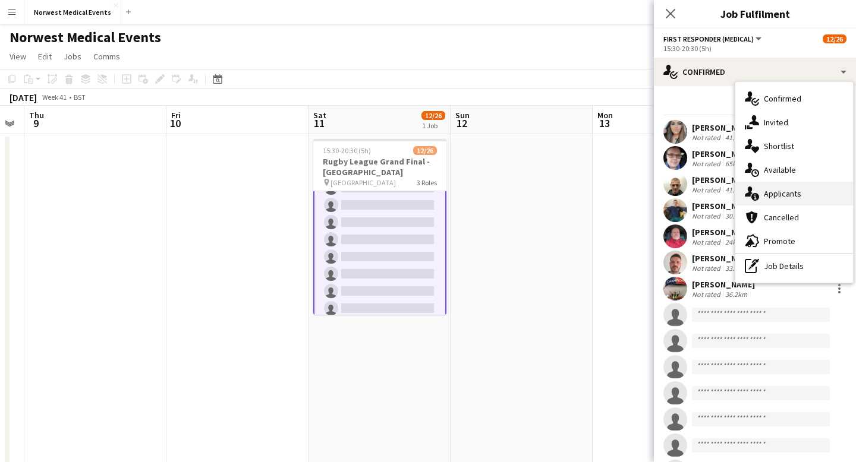
click at [783, 192] on div "single-neutral-actions-information Applicants" at bounding box center [794, 194] width 118 height 24
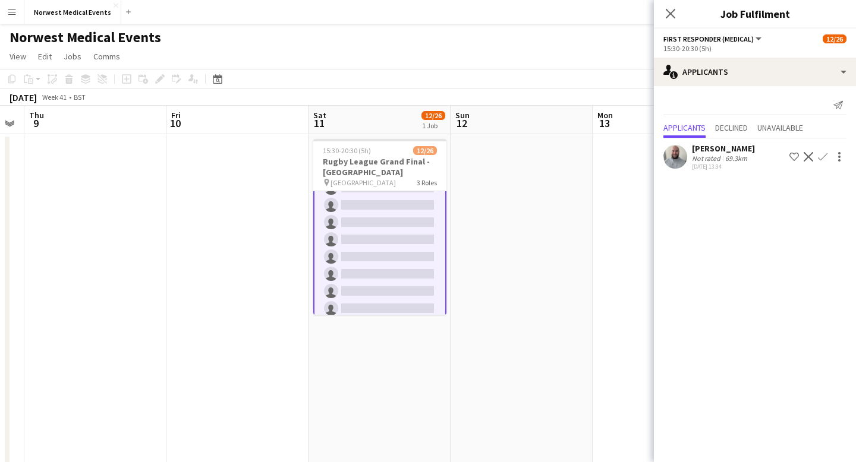
click at [822, 157] on app-icon "Confirm" at bounding box center [823, 157] width 10 height 10
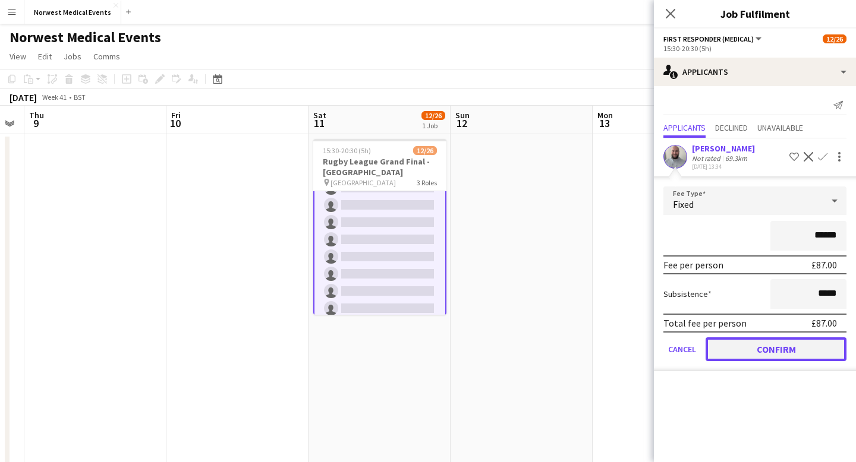
click at [804, 349] on button "Confirm" at bounding box center [775, 350] width 141 height 24
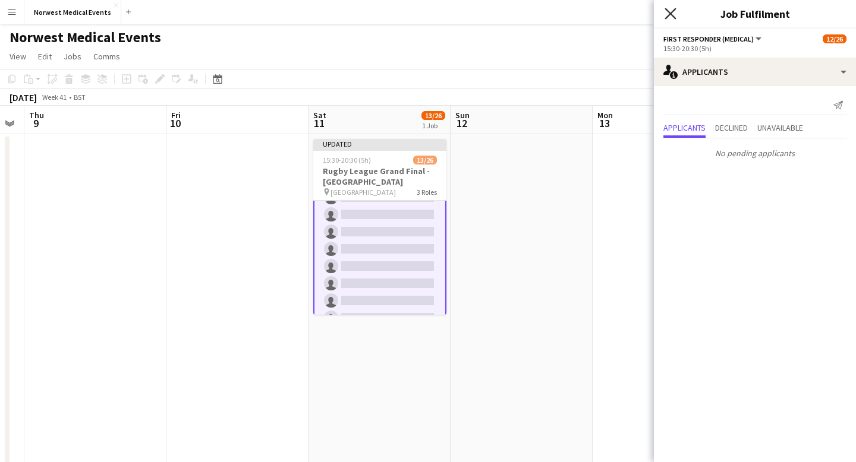
click at [671, 16] on icon "Close pop-in" at bounding box center [669, 13] width 11 height 11
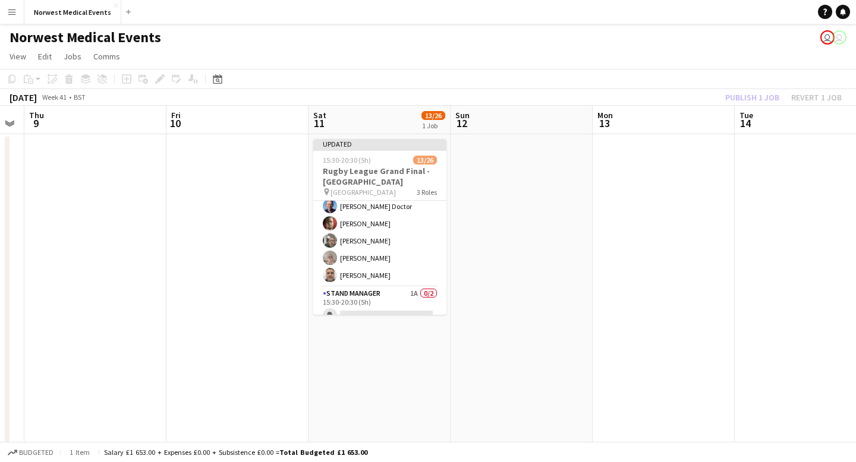
scroll to position [406, 0]
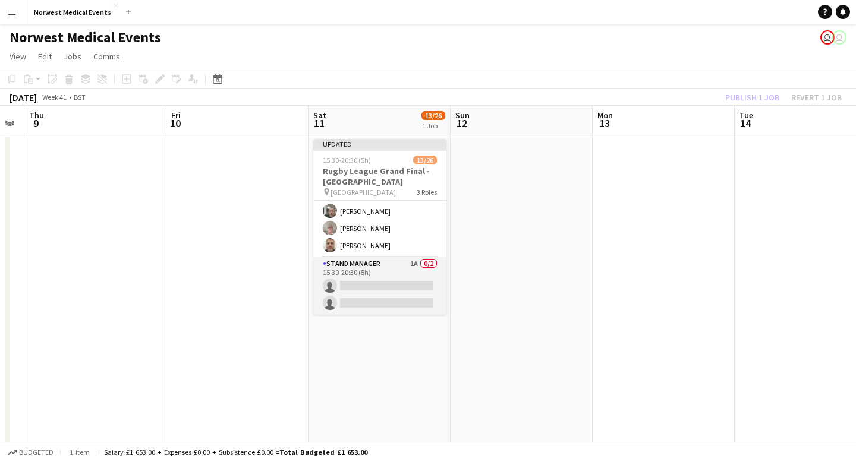
click at [390, 281] on app-card-role "Stand Manager 1A 0/2 15:30-20:30 (5h) single-neutral-actions single-neutral-act…" at bounding box center [379, 286] width 133 height 58
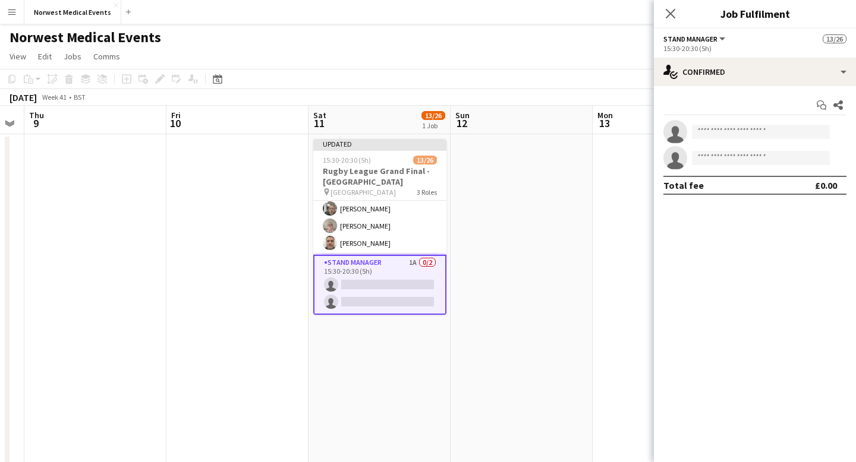
scroll to position [404, 0]
click at [721, 129] on input at bounding box center [761, 132] width 138 height 14
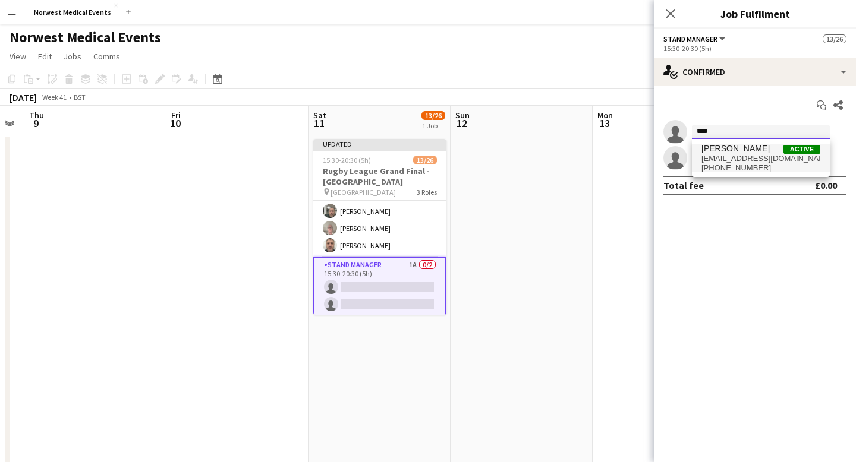
type input "****"
click at [736, 153] on span "[PERSON_NAME]" at bounding box center [735, 149] width 68 height 10
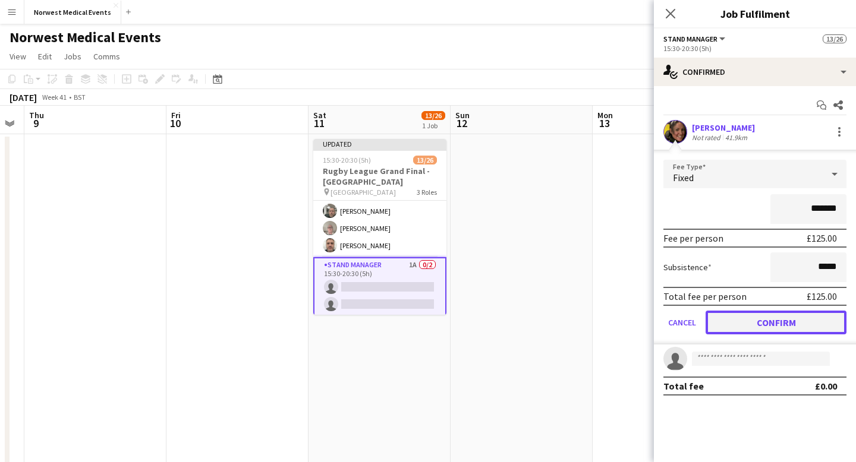
click at [766, 321] on button "Confirm" at bounding box center [775, 323] width 141 height 24
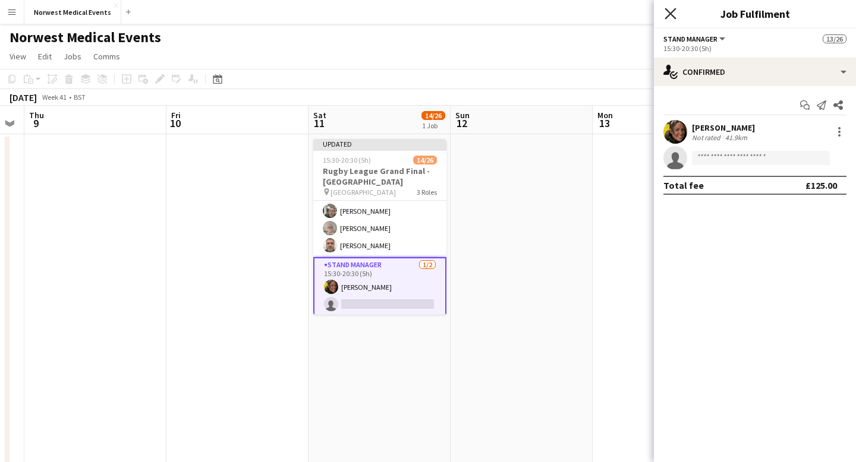
click at [672, 9] on icon "Close pop-in" at bounding box center [669, 13] width 11 height 11
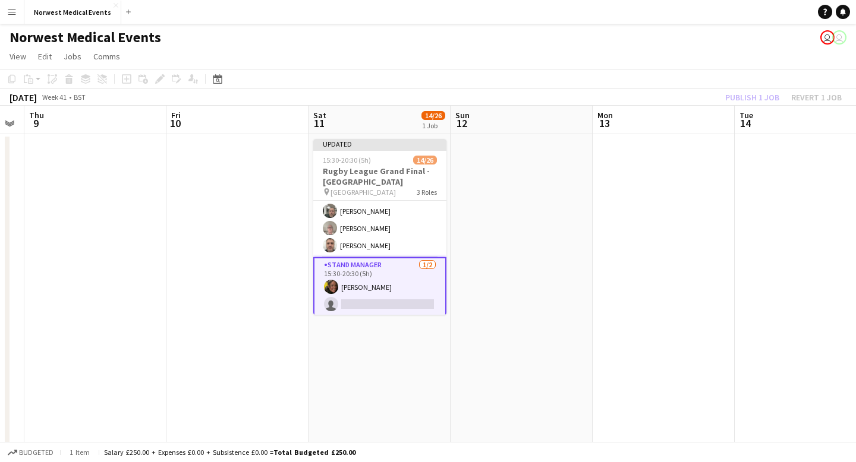
click at [739, 96] on div "Publish 1 job Revert 1 job" at bounding box center [783, 97] width 145 height 15
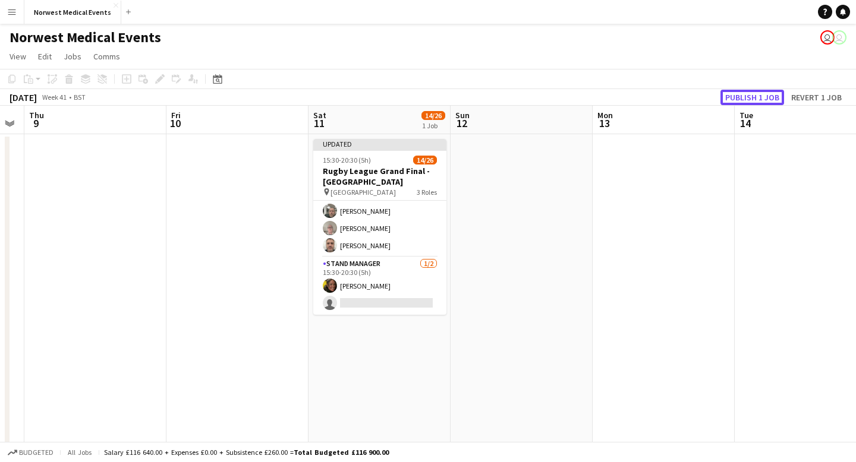
click at [739, 96] on button "Publish 1 job" at bounding box center [752, 97] width 64 height 15
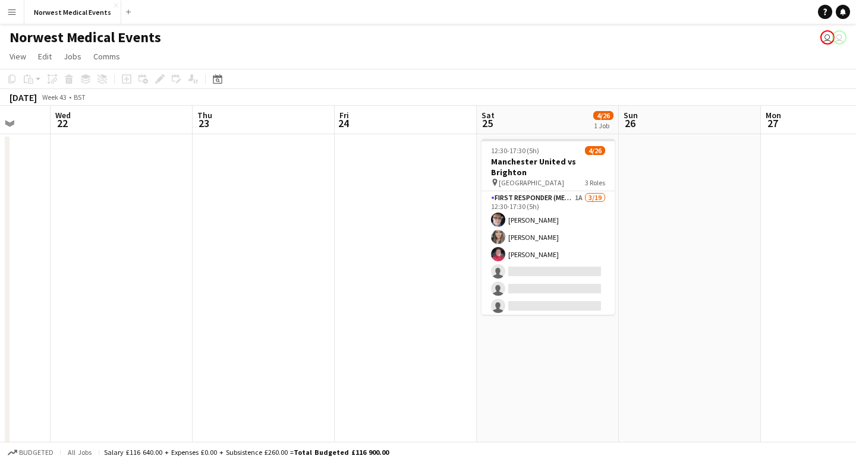
scroll to position [0, 561]
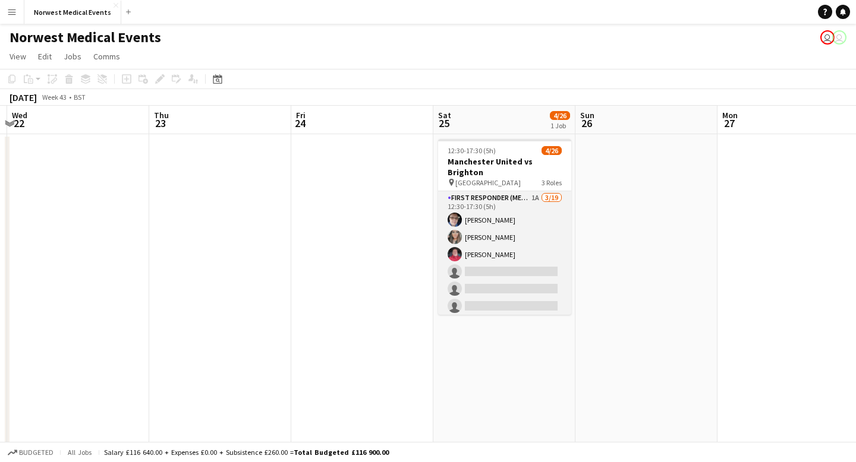
click at [522, 245] on app-card-role "First Responder (Medical) 1A [DATE] 12:30-17:30 (5h) [PERSON_NAME] [PERSON_NAME…" at bounding box center [504, 366] width 133 height 351
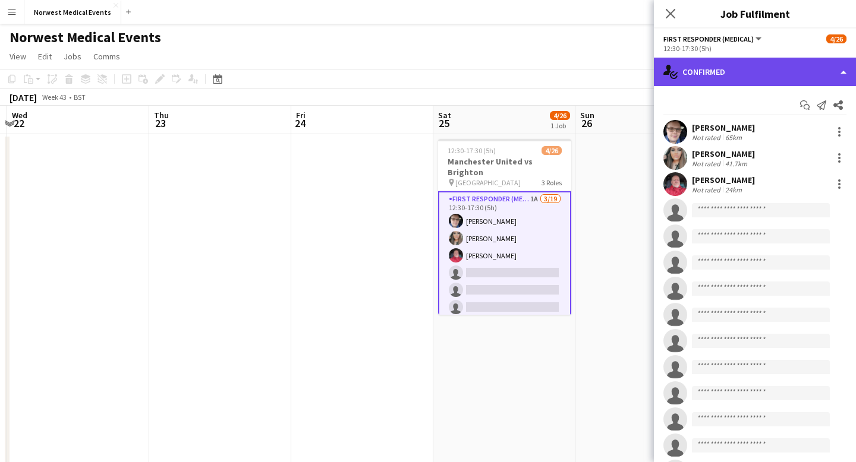
click at [726, 75] on div "single-neutral-actions-check-2 Confirmed" at bounding box center [755, 72] width 202 height 29
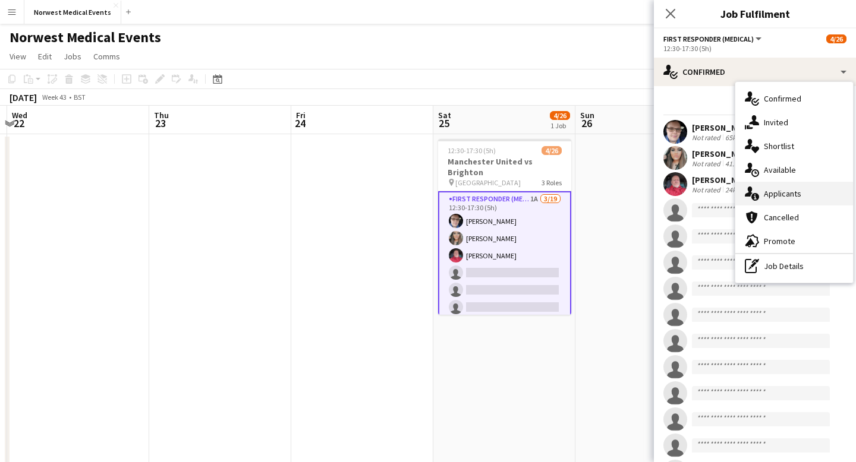
click at [805, 197] on div "single-neutral-actions-information Applicants" at bounding box center [794, 194] width 118 height 24
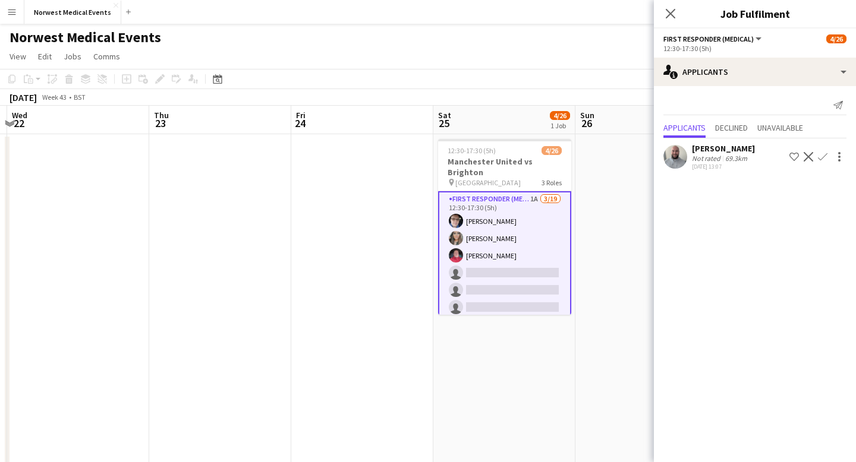
click at [822, 158] on app-icon "Confirm" at bounding box center [823, 157] width 10 height 10
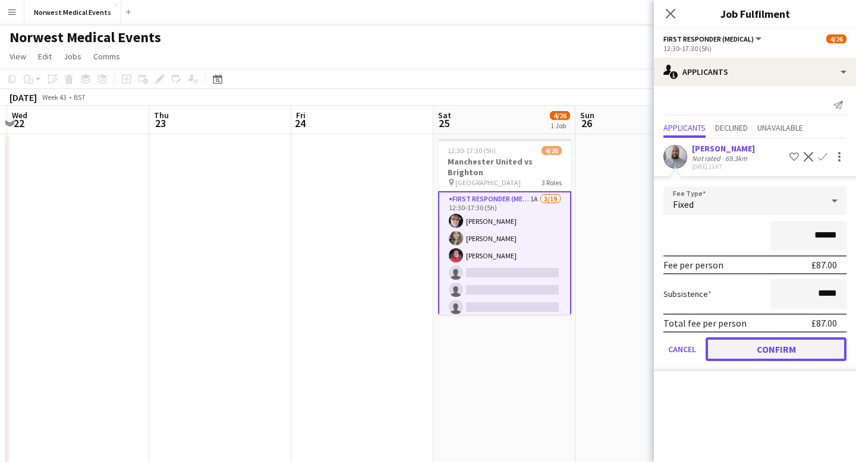
click at [786, 345] on button "Confirm" at bounding box center [775, 350] width 141 height 24
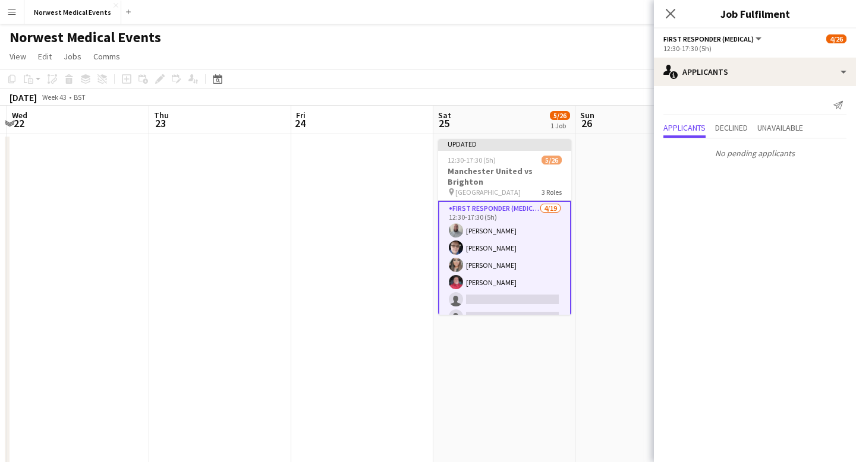
click at [670, 9] on icon "Close pop-in" at bounding box center [671, 14] width 10 height 10
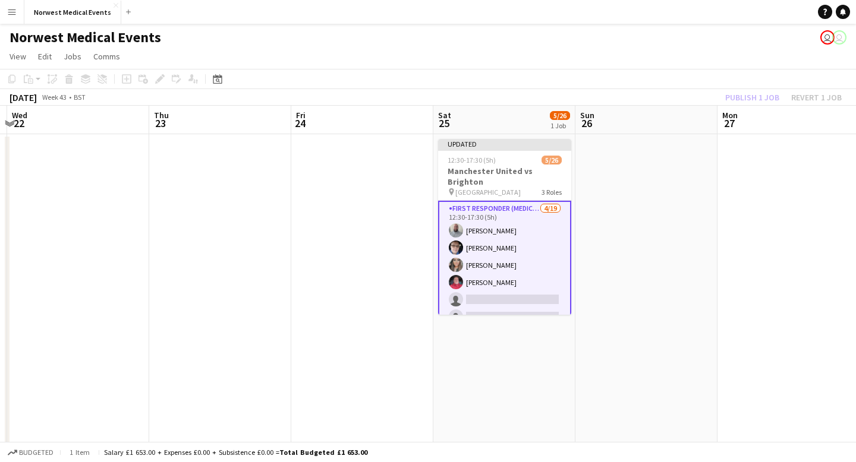
click at [739, 94] on div "Publish 1 job Revert 1 job" at bounding box center [783, 97] width 145 height 15
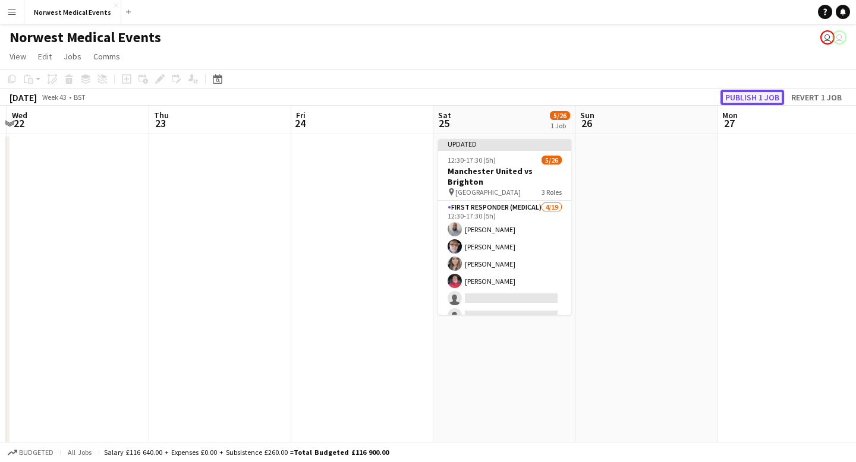
click at [739, 94] on button "Publish 1 job" at bounding box center [752, 97] width 64 height 15
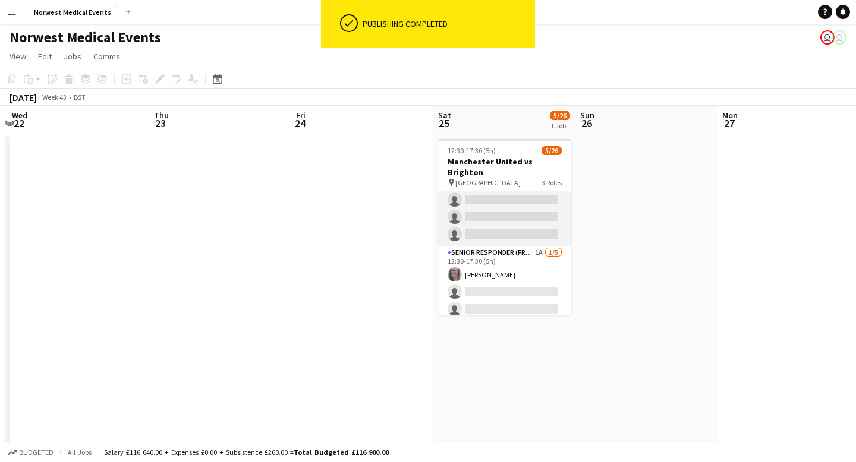
scroll to position [361, 0]
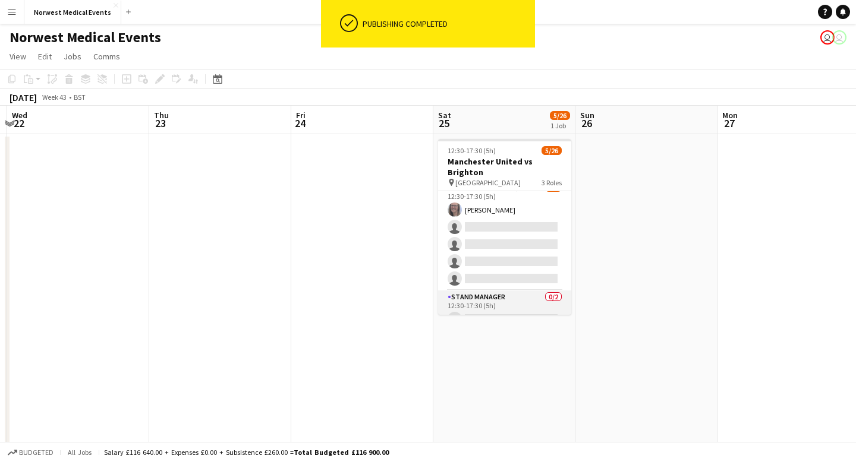
click at [518, 297] on app-card-role "Stand Manager 0/2 12:30-17:30 (5h) single-neutral-actions single-neutral-actions" at bounding box center [504, 320] width 133 height 58
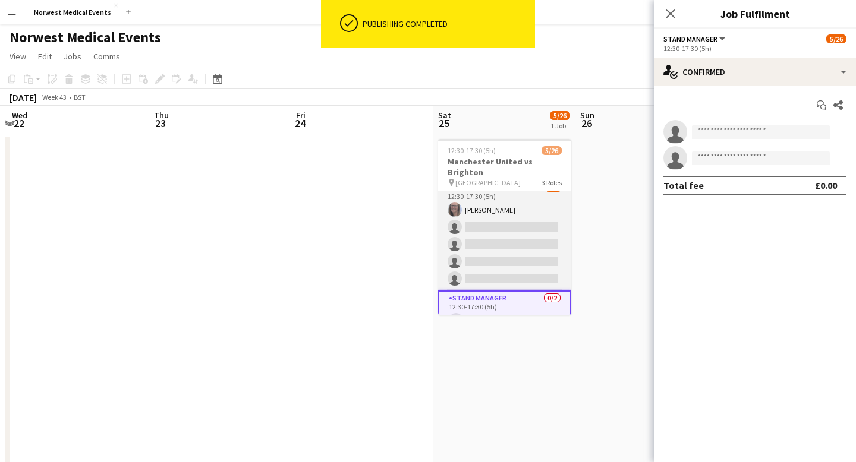
scroll to position [386, 0]
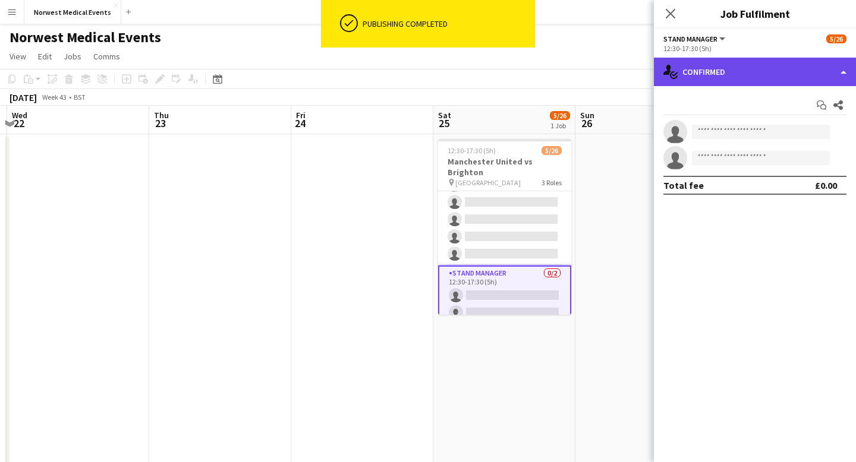
click at [742, 68] on div "single-neutral-actions-check-2 Confirmed" at bounding box center [755, 72] width 202 height 29
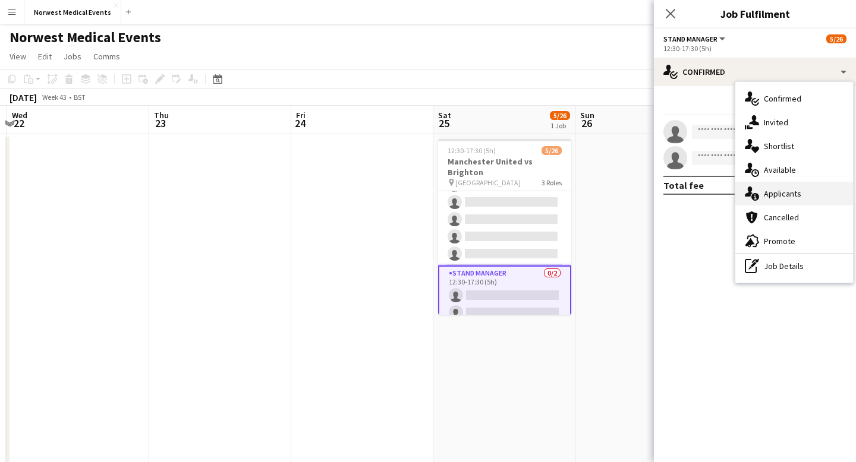
click at [776, 188] on div "single-neutral-actions-information Applicants" at bounding box center [794, 194] width 118 height 24
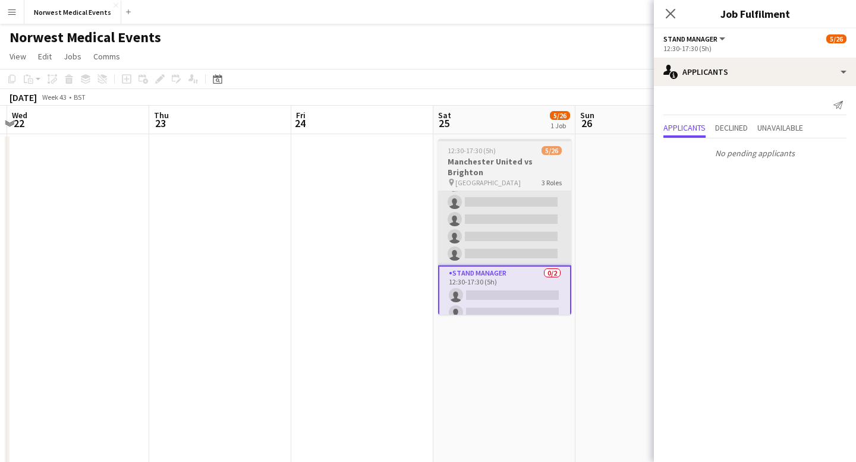
click at [517, 219] on app-card-role "Senior Responder (FREC 4 or Above) 1A [DATE] 12:30-17:30 (5h) [PERSON_NAME] sin…" at bounding box center [504, 210] width 133 height 109
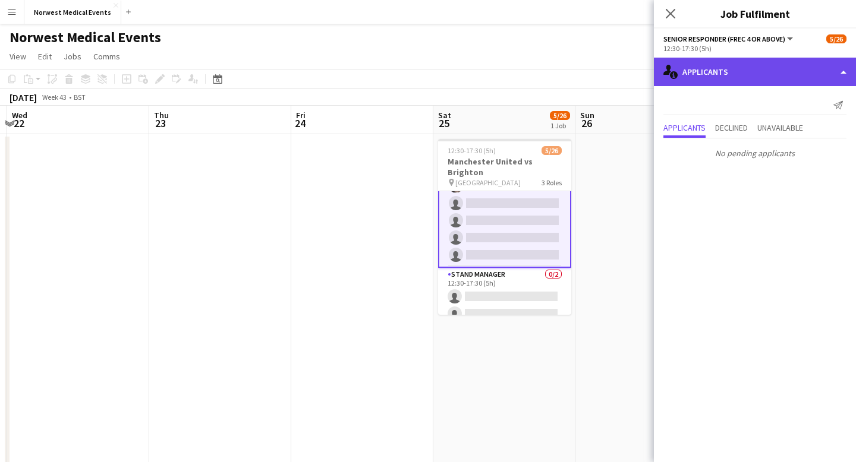
click at [704, 75] on div "single-neutral-actions-information Applicants" at bounding box center [755, 72] width 202 height 29
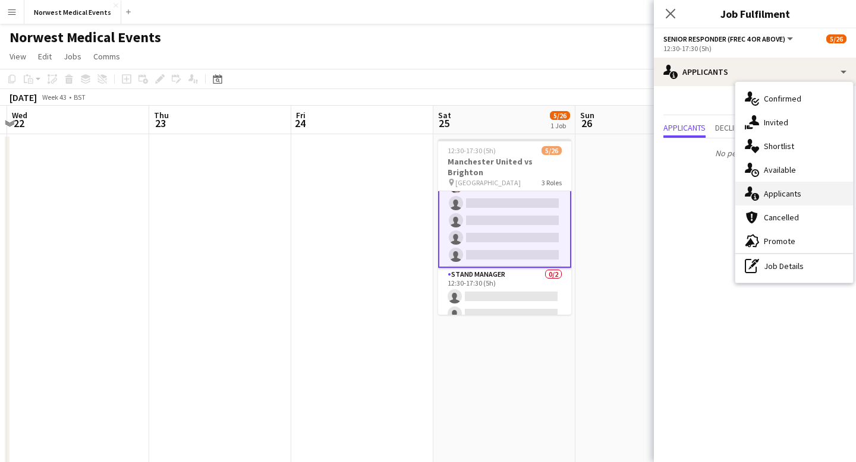
click at [777, 185] on div "single-neutral-actions-information Applicants" at bounding box center [794, 194] width 118 height 24
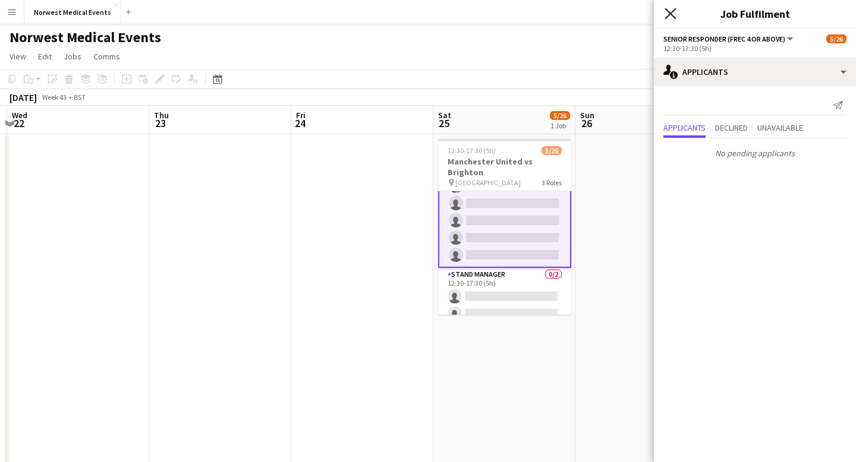
click at [666, 17] on icon at bounding box center [669, 13] width 11 height 11
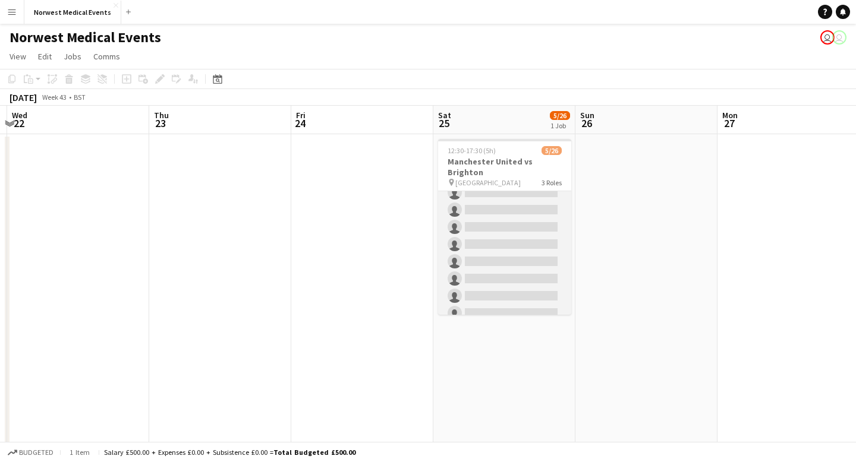
click at [531, 235] on app-card-role "First Responder (Medical) [DATE] 12:30-17:30 (5h) [PERSON_NAME] [PERSON_NAME] […" at bounding box center [504, 236] width 133 height 351
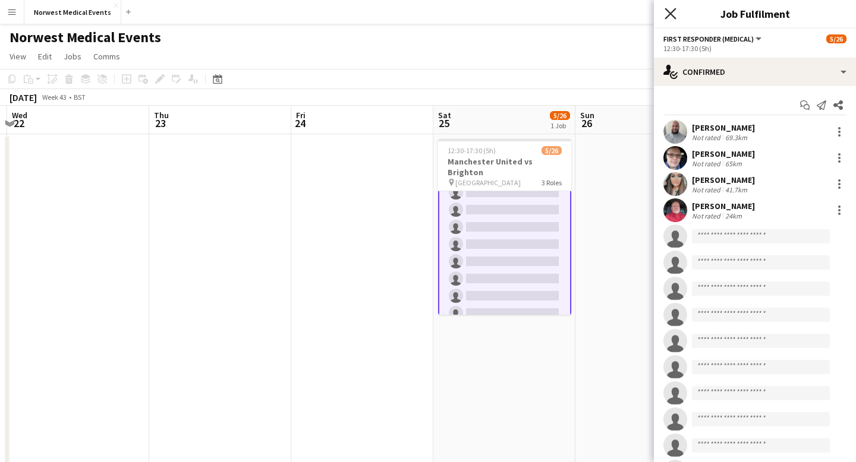
click at [672, 12] on icon at bounding box center [669, 13] width 11 height 11
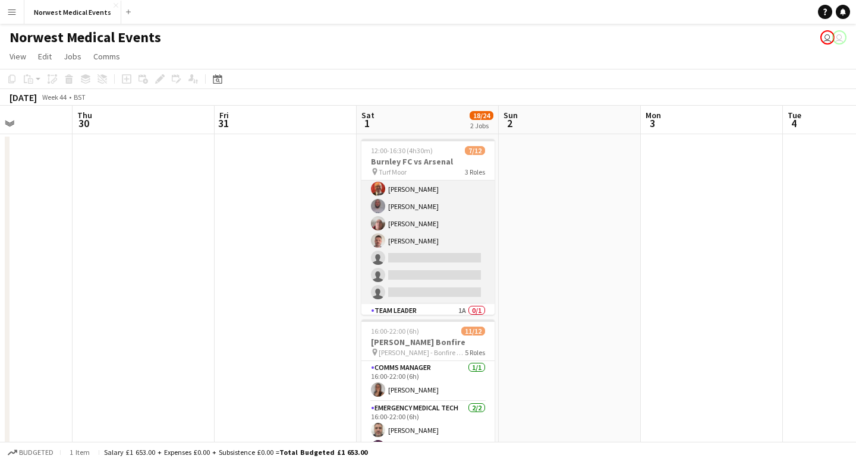
scroll to position [142, 0]
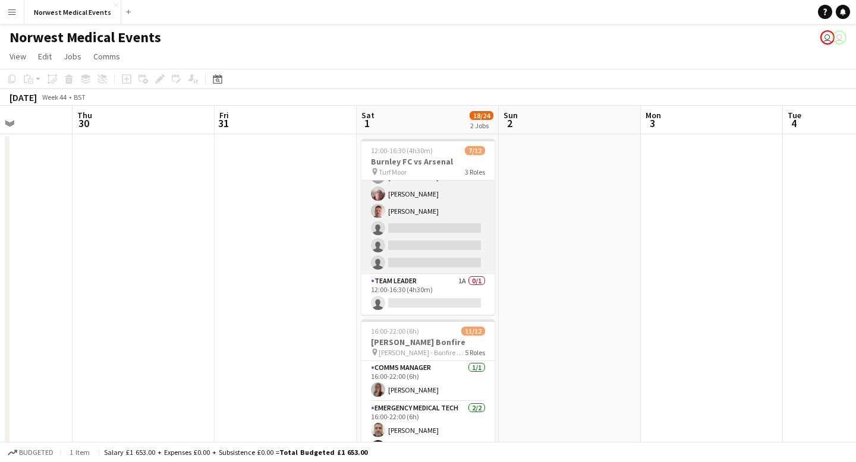
click at [438, 235] on app-card-role "Responder (First Aid) [DATE] 12:00-16:30 (4h30m) [PERSON_NAME] [PERSON_NAME] [P…" at bounding box center [427, 177] width 133 height 196
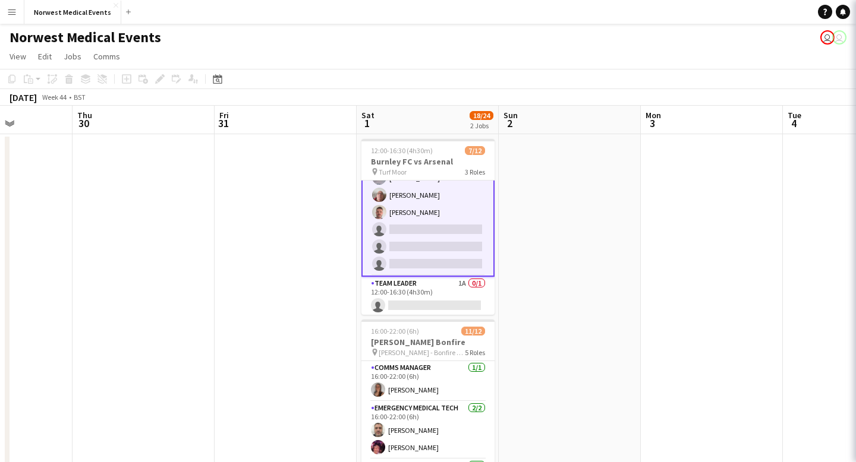
scroll to position [143, 0]
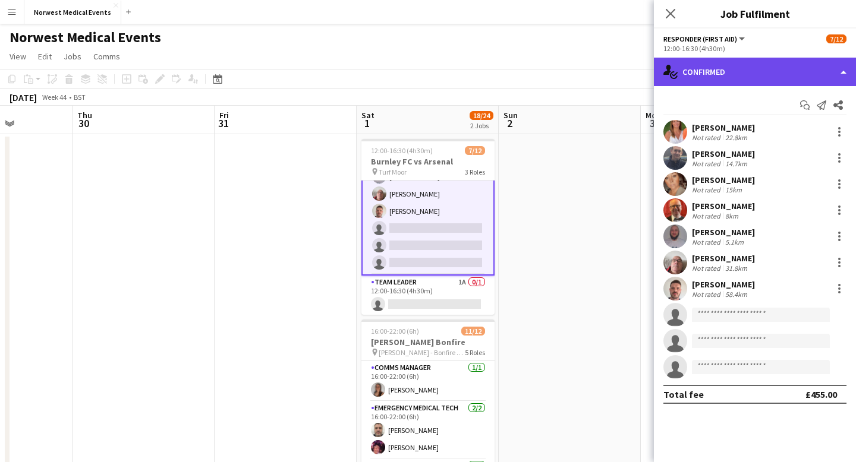
click at [742, 70] on div "single-neutral-actions-check-2 Confirmed" at bounding box center [755, 72] width 202 height 29
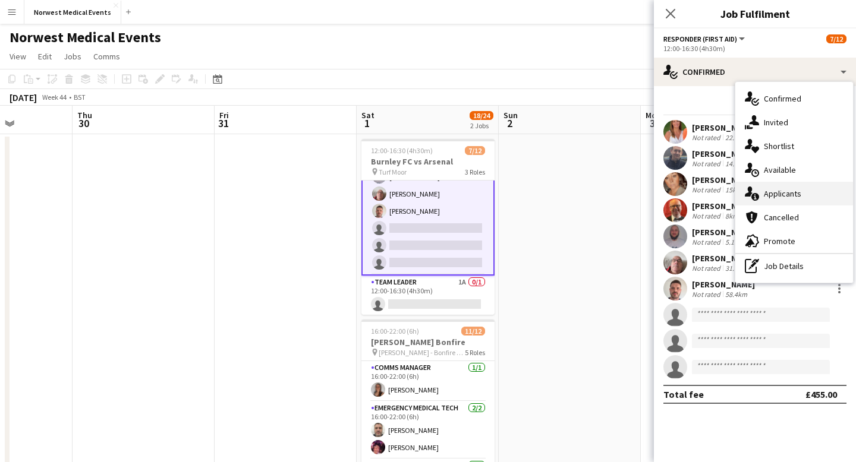
click at [785, 190] on div "single-neutral-actions-information Applicants" at bounding box center [794, 194] width 118 height 24
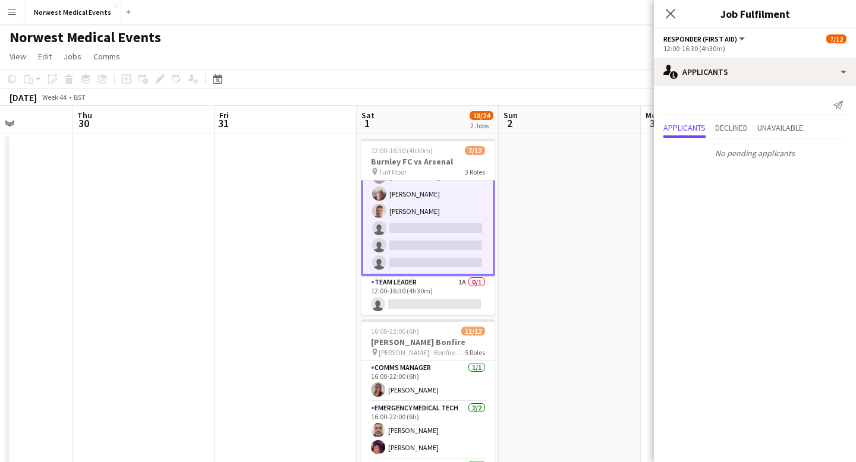
click at [669, 15] on icon at bounding box center [671, 14] width 10 height 10
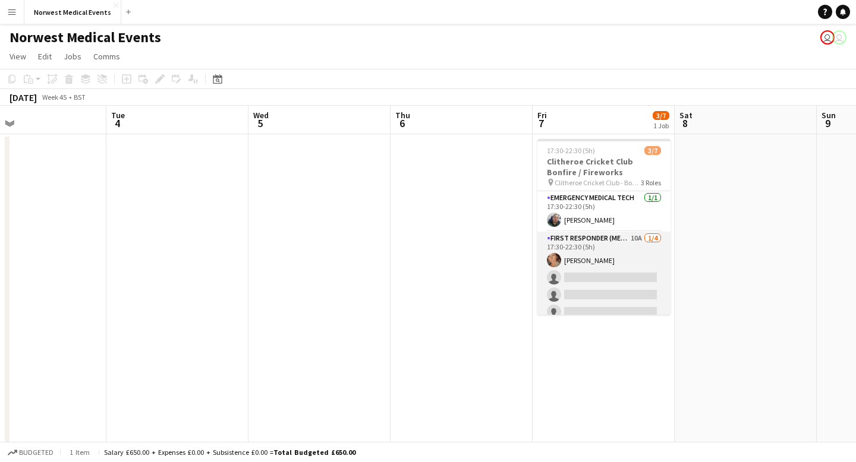
scroll to position [50, 0]
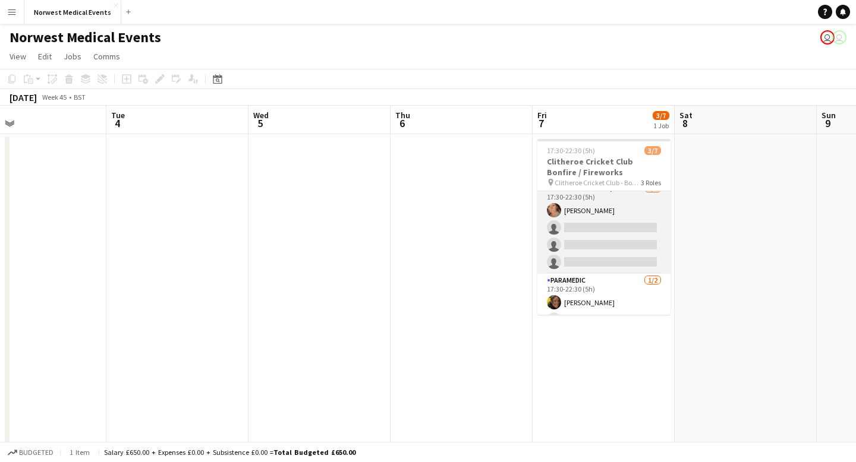
click at [613, 255] on app-card-role "First Responder (Medical) 10A [DATE] 17:30-22:30 (5h) [PERSON_NAME] single-neut…" at bounding box center [603, 228] width 133 height 92
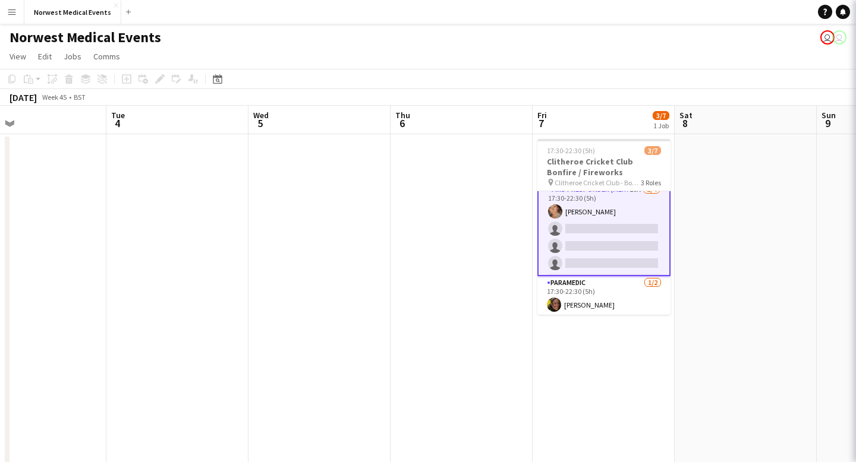
scroll to position [51, 0]
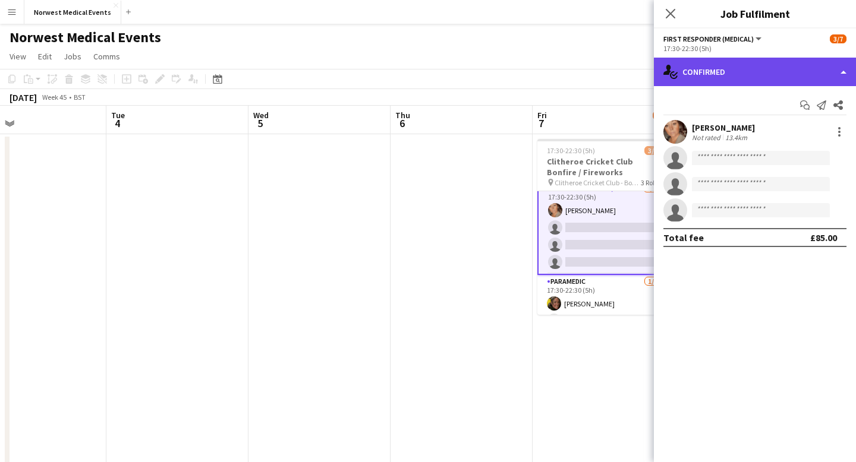
click at [748, 81] on div "single-neutral-actions-check-2 Confirmed" at bounding box center [755, 72] width 202 height 29
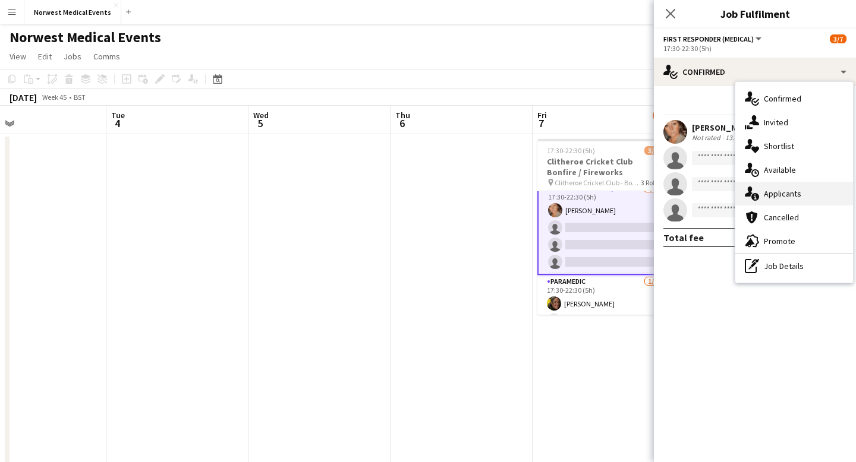
click at [787, 194] on div "single-neutral-actions-information Applicants" at bounding box center [794, 194] width 118 height 24
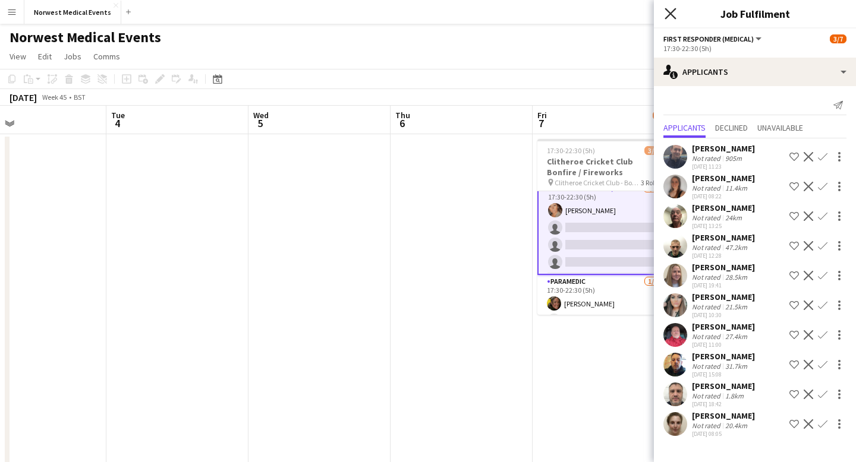
click at [667, 12] on icon "Close pop-in" at bounding box center [669, 13] width 11 height 11
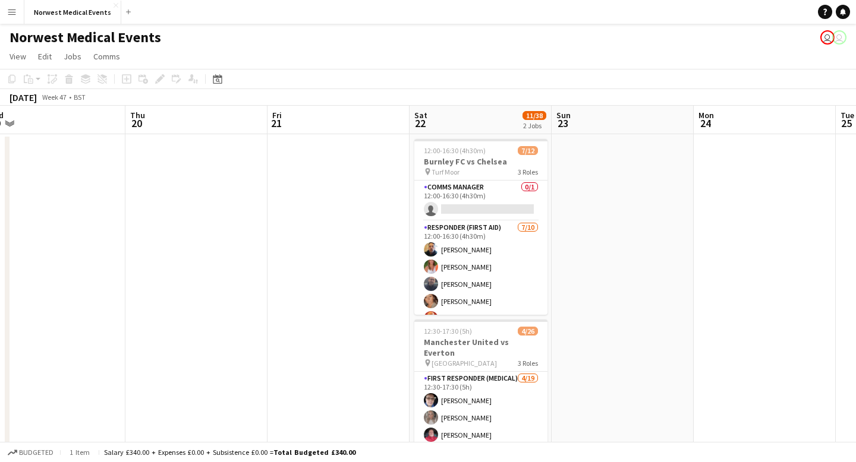
scroll to position [0, 405]
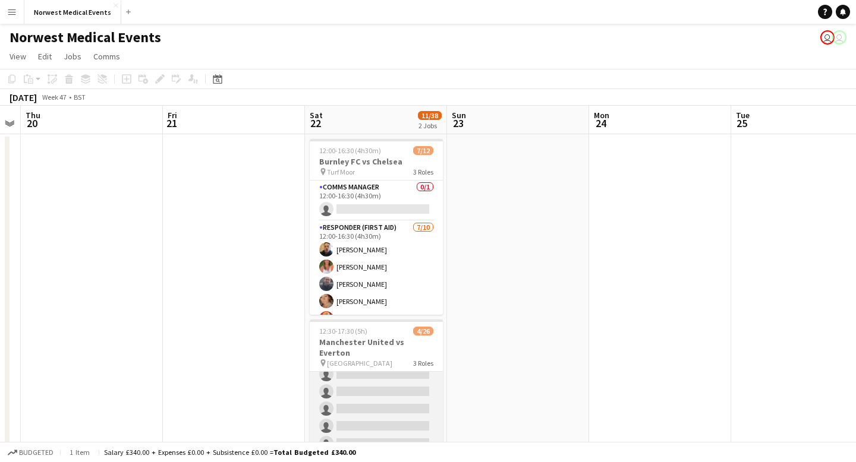
click at [361, 376] on app-card-role "First Responder (Medical) [DATE] 12:30-17:30 (5h) [PERSON_NAME] [PERSON_NAME] […" at bounding box center [376, 383] width 133 height 351
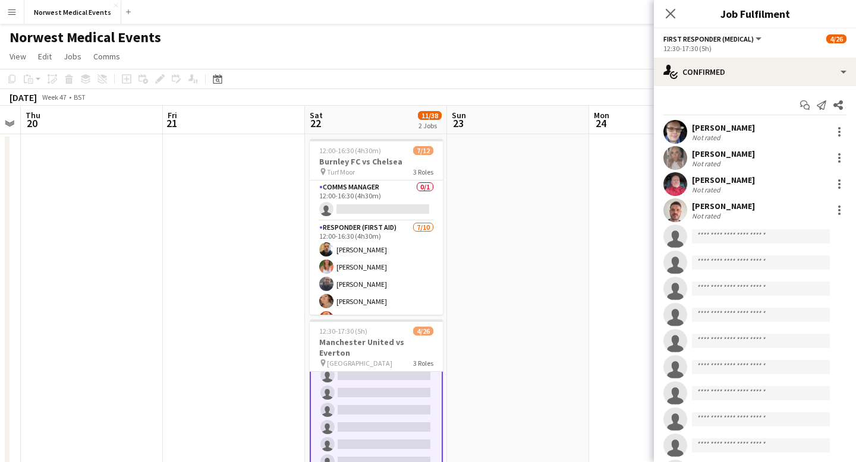
scroll to position [165, 0]
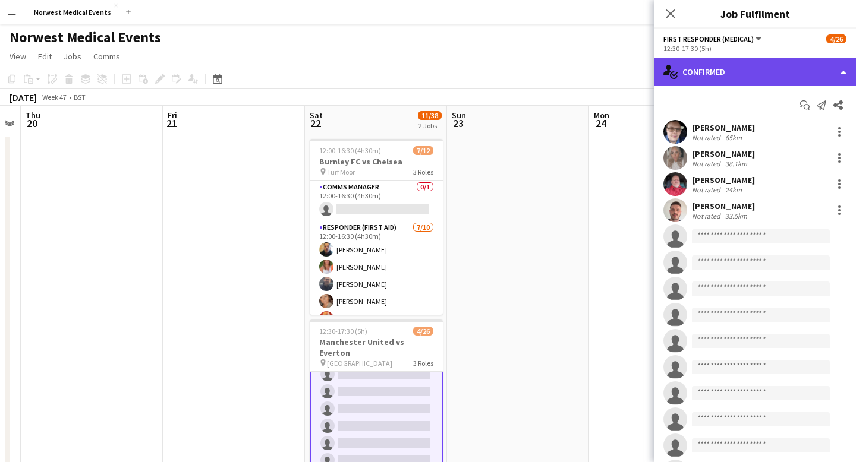
click at [725, 80] on div "single-neutral-actions-check-2 Confirmed" at bounding box center [755, 72] width 202 height 29
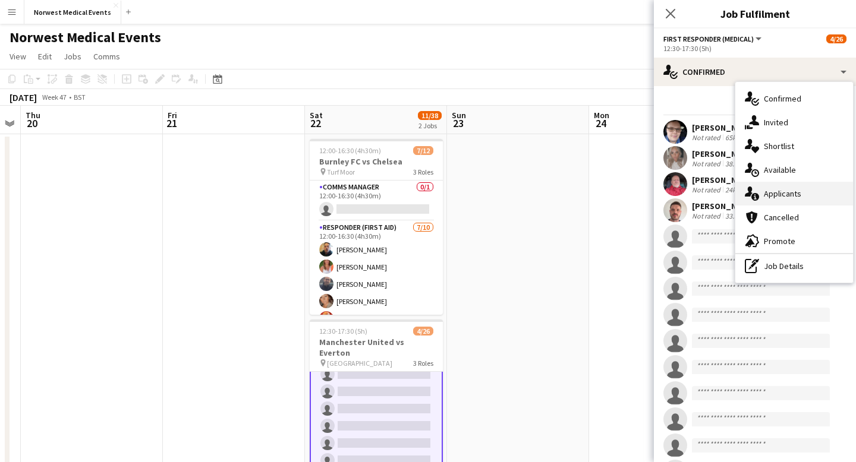
click at [784, 196] on div "single-neutral-actions-information Applicants" at bounding box center [794, 194] width 118 height 24
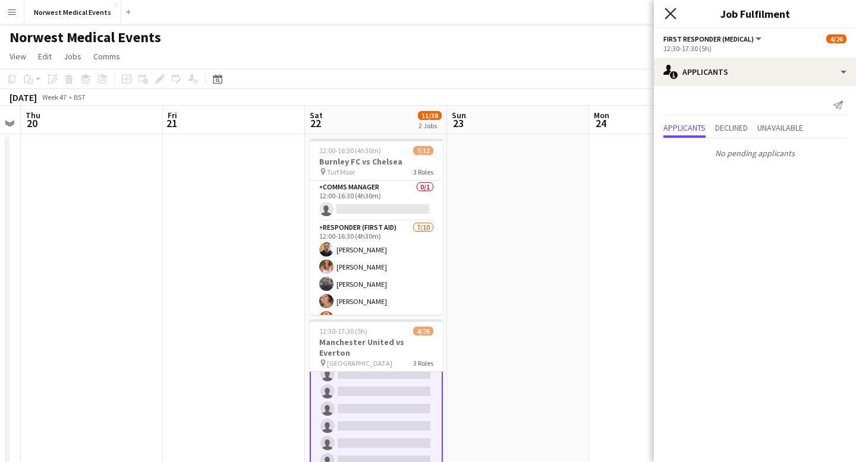
click at [669, 13] on icon at bounding box center [669, 13] width 11 height 11
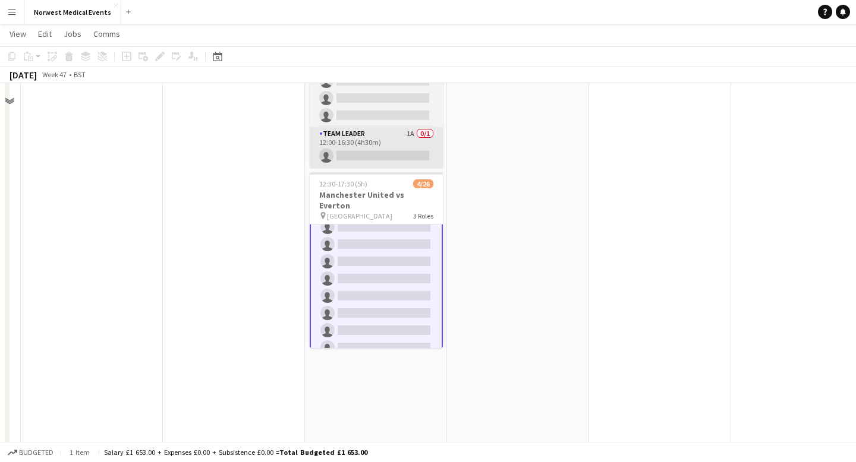
scroll to position [259, 0]
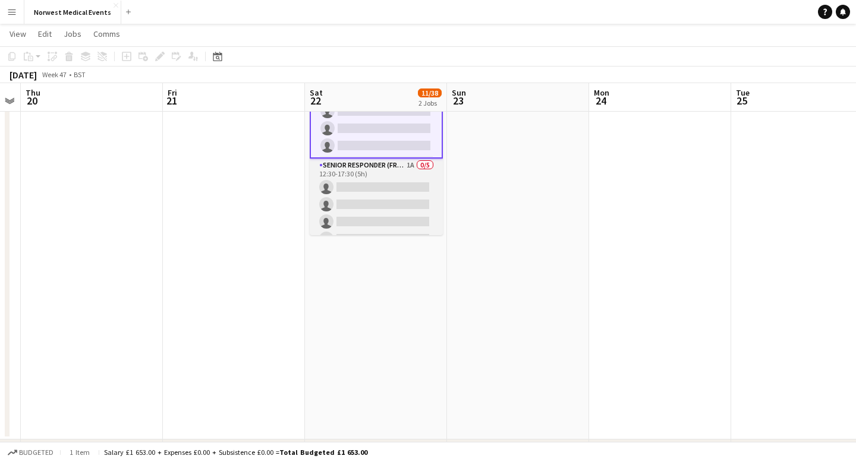
click at [388, 197] on app-card-role "Senior Responder (FREC 4 or Above) 1A 0/5 12:30-17:30 (5h) single-neutral-actio…" at bounding box center [376, 213] width 133 height 109
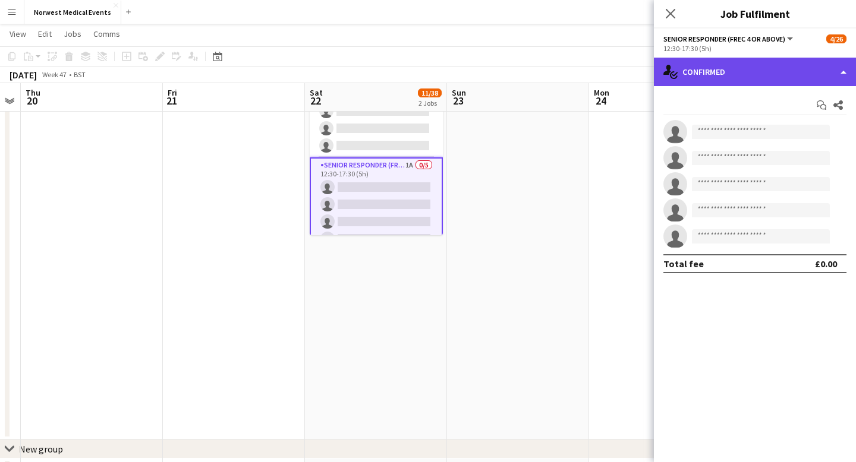
click at [718, 68] on div "single-neutral-actions-check-2 Confirmed" at bounding box center [755, 72] width 202 height 29
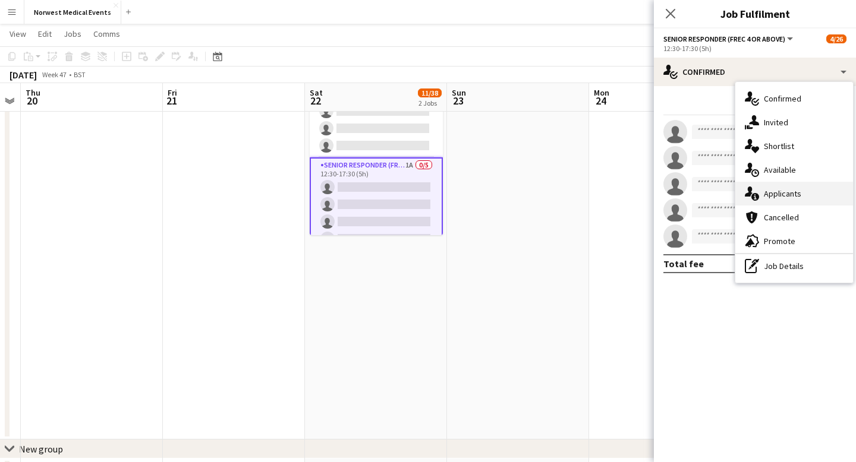
click at [809, 198] on div "single-neutral-actions-information Applicants" at bounding box center [794, 194] width 118 height 24
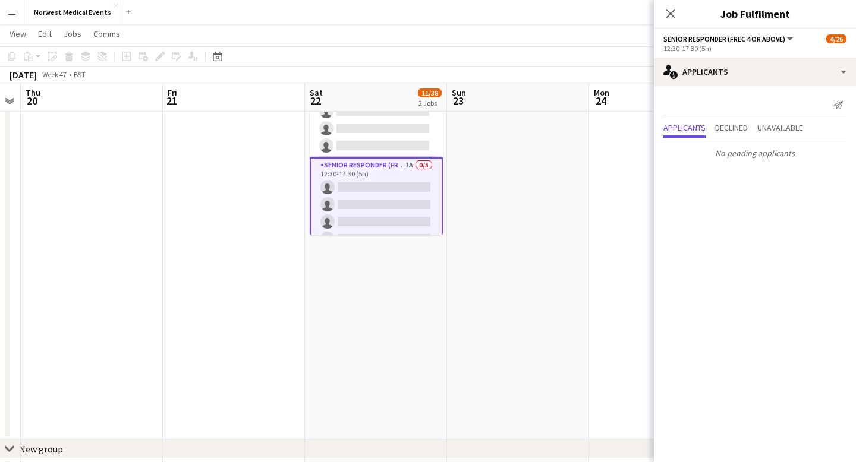
click at [673, 13] on icon "Close pop-in" at bounding box center [671, 14] width 10 height 10
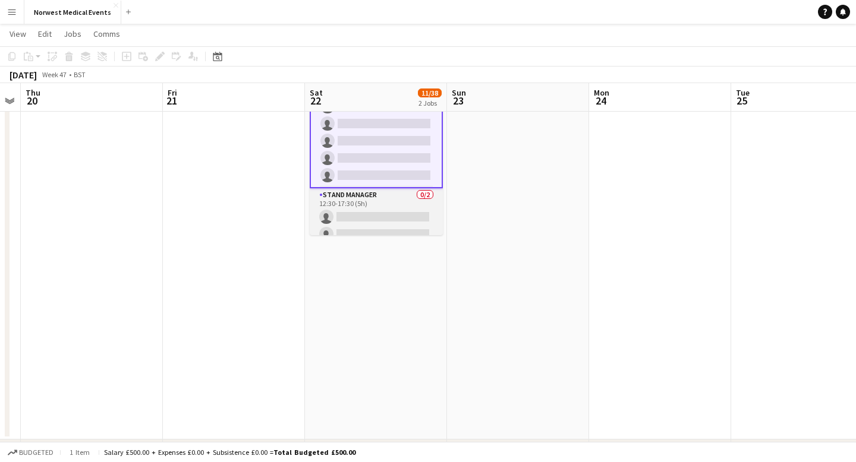
click at [394, 196] on app-card-role "Stand Manager 0/2 12:30-17:30 (5h) single-neutral-actions single-neutral-actions" at bounding box center [376, 217] width 133 height 58
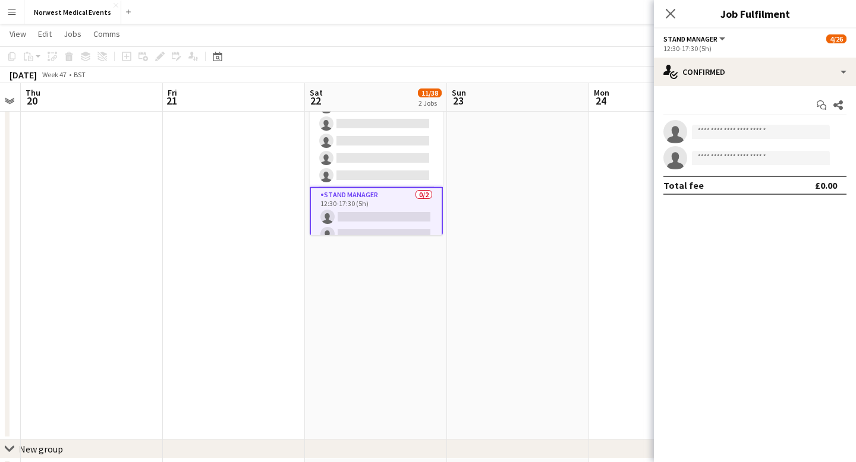
click at [755, 56] on app-options-switcher "Stand Manager All roles Stand Manager [DATE] 12:30-17:30 (5h)" at bounding box center [755, 43] width 202 height 29
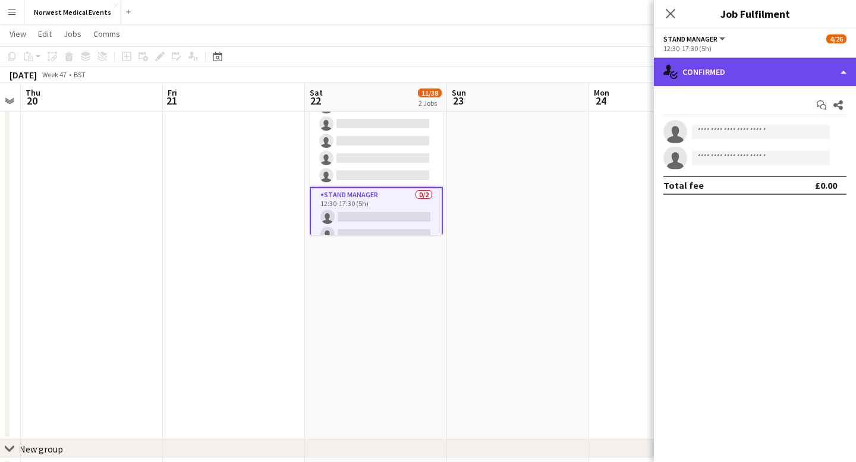
click at [755, 70] on div "single-neutral-actions-check-2 Confirmed" at bounding box center [755, 72] width 202 height 29
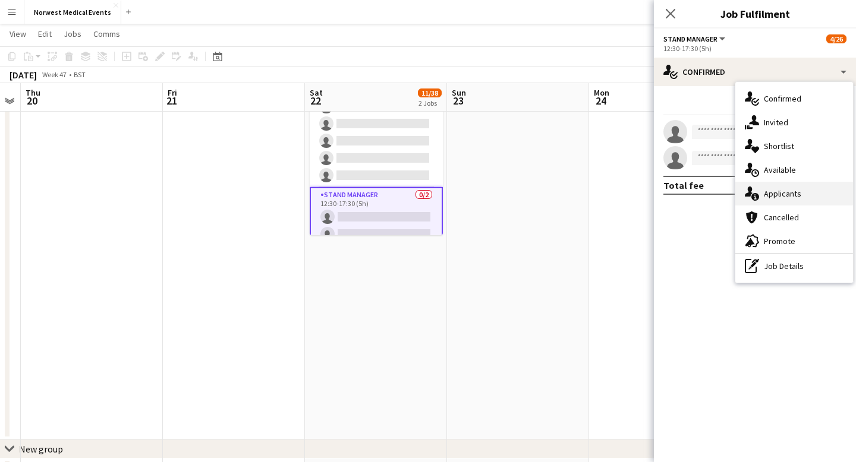
click at [785, 194] on div "single-neutral-actions-information Applicants" at bounding box center [794, 194] width 118 height 24
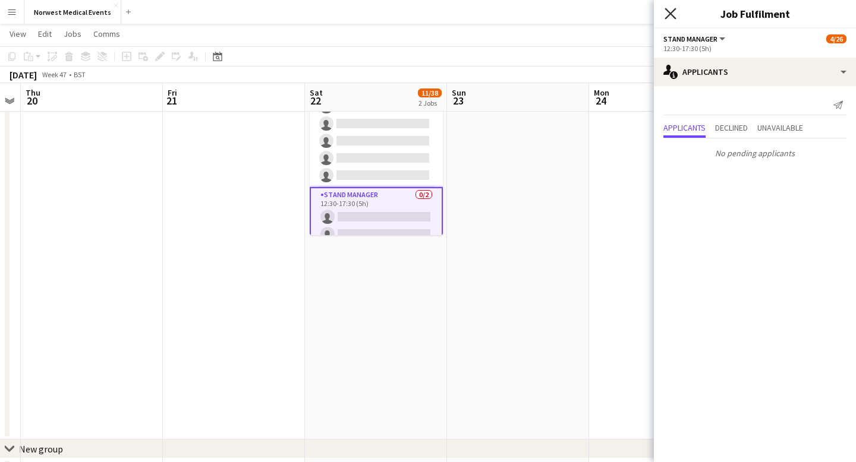
click at [672, 13] on icon "Close pop-in" at bounding box center [669, 13] width 11 height 11
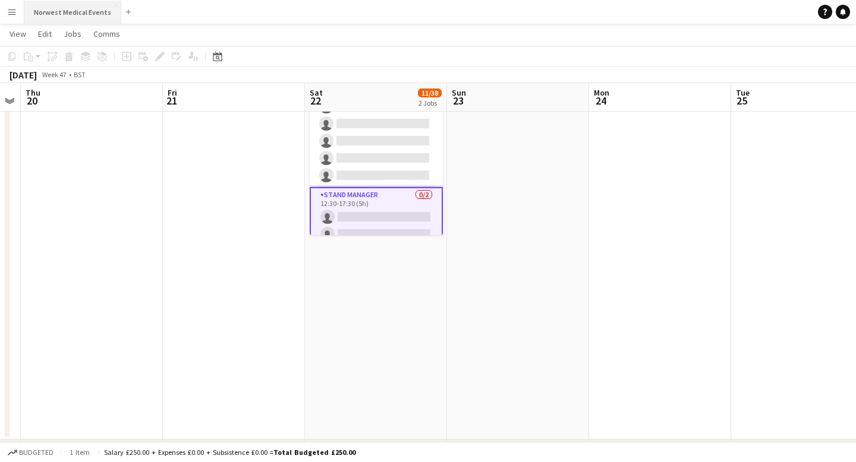
click at [79, 15] on button "Norwest Medical Events Close" at bounding box center [72, 12] width 97 height 23
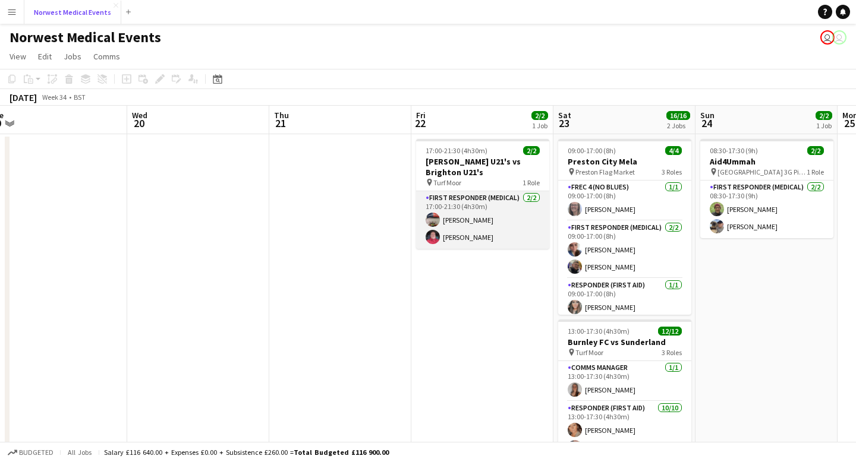
scroll to position [0, 528]
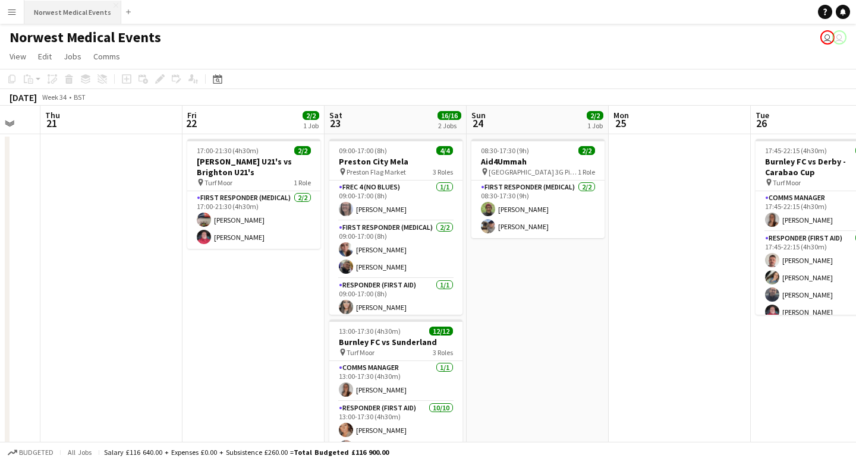
click at [88, 9] on button "Norwest Medical Events Close" at bounding box center [72, 12] width 97 height 23
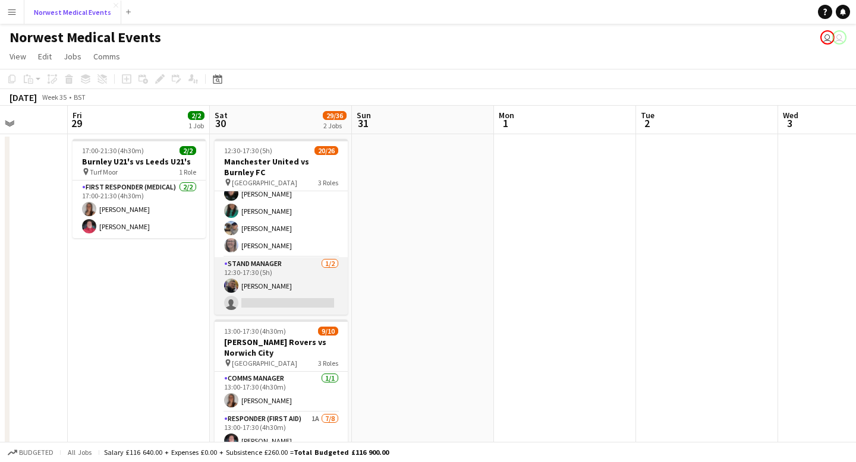
scroll to position [389, 0]
